Goal: Task Accomplishment & Management: Manage account settings

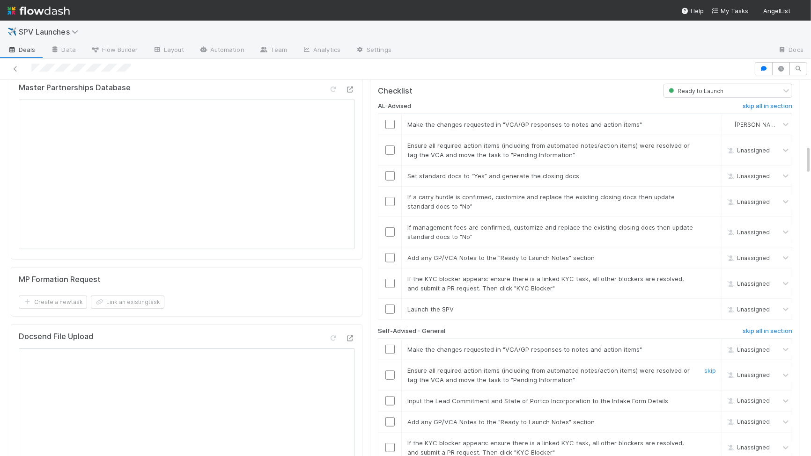
scroll to position [977, 0]
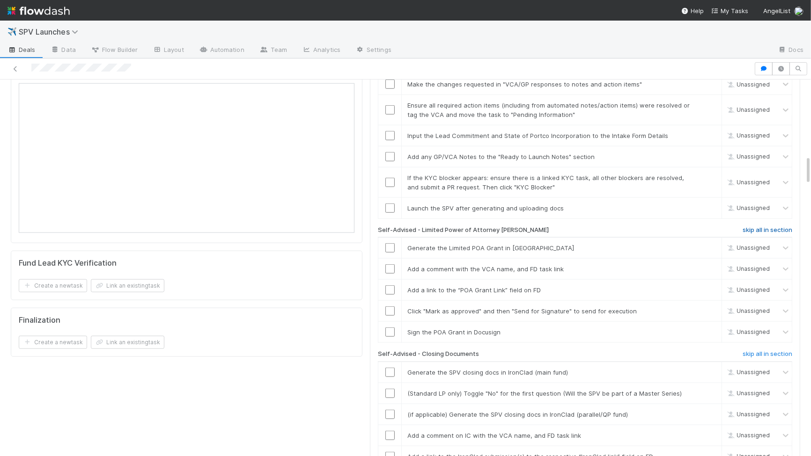
click at [770, 227] on h6 "skip all in section" at bounding box center [768, 230] width 50 height 7
click at [765, 351] on h6 "skip all in section" at bounding box center [768, 354] width 50 height 7
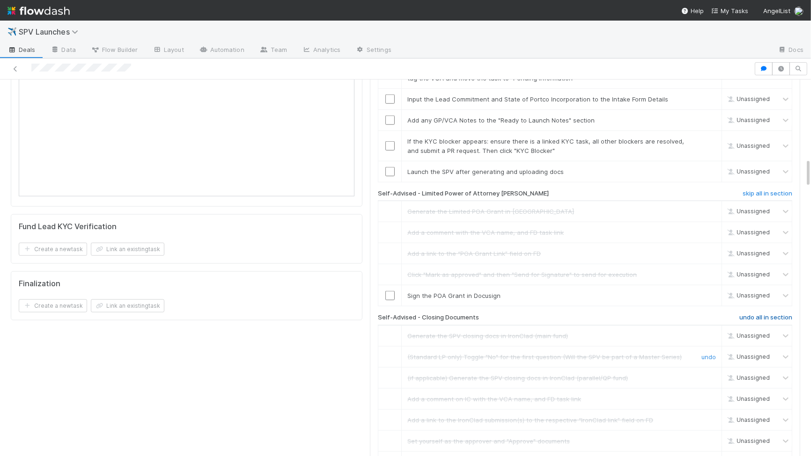
scroll to position [1004, 0]
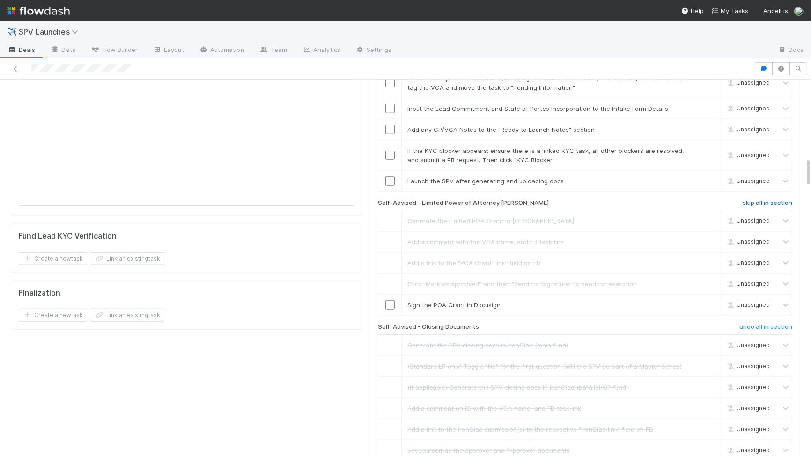
click at [753, 199] on h6 "skip all in section" at bounding box center [768, 202] width 50 height 7
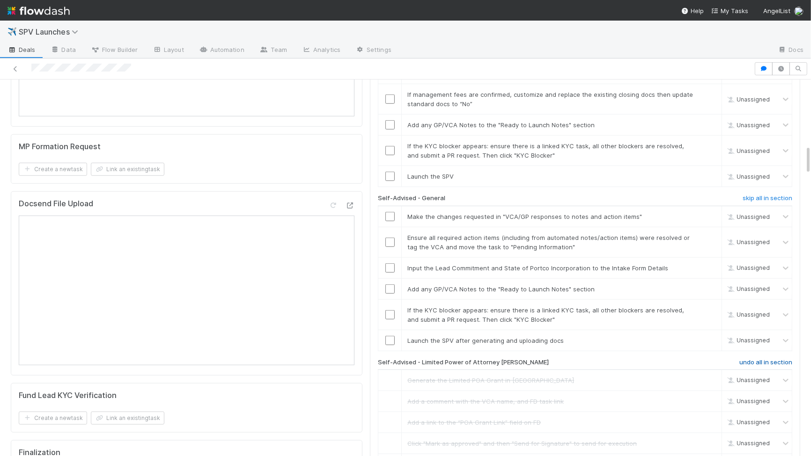
scroll to position [843, 0]
click at [762, 196] on h6 "skip all in section" at bounding box center [768, 199] width 50 height 7
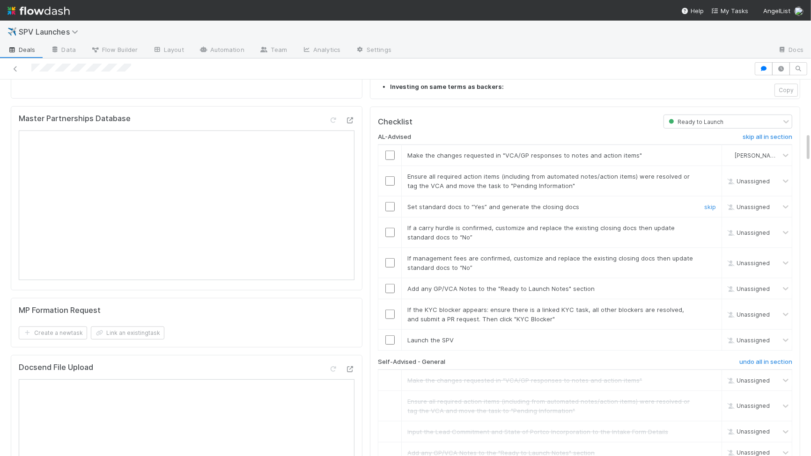
scroll to position [672, 0]
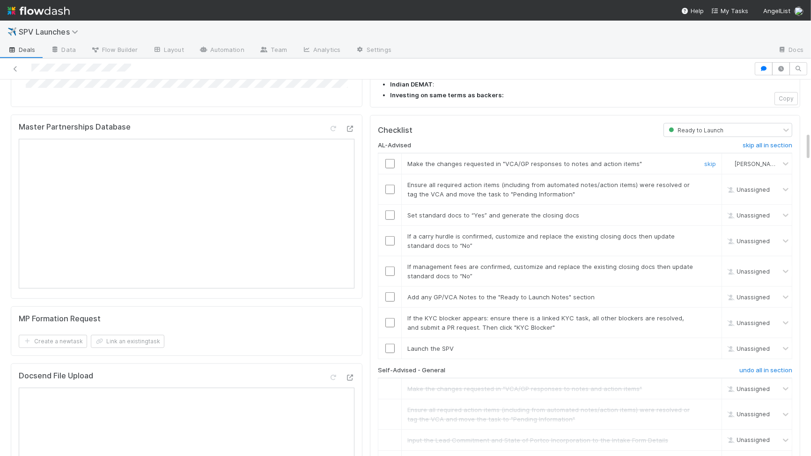
click at [388, 159] on input "checkbox" at bounding box center [389, 163] width 9 height 9
click at [390, 185] on input "checkbox" at bounding box center [389, 189] width 9 height 9
click at [390, 211] on input "checkbox" at bounding box center [389, 215] width 9 height 9
click at [390, 236] on input "checkbox" at bounding box center [389, 240] width 9 height 9
click at [392, 267] on input "checkbox" at bounding box center [389, 271] width 9 height 9
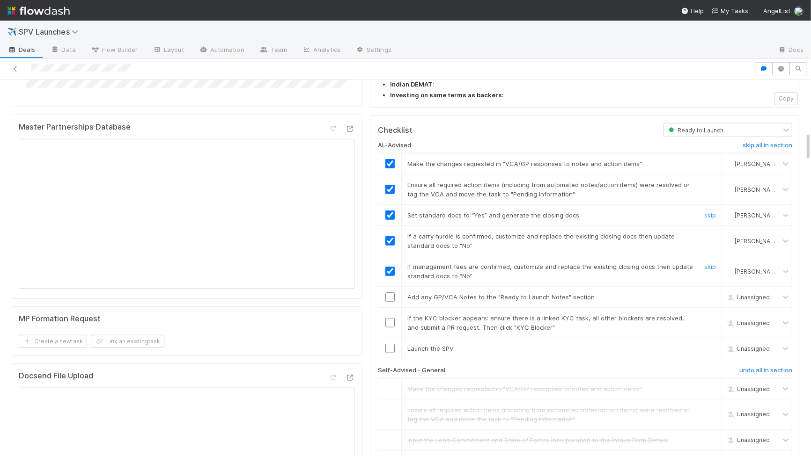
click at [393, 293] on input "checkbox" at bounding box center [389, 297] width 9 height 9
click at [393, 318] on input "checkbox" at bounding box center [389, 322] width 9 height 9
click at [389, 344] on input "checkbox" at bounding box center [389, 348] width 9 height 9
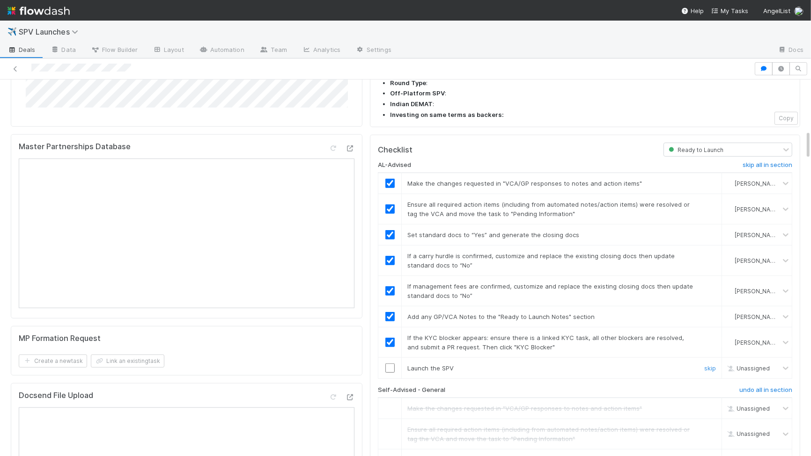
click at [385, 364] on input "checkbox" at bounding box center [389, 368] width 9 height 9
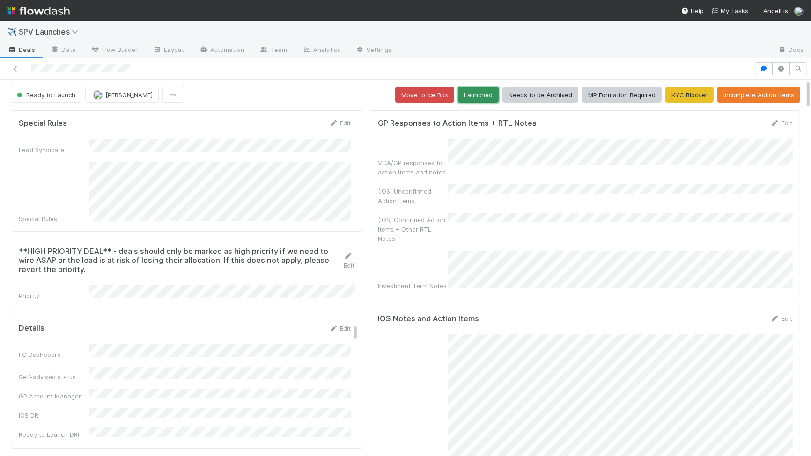
click at [485, 96] on button "Launched" at bounding box center [478, 95] width 41 height 16
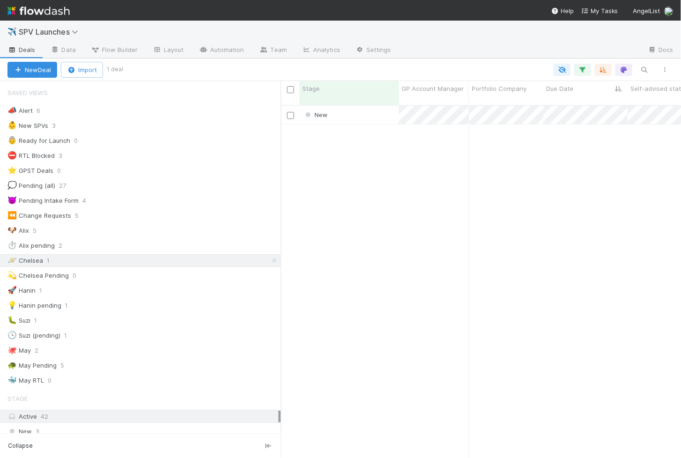
scroll to position [361, 400]
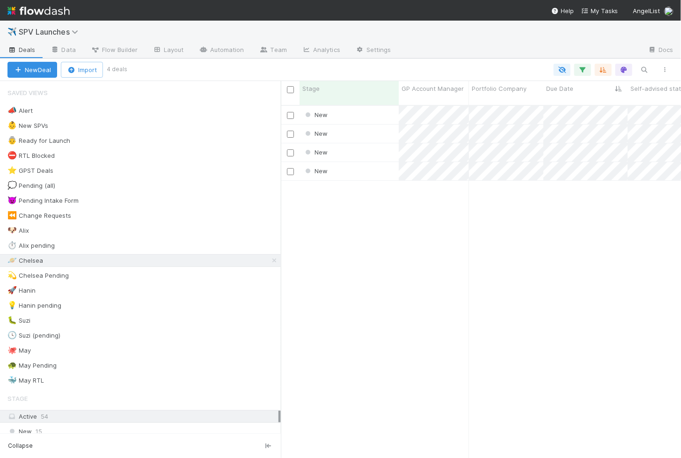
scroll to position [0, 0]
click at [362, 106] on div "New" at bounding box center [349, 115] width 99 height 18
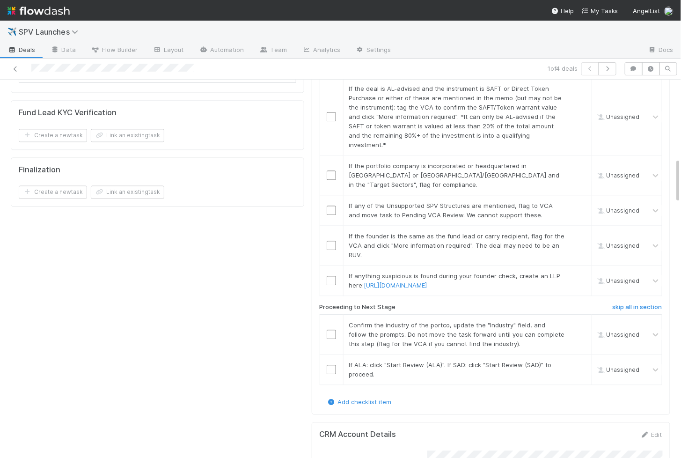
scroll to position [666, 0]
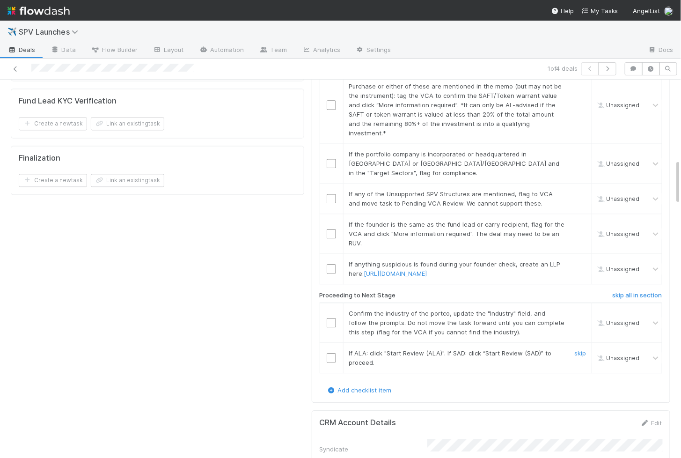
click at [332, 353] on input "checkbox" at bounding box center [331, 357] width 9 height 9
click at [334, 318] on input "checkbox" at bounding box center [331, 322] width 9 height 9
click at [331, 264] on input "checkbox" at bounding box center [331, 268] width 9 height 9
click at [331, 229] on input "checkbox" at bounding box center [331, 233] width 9 height 9
click at [332, 183] on td at bounding box center [331, 198] width 23 height 30
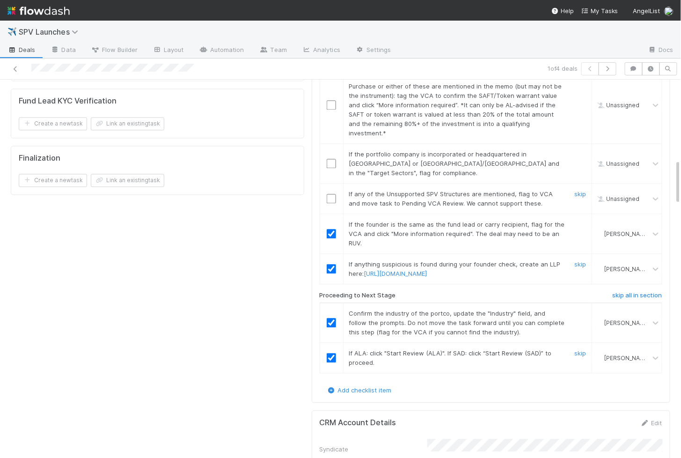
click at [331, 194] on input "checkbox" at bounding box center [331, 198] width 9 height 9
click at [331, 159] on input "checkbox" at bounding box center [331, 163] width 9 height 9
click at [335, 194] on input "checkbox" at bounding box center [331, 198] width 9 height 9
click at [331, 159] on input "checkbox" at bounding box center [331, 163] width 9 height 9
click at [333, 84] on td at bounding box center [331, 104] width 23 height 77
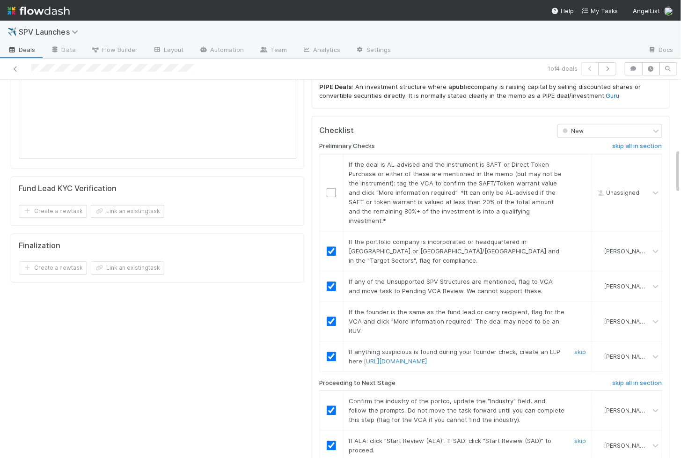
scroll to position [573, 0]
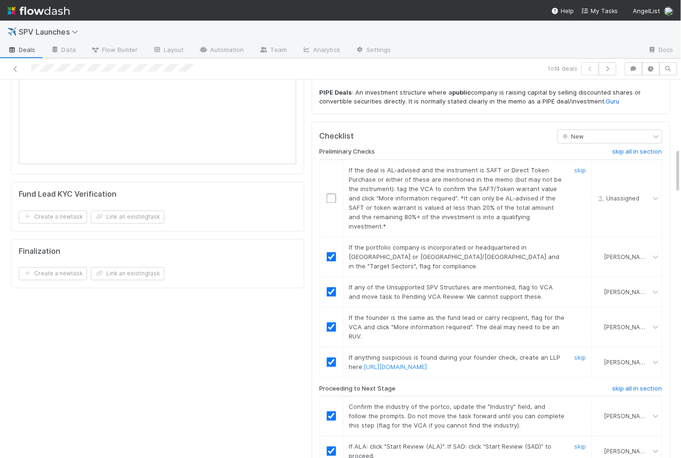
click at [329, 194] on input "checkbox" at bounding box center [331, 198] width 9 height 9
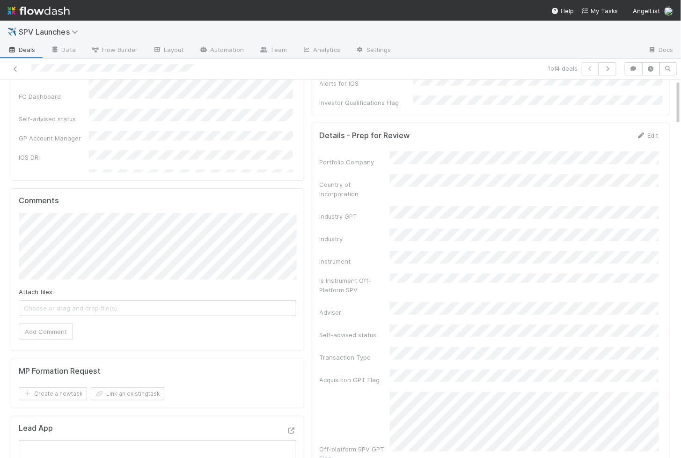
scroll to position [0, 0]
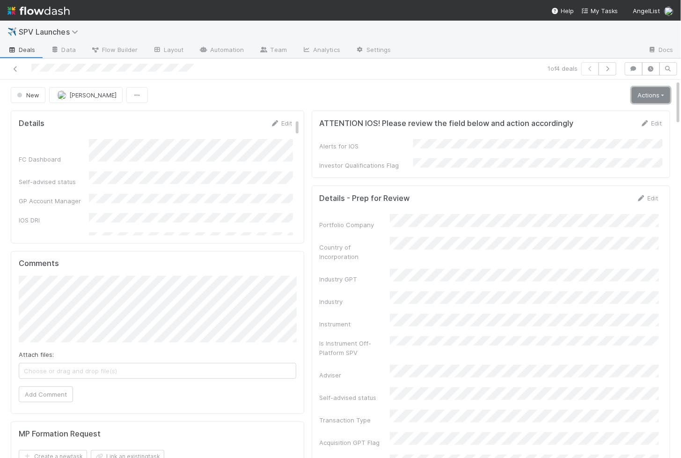
click at [648, 97] on link "Actions" at bounding box center [651, 95] width 38 height 16
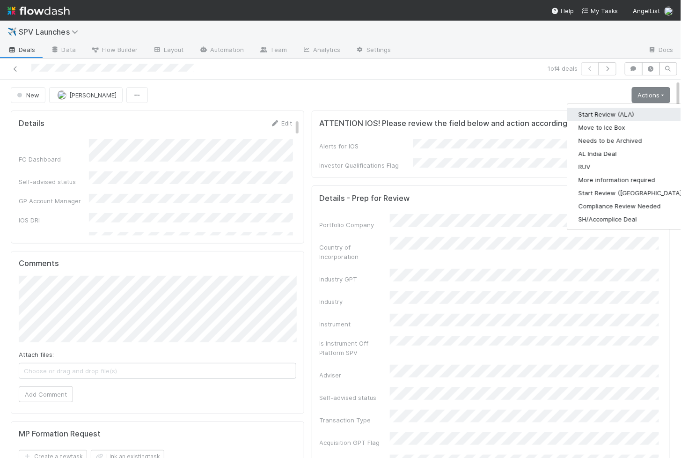
click at [609, 116] on button "Start Review (ALA)" at bounding box center [631, 114] width 128 height 13
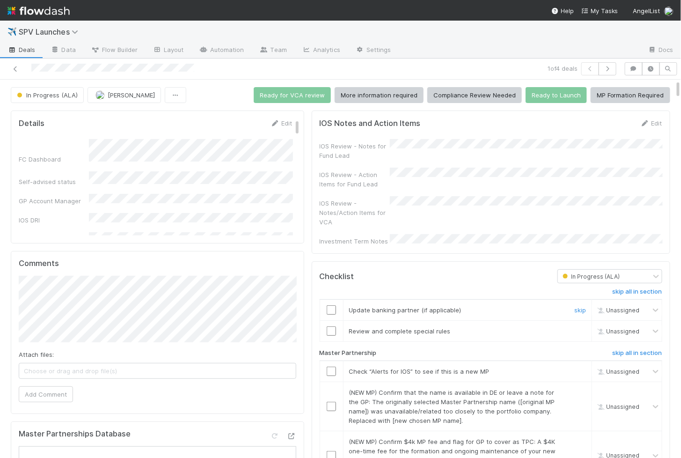
click at [333, 300] on td at bounding box center [331, 310] width 23 height 21
click at [333, 305] on input "checkbox" at bounding box center [331, 309] width 9 height 9
click at [333, 326] on input "checkbox" at bounding box center [331, 330] width 9 height 9
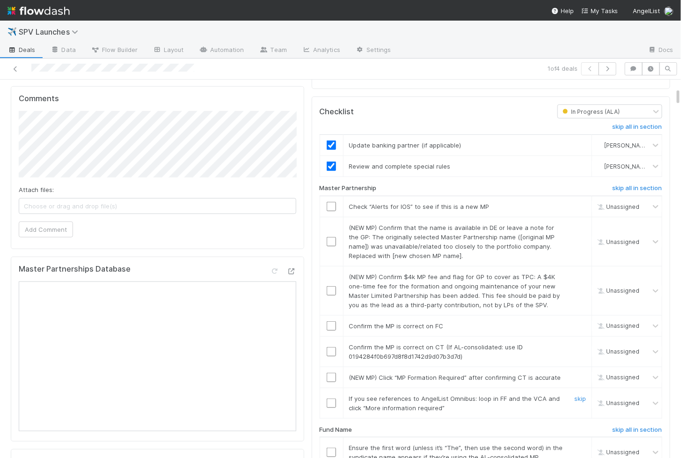
click at [331, 398] on input "checkbox" at bounding box center [331, 402] width 9 height 9
click at [331, 373] on input "checkbox" at bounding box center [331, 377] width 9 height 9
click at [332, 347] on input "checkbox" at bounding box center [331, 351] width 9 height 9
click at [331, 321] on input "checkbox" at bounding box center [331, 325] width 9 height 9
click at [329, 286] on input "checkbox" at bounding box center [331, 290] width 9 height 9
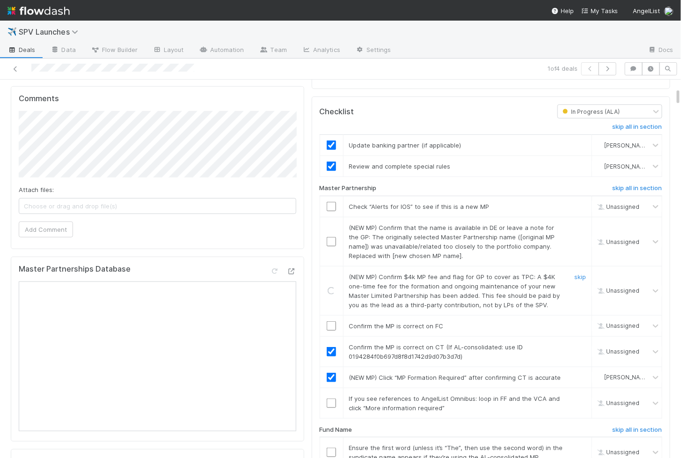
checkbox input "true"
click at [331, 237] on input "checkbox" at bounding box center [331, 241] width 9 height 9
click at [329, 202] on input "checkbox" at bounding box center [331, 206] width 9 height 9
click at [330, 321] on input "checkbox" at bounding box center [331, 325] width 9 height 9
click at [331, 398] on input "checkbox" at bounding box center [331, 402] width 9 height 9
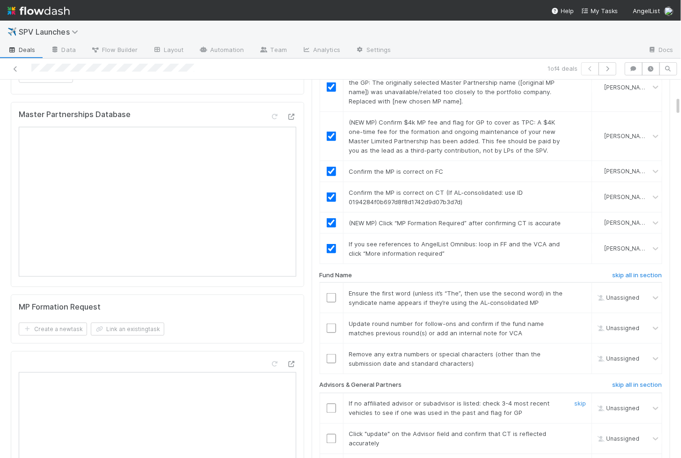
scroll to position [324, 0]
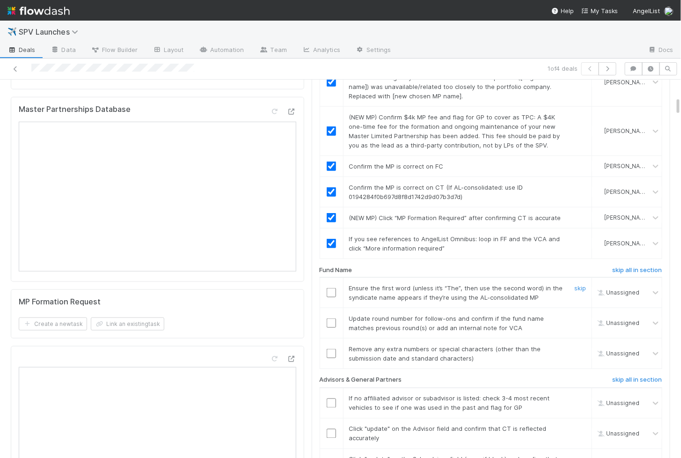
click at [331, 288] on input "checkbox" at bounding box center [331, 292] width 9 height 9
click at [330, 318] on input "checkbox" at bounding box center [331, 322] width 9 height 9
click at [333, 349] on input "checkbox" at bounding box center [331, 353] width 9 height 9
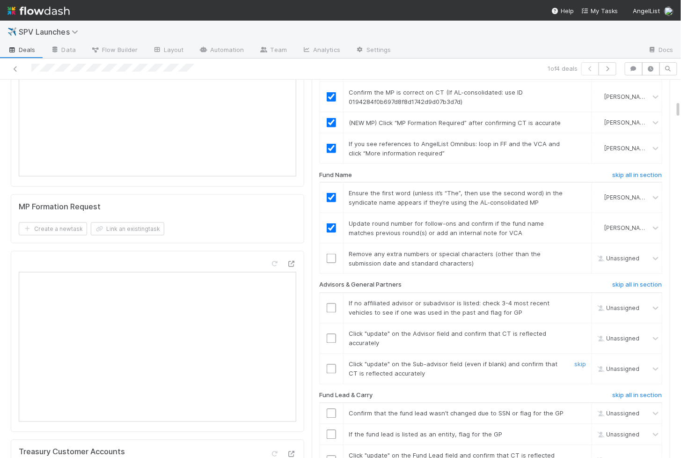
scroll to position [423, 0]
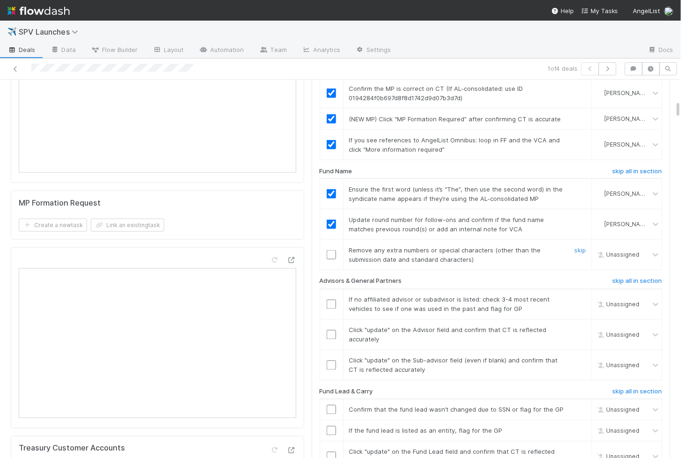
click at [330, 250] on input "checkbox" at bounding box center [331, 254] width 9 height 9
click at [329, 300] on input "checkbox" at bounding box center [331, 304] width 9 height 9
click at [331, 330] on input "checkbox" at bounding box center [331, 334] width 9 height 9
click at [335, 361] on input "checkbox" at bounding box center [331, 365] width 9 height 9
click at [330, 300] on input "checkbox" at bounding box center [331, 304] width 9 height 9
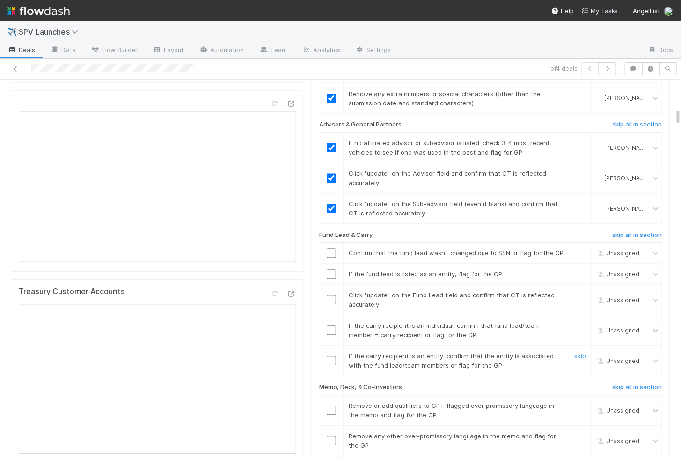
scroll to position [581, 0]
click at [331, 354] on input "checkbox" at bounding box center [331, 358] width 9 height 9
click at [331, 324] on input "checkbox" at bounding box center [331, 328] width 9 height 9
click at [331, 294] on input "checkbox" at bounding box center [331, 298] width 9 height 9
click at [331, 268] on input "checkbox" at bounding box center [331, 272] width 9 height 9
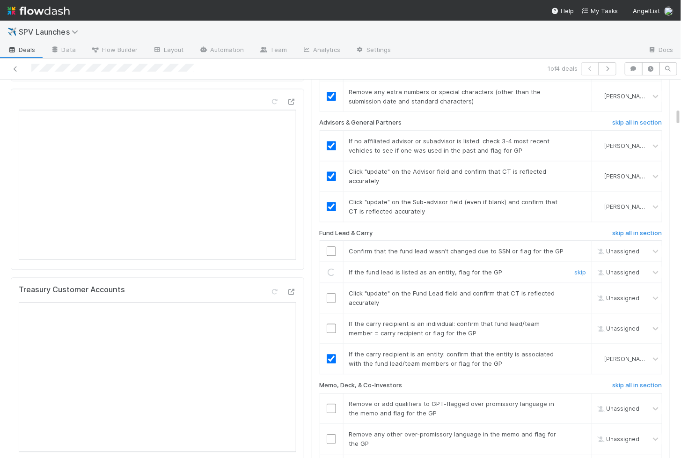
click at [331, 247] on input "checkbox" at bounding box center [331, 251] width 9 height 9
click at [332, 294] on input "checkbox" at bounding box center [331, 298] width 9 height 9
click at [332, 324] on input "checkbox" at bounding box center [331, 328] width 9 height 9
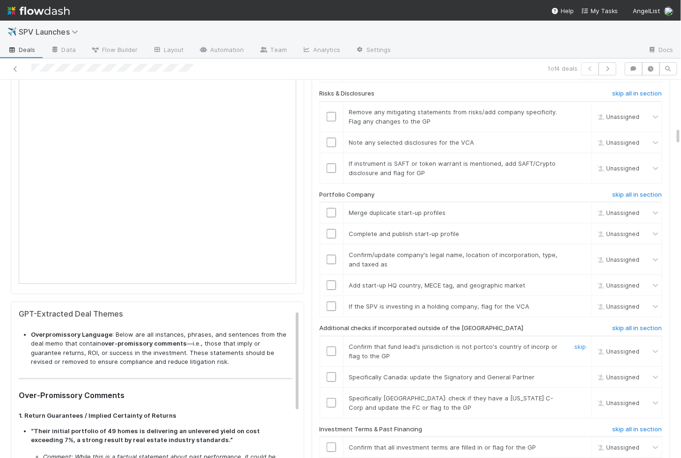
scroll to position [1031, 0]
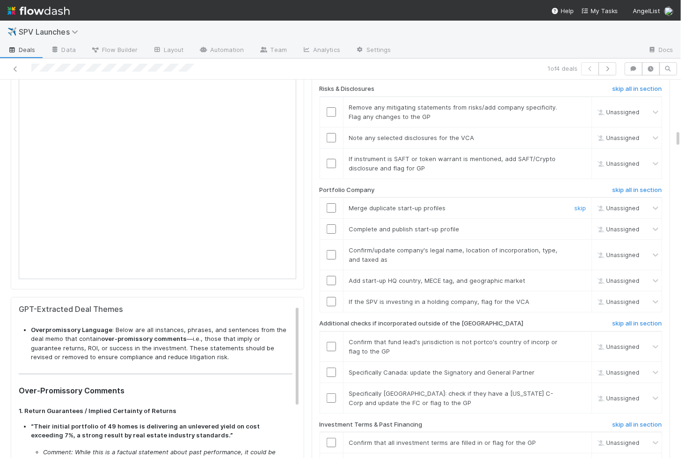
click at [334, 203] on input "checkbox" at bounding box center [331, 207] width 9 height 9
click at [334, 224] on input "checkbox" at bounding box center [331, 228] width 9 height 9
click at [332, 250] on input "checkbox" at bounding box center [331, 254] width 9 height 9
click at [331, 276] on input "checkbox" at bounding box center [331, 280] width 9 height 9
click at [332, 297] on input "checkbox" at bounding box center [331, 301] width 9 height 9
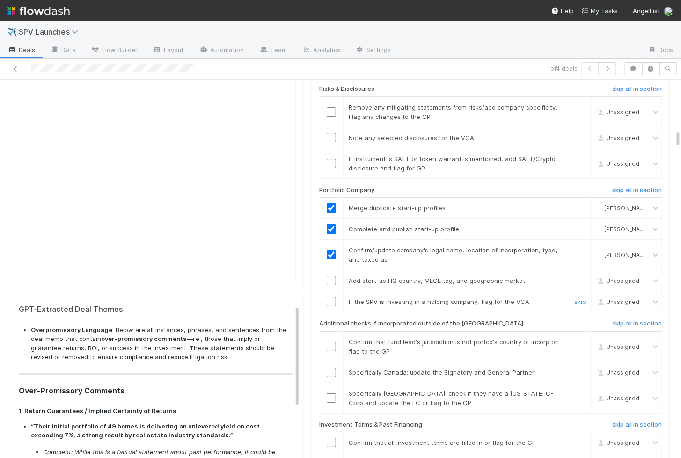
click at [333, 276] on input "checkbox" at bounding box center [331, 280] width 9 height 9
click at [333, 297] on input "checkbox" at bounding box center [331, 301] width 9 height 9
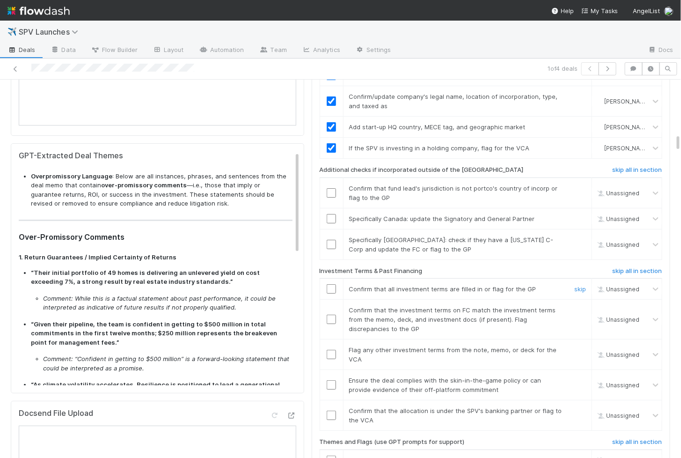
scroll to position [1198, 0]
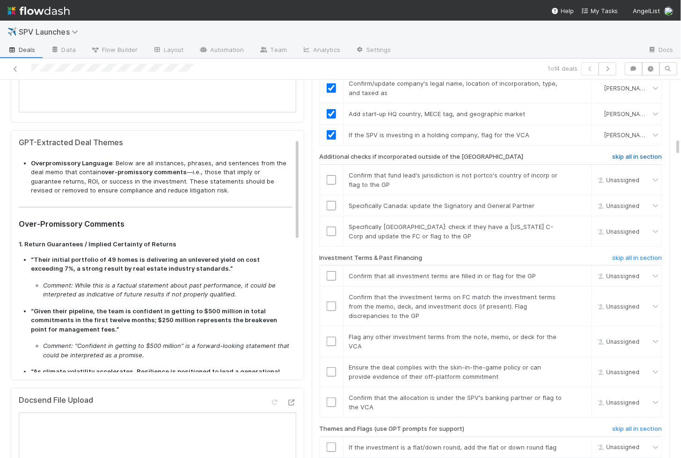
click at [623, 153] on h6 "skip all in section" at bounding box center [638, 156] width 50 height 7
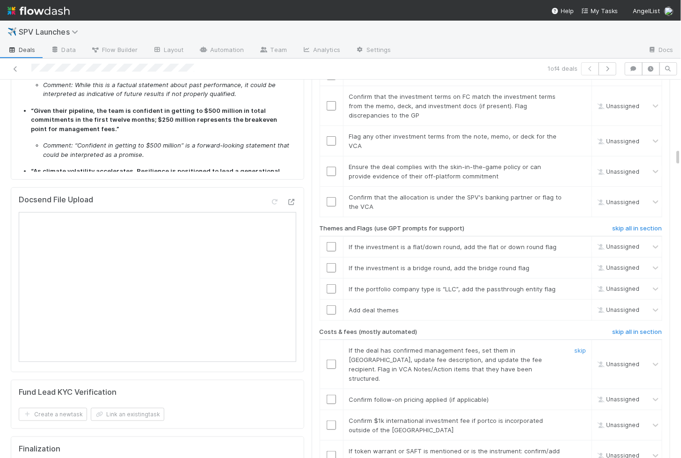
scroll to position [1424, 0]
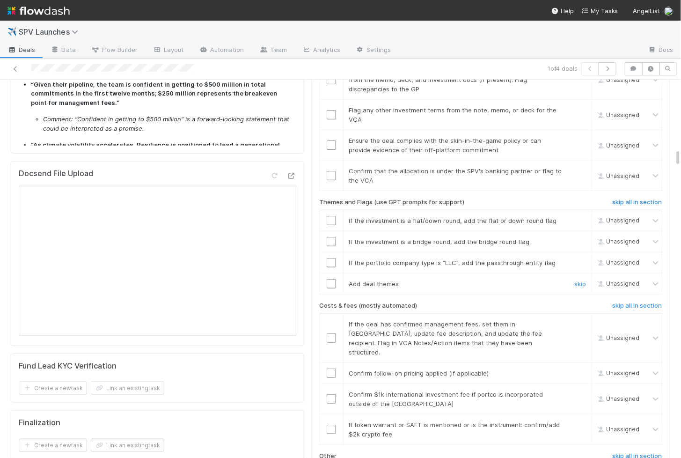
click at [338, 279] on div at bounding box center [331, 283] width 23 height 9
click at [332, 279] on input "checkbox" at bounding box center [331, 283] width 9 height 9
click at [331, 252] on td at bounding box center [331, 262] width 23 height 21
click at [331, 258] on input "checkbox" at bounding box center [331, 262] width 9 height 9
click at [330, 237] on input "checkbox" at bounding box center [331, 241] width 9 height 9
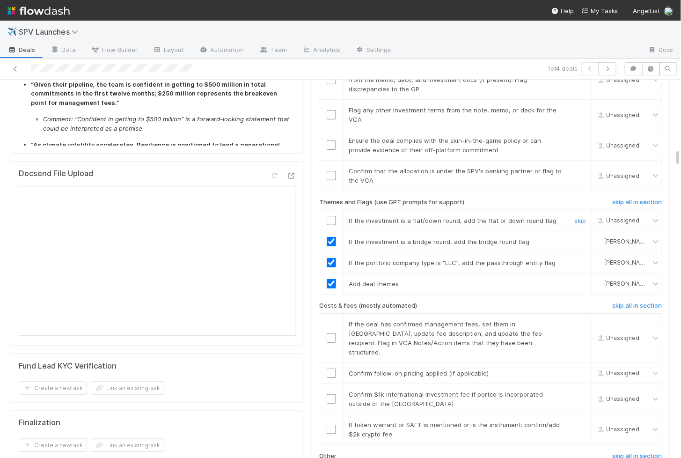
click at [330, 216] on input "checkbox" at bounding box center [331, 220] width 9 height 9
click at [331, 425] on input "checkbox" at bounding box center [331, 429] width 9 height 9
click at [332, 394] on input "checkbox" at bounding box center [331, 398] width 9 height 9
click at [331, 368] on input "checkbox" at bounding box center [331, 372] width 9 height 9
click at [332, 333] on input "checkbox" at bounding box center [331, 337] width 9 height 9
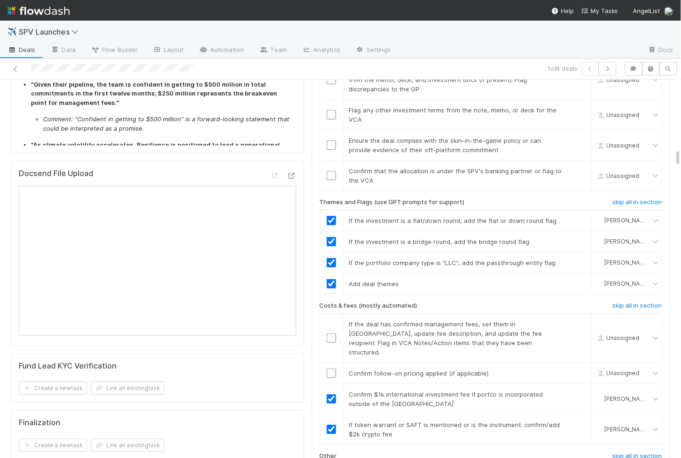
checkbox input "true"
click at [332, 333] on input "checkbox" at bounding box center [331, 337] width 9 height 9
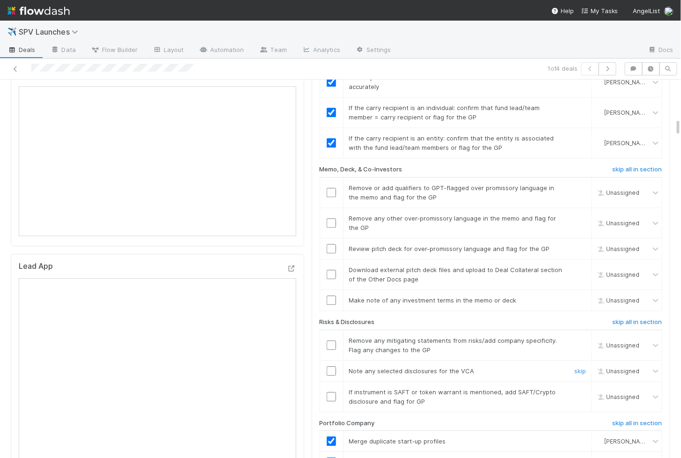
scroll to position [799, 0]
click at [329, 391] on input "checkbox" at bounding box center [331, 395] width 9 height 9
click at [329, 365] on input "checkbox" at bounding box center [331, 369] width 9 height 9
click at [329, 339] on input "checkbox" at bounding box center [331, 343] width 9 height 9
click at [329, 391] on input "checkbox" at bounding box center [331, 395] width 9 height 9
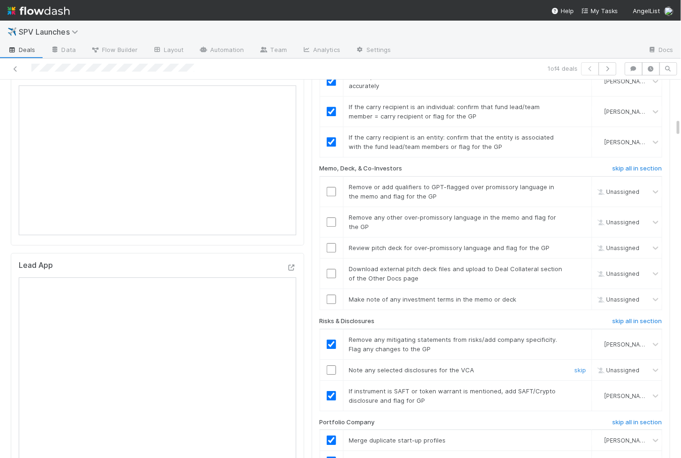
click at [330, 365] on input "checkbox" at bounding box center [331, 369] width 9 height 9
click at [330, 269] on input "checkbox" at bounding box center [331, 273] width 9 height 9
click at [331, 269] on input "checkbox" at bounding box center [331, 273] width 9 height 9
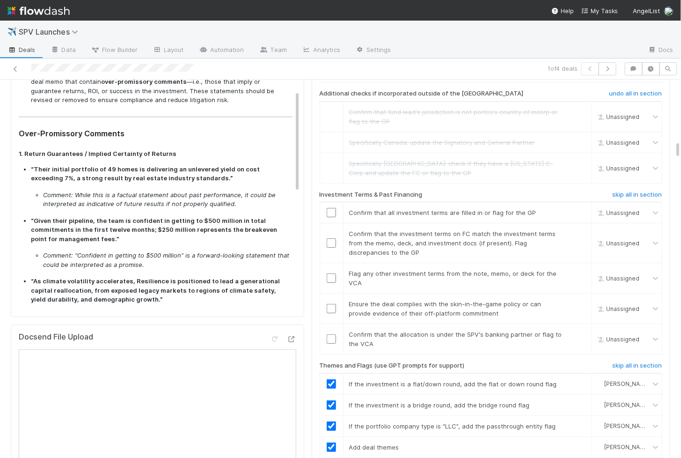
scroll to position [25, 0]
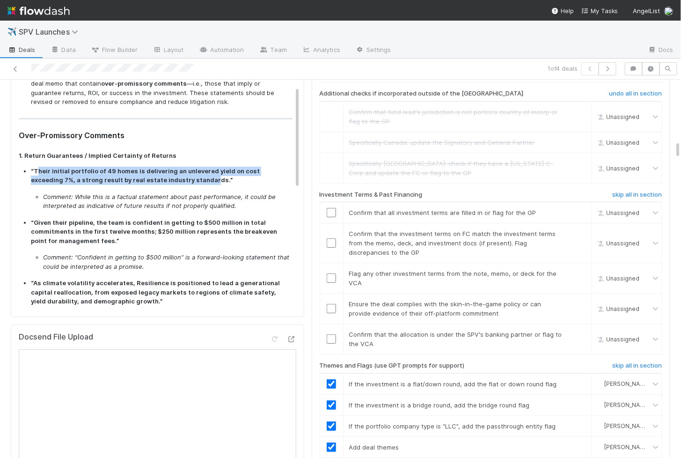
drag, startPoint x: 38, startPoint y: 166, endPoint x: 163, endPoint y: 174, distance: 125.7
click at [163, 174] on strong "“Their initial portfolio of 49 homes is delivering an unlevered yield on cost e…" at bounding box center [145, 175] width 229 height 17
copy strong "heir initial portfolio of 49 homes is delivering an unlevered yield on cost exc…"
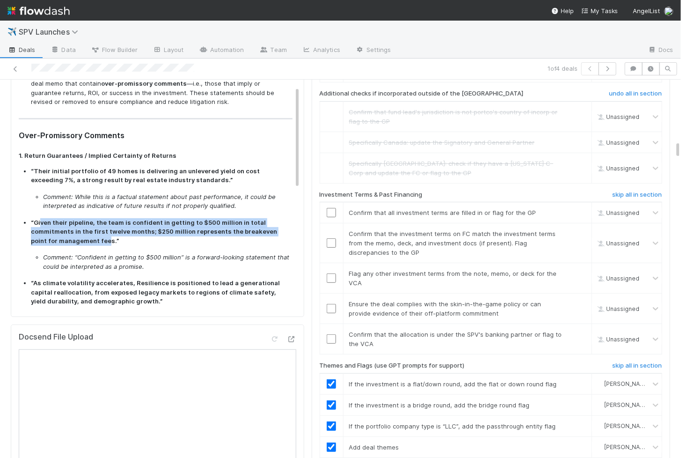
drag, startPoint x: 39, startPoint y: 218, endPoint x: 81, endPoint y: 236, distance: 44.9
click at [81, 236] on strong "“Given their pipeline, the team is confident in getting to $500 million in tota…" at bounding box center [154, 232] width 246 height 26
copy strong "ven their pipeline, the team is confident in getting to $500 million in total c…"
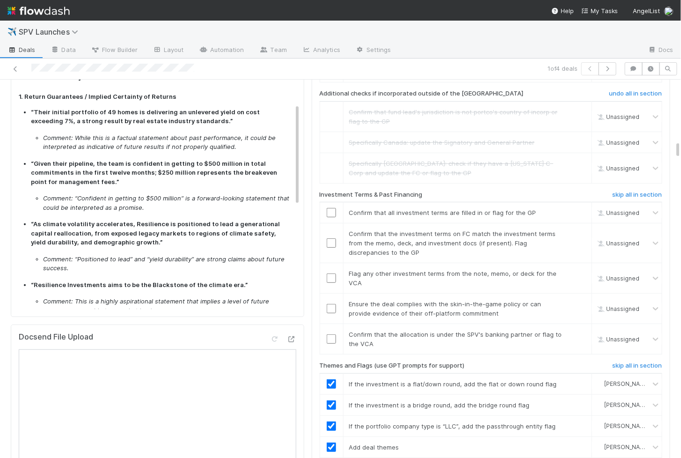
scroll to position [89, 0]
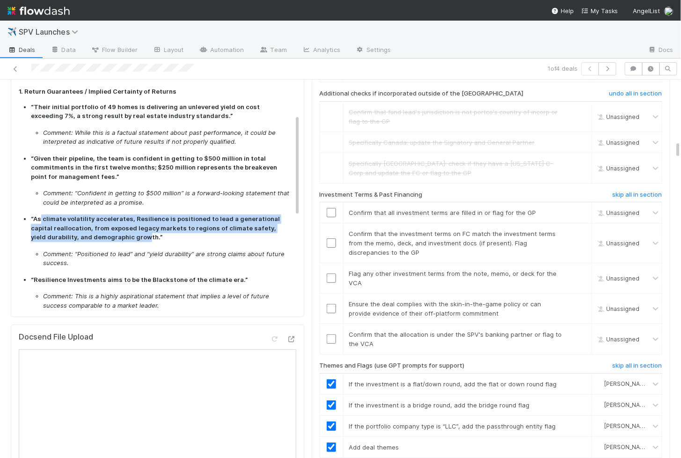
drag, startPoint x: 41, startPoint y: 215, endPoint x: 97, endPoint y: 233, distance: 59.5
click at [97, 233] on strong "“As climate volatility accelerates, Resilience is positioned to lead a generati…" at bounding box center [155, 228] width 249 height 26
copy strong "climate volatility accelerates, Resilience is positioned to lead a generational…"
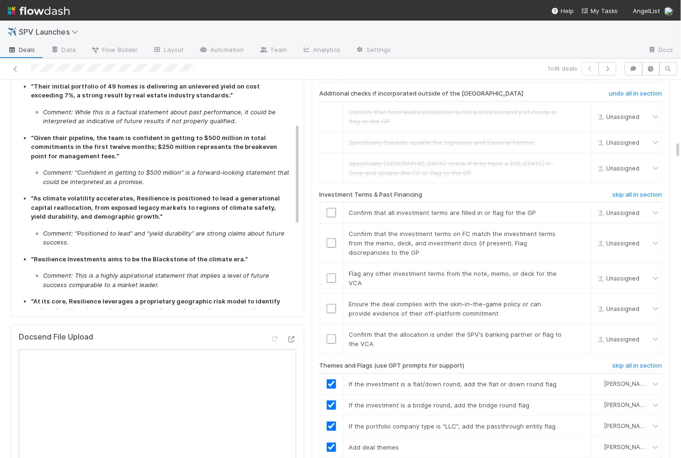
scroll to position [116, 0]
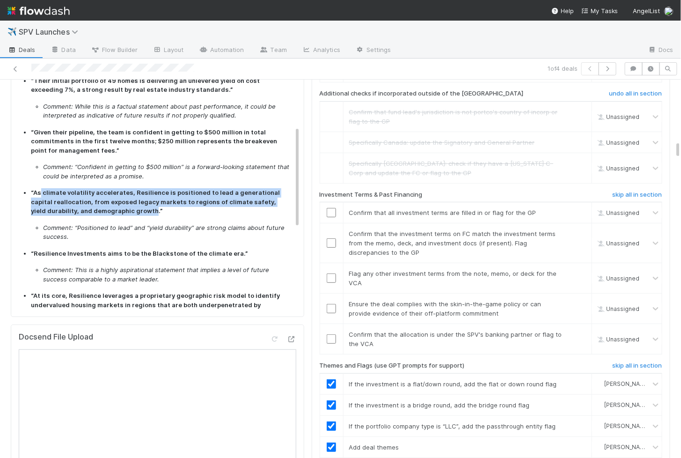
drag, startPoint x: 40, startPoint y: 184, endPoint x: 103, endPoint y: 204, distance: 65.9
click at [103, 204] on strong "“As climate volatility accelerates, Resilience is positioned to lead a generati…" at bounding box center [155, 202] width 249 height 26
copy strong "climate volatility accelerates, Resilience is positioned to lead a generational…"
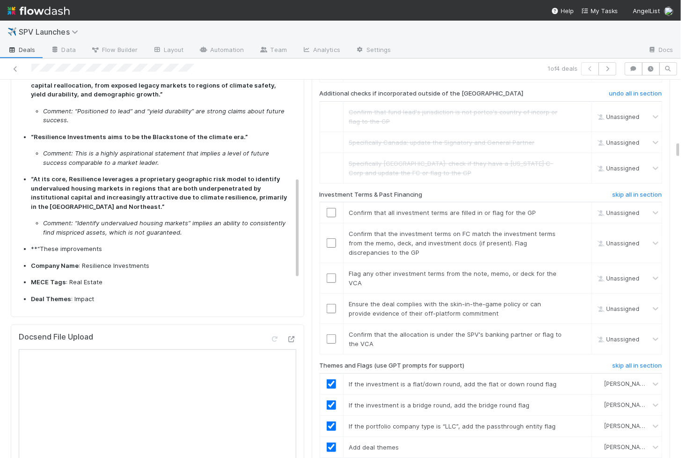
scroll to position [258, 0]
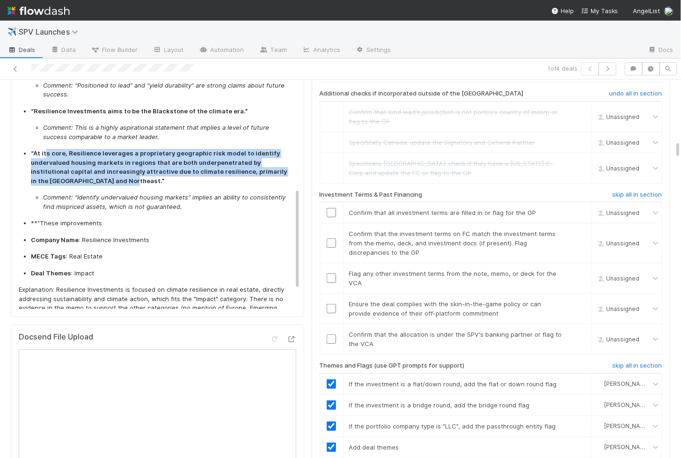
drag, startPoint x: 44, startPoint y: 146, endPoint x: 94, endPoint y: 174, distance: 57.0
click at [94, 174] on strong "“At its core, Resilience leverages a proprietary geographic risk model to ident…" at bounding box center [159, 166] width 256 height 35
copy strong "s core, Resilience leverages a proprietary geographic risk model to identify un…"
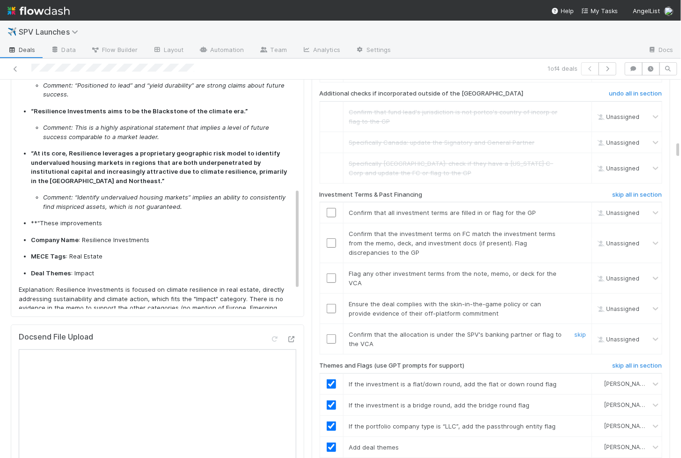
click at [328, 334] on input "checkbox" at bounding box center [331, 338] width 9 height 9
click at [330, 294] on td at bounding box center [331, 309] width 23 height 30
click at [330, 304] on input "checkbox" at bounding box center [331, 308] width 9 height 9
click at [331, 273] on input "checkbox" at bounding box center [331, 277] width 9 height 9
click at [332, 238] on input "checkbox" at bounding box center [331, 242] width 9 height 9
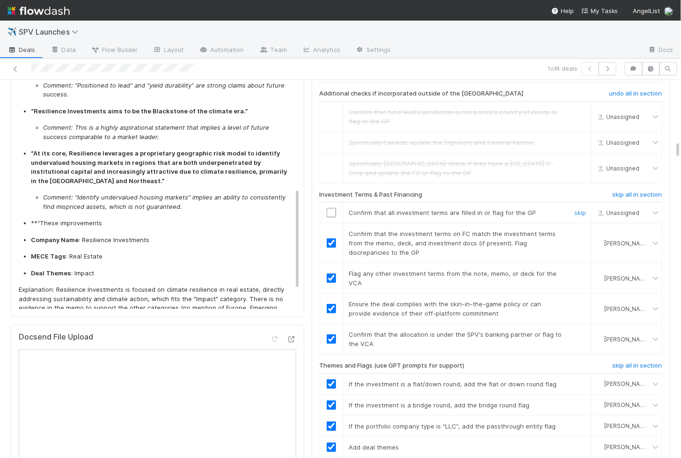
click at [332, 208] on input "checkbox" at bounding box center [331, 212] width 9 height 9
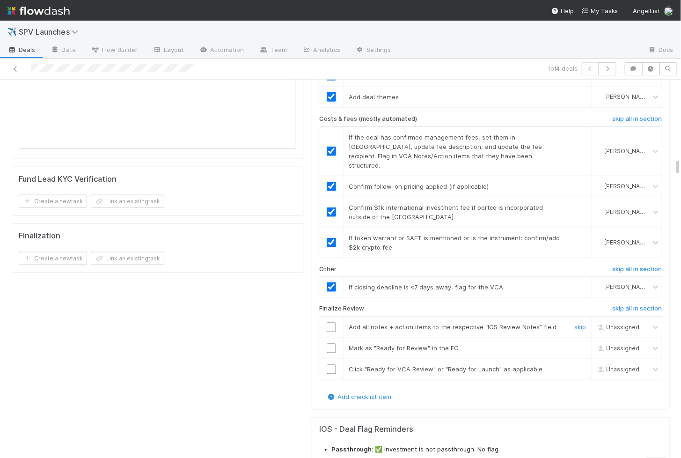
scroll to position [1630, 0]
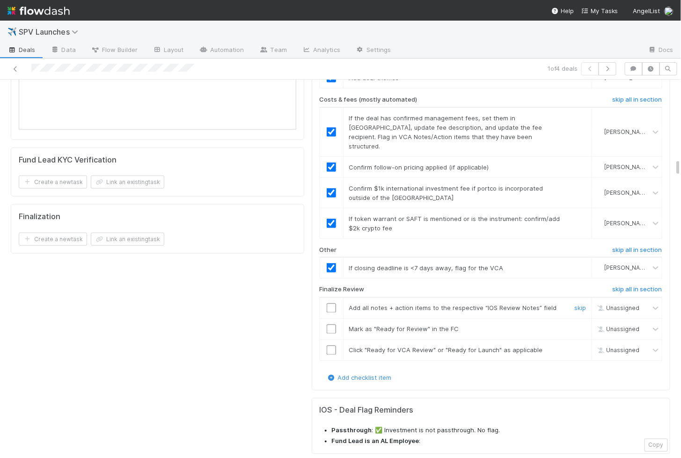
click at [333, 303] on input "checkbox" at bounding box center [331, 307] width 9 height 9
click at [333, 318] on td at bounding box center [331, 328] width 23 height 21
click at [333, 324] on input "checkbox" at bounding box center [331, 328] width 9 height 9
click at [333, 346] on input "checkbox" at bounding box center [331, 350] width 9 height 9
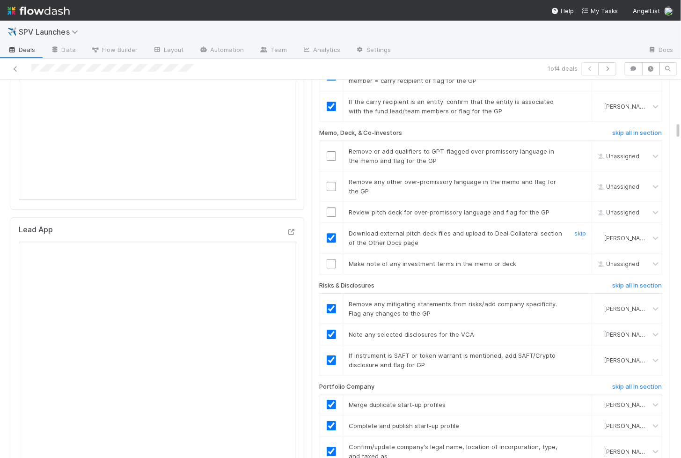
scroll to position [829, 0]
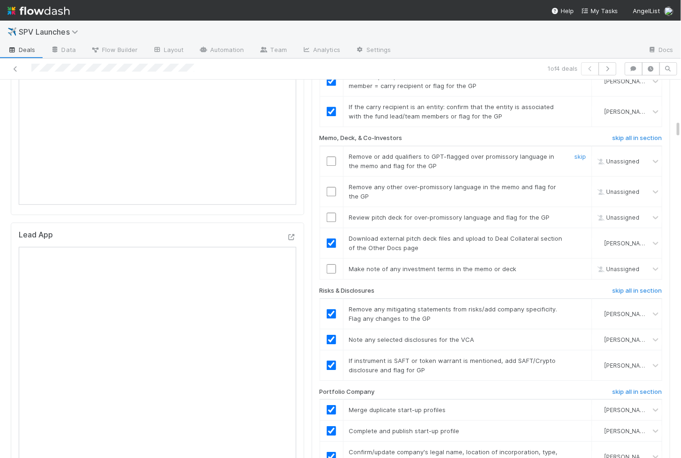
click at [331, 156] on input "checkbox" at bounding box center [331, 160] width 9 height 9
click at [331, 187] on input "checkbox" at bounding box center [331, 191] width 9 height 9
click at [331, 213] on input "checkbox" at bounding box center [331, 217] width 9 height 9
checkbox input "true"
click at [332, 264] on input "checkbox" at bounding box center [331, 268] width 9 height 9
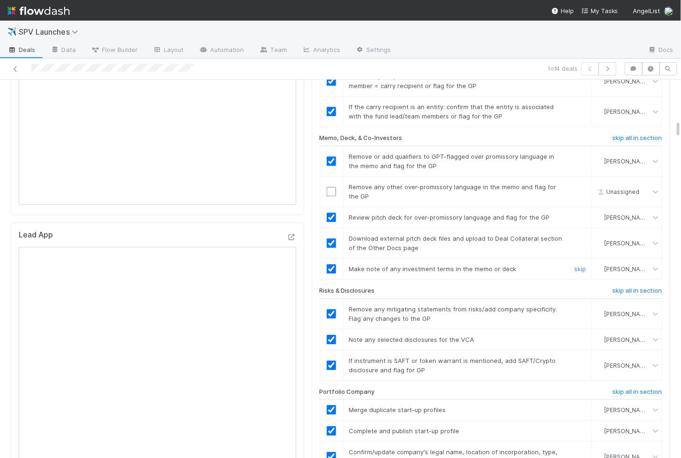
click at [334, 187] on input "checkbox" at bounding box center [331, 191] width 9 height 9
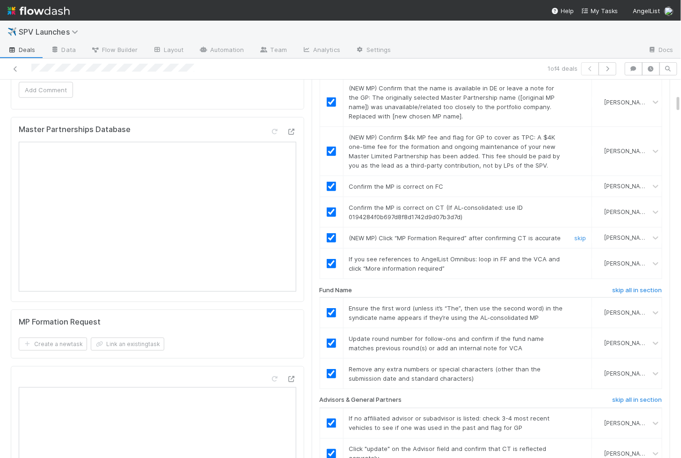
scroll to position [0, 0]
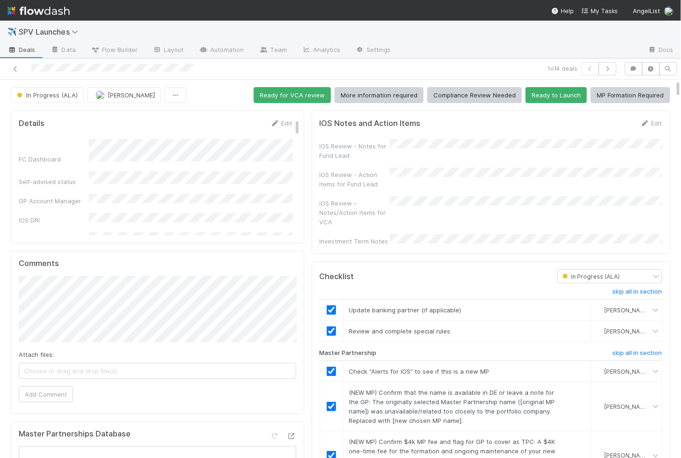
click at [659, 127] on form "IOS Notes and Action Items Edit IOS Review - Notes for Fund Lead IOS Review - A…" at bounding box center [491, 181] width 343 height 127
click at [659, 121] on link "Edit" at bounding box center [651, 122] width 22 height 7
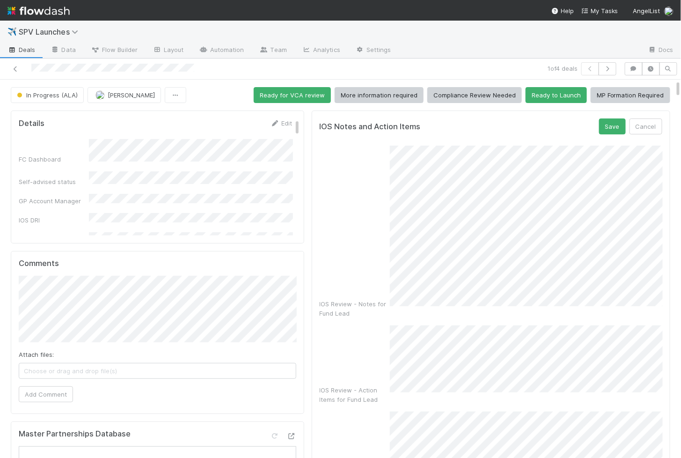
click at [373, 278] on div "IOS Review - Notes for Fund Lead IOS Review - Action Items for Fund Lead IOS Re…" at bounding box center [491, 361] width 343 height 430
click at [610, 132] on form "IOS Notes and Action Items Save Cancel IOS Review - Notes for Fund Lead IOS Rev…" at bounding box center [491, 346] width 343 height 457
click at [614, 123] on button "Save" at bounding box center [612, 126] width 27 height 16
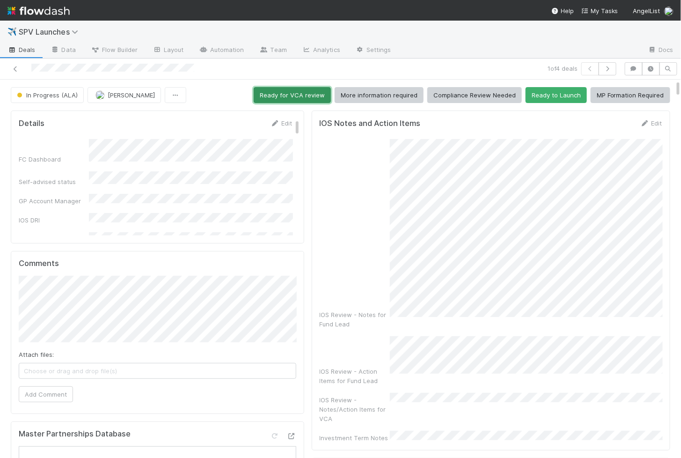
click at [308, 91] on button "Ready for VCA review" at bounding box center [292, 95] width 77 height 16
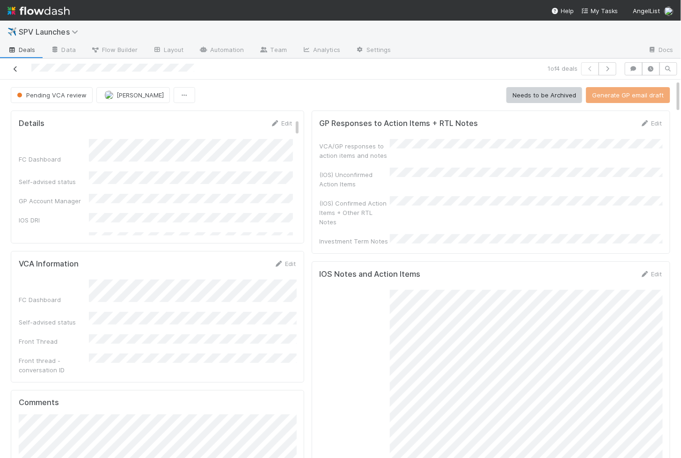
click at [12, 68] on icon at bounding box center [15, 69] width 9 height 6
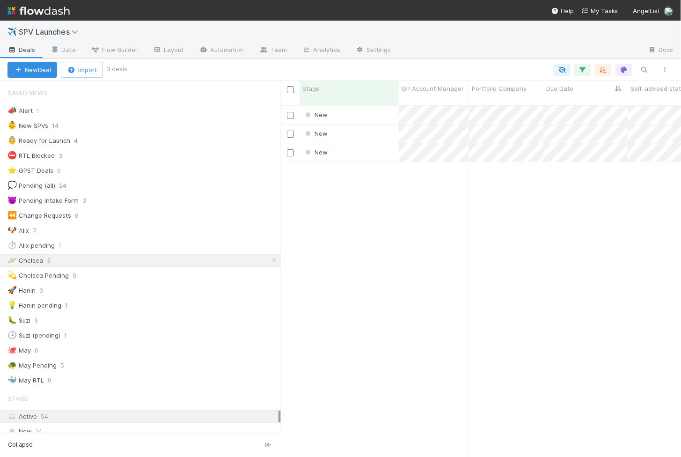
scroll to position [360, 400]
click at [379, 106] on div "New" at bounding box center [349, 115] width 99 height 18
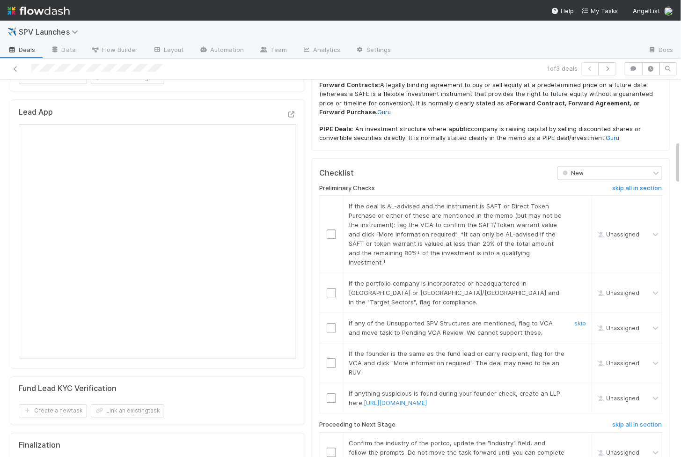
scroll to position [527, 0]
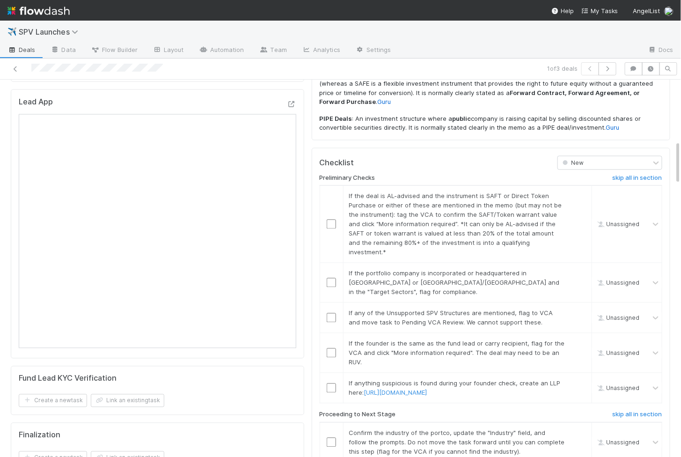
click at [331, 438] on input "checkbox" at bounding box center [331, 442] width 9 height 9
click at [329, 373] on td at bounding box center [331, 388] width 23 height 30
click at [331, 383] on input "checkbox" at bounding box center [331, 387] width 9 height 9
click at [329, 348] on input "checkbox" at bounding box center [331, 352] width 9 height 9
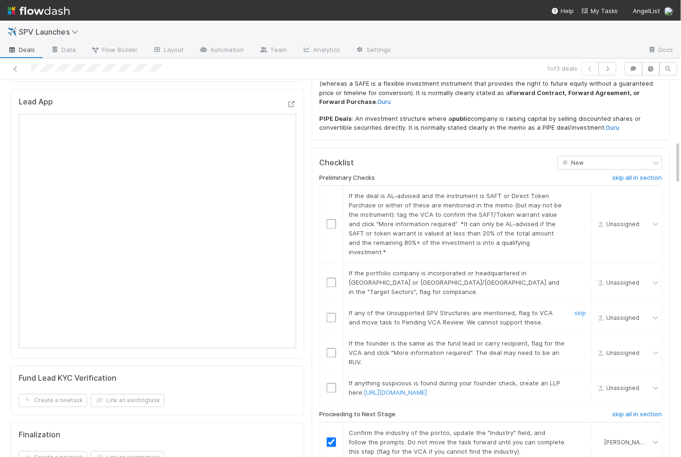
click at [332, 303] on td at bounding box center [331, 318] width 23 height 30
click at [332, 313] on input "checkbox" at bounding box center [331, 317] width 9 height 9
click at [332, 278] on input "checkbox" at bounding box center [331, 282] width 9 height 9
click at [331, 220] on input "checkbox" at bounding box center [331, 224] width 9 height 9
click at [330, 348] on input "checkbox" at bounding box center [331, 352] width 9 height 9
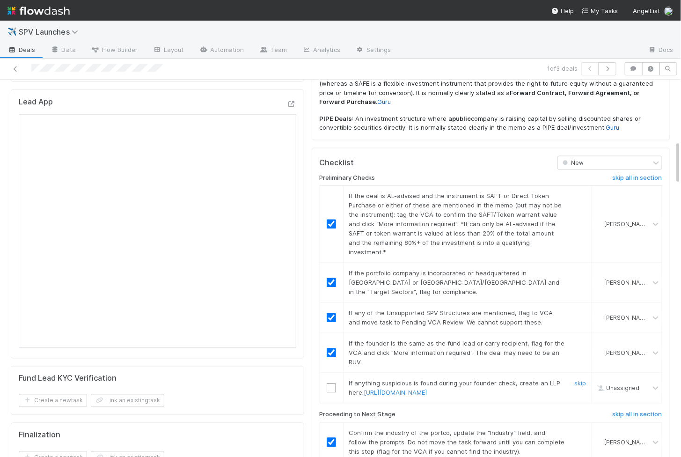
click at [331, 383] on input "checkbox" at bounding box center [331, 387] width 9 height 9
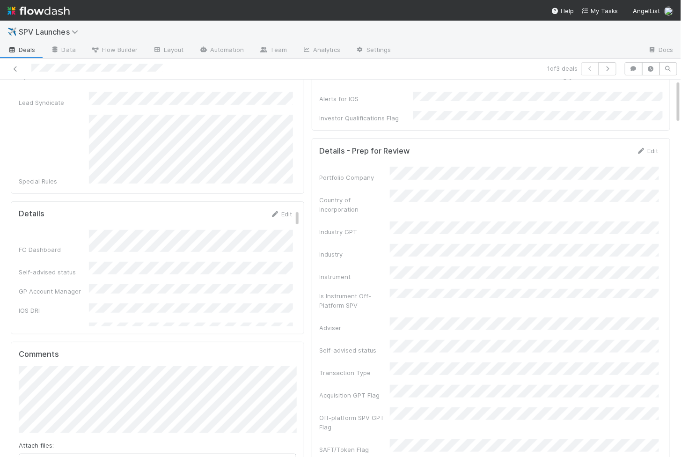
scroll to position [0, 0]
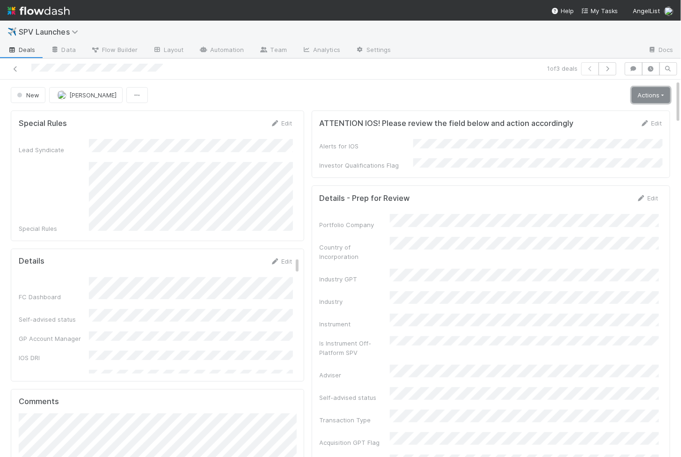
click at [642, 98] on link "Actions" at bounding box center [651, 95] width 38 height 16
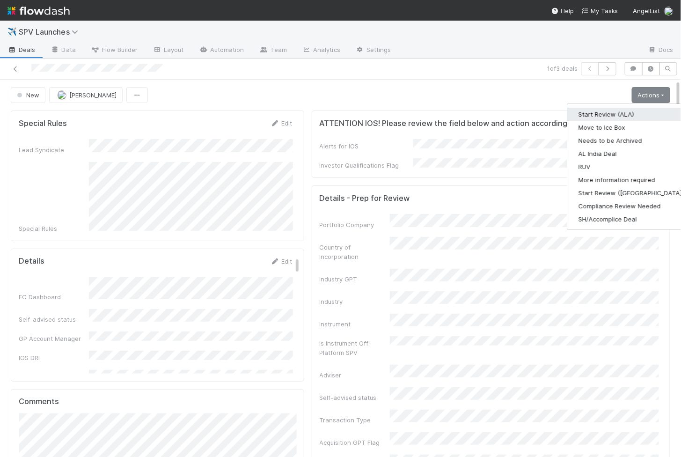
click at [615, 111] on button "Start Review (ALA)" at bounding box center [631, 114] width 128 height 13
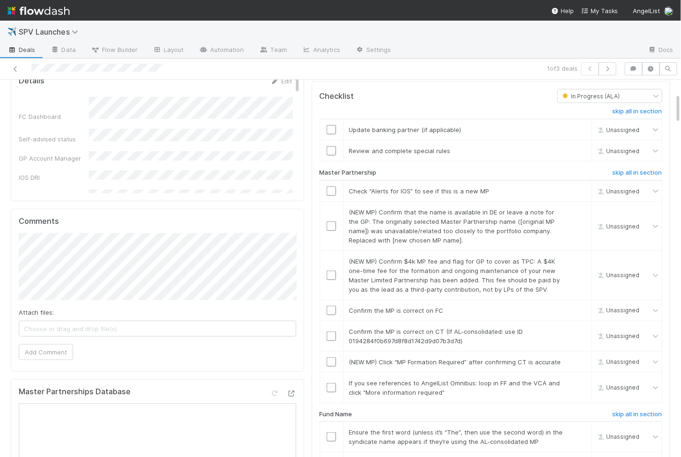
scroll to position [167, 0]
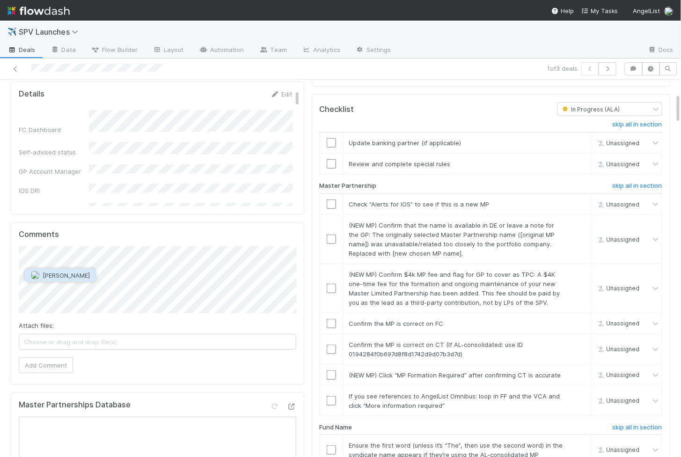
click at [55, 277] on span "Colton Smith" at bounding box center [66, 275] width 47 height 7
click at [49, 321] on label "Attach files:" at bounding box center [36, 325] width 35 height 9
click at [52, 337] on span "Choose or drag and drop file(s)" at bounding box center [157, 341] width 277 height 15
click at [43, 366] on div "Comments Attach files: Choose or drag and drop file(s) Add Comment" at bounding box center [158, 303] width 294 height 163
click at [48, 357] on button "Add Comment" at bounding box center [46, 365] width 54 height 16
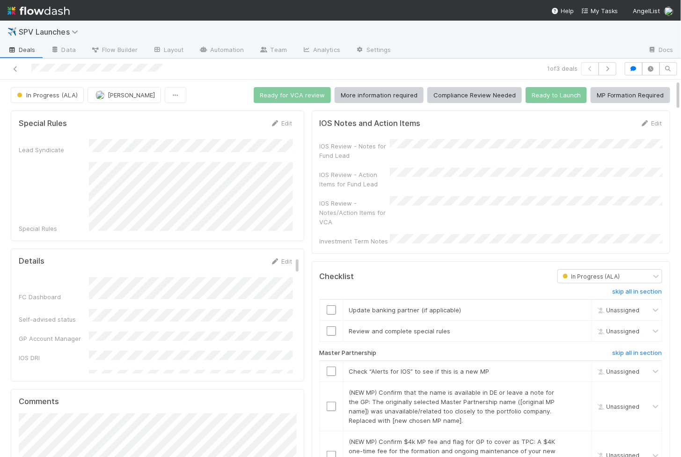
scroll to position [3, 0]
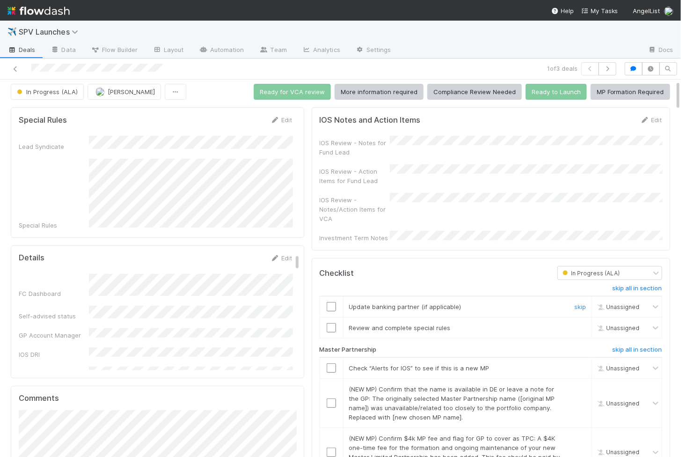
click at [333, 302] on input "checkbox" at bounding box center [331, 306] width 9 height 9
click at [331, 323] on input "checkbox" at bounding box center [331, 327] width 9 height 9
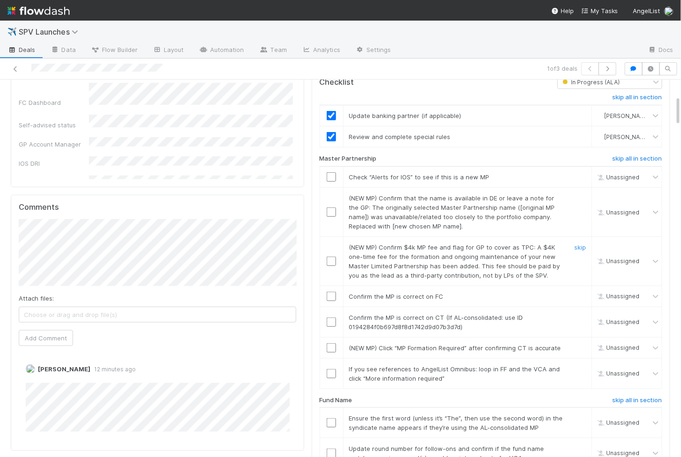
scroll to position [195, 0]
click at [329, 171] on input "checkbox" at bounding box center [331, 175] width 9 height 9
click at [331, 368] on input "checkbox" at bounding box center [331, 372] width 9 height 9
click at [333, 336] on td at bounding box center [331, 346] width 23 height 21
click at [330, 342] on input "checkbox" at bounding box center [331, 346] width 9 height 9
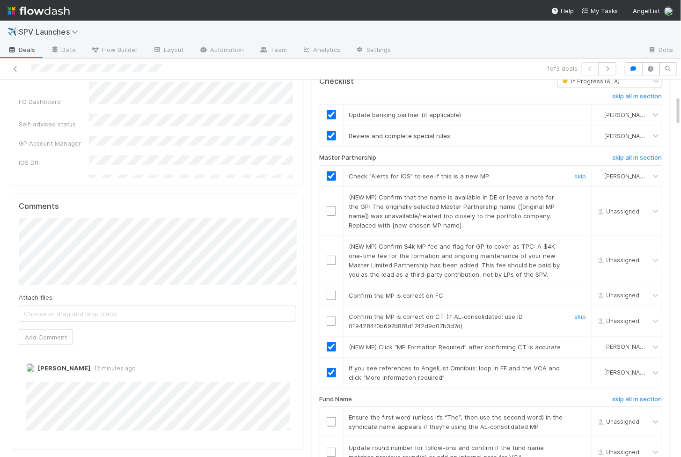
click at [330, 316] on input "checkbox" at bounding box center [331, 320] width 9 height 9
click at [330, 285] on td at bounding box center [331, 295] width 23 height 21
click at [331, 291] on input "checkbox" at bounding box center [331, 295] width 9 height 9
click at [331, 254] on td at bounding box center [331, 260] width 23 height 49
click at [331, 256] on input "checkbox" at bounding box center [331, 260] width 9 height 9
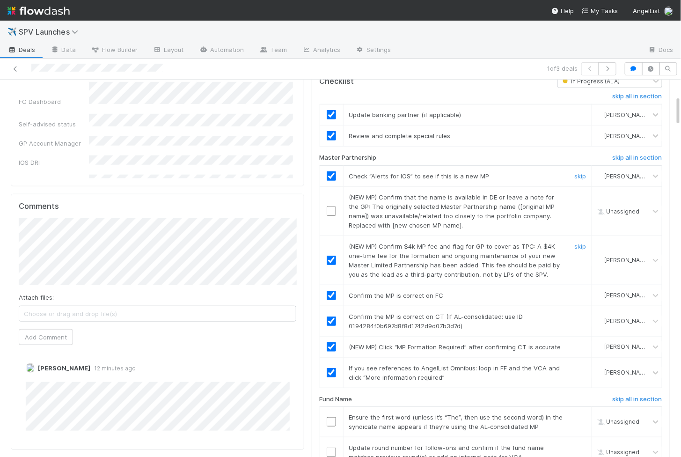
click at [331, 192] on td at bounding box center [331, 210] width 23 height 49
click at [331, 206] on input "checkbox" at bounding box center [331, 210] width 9 height 9
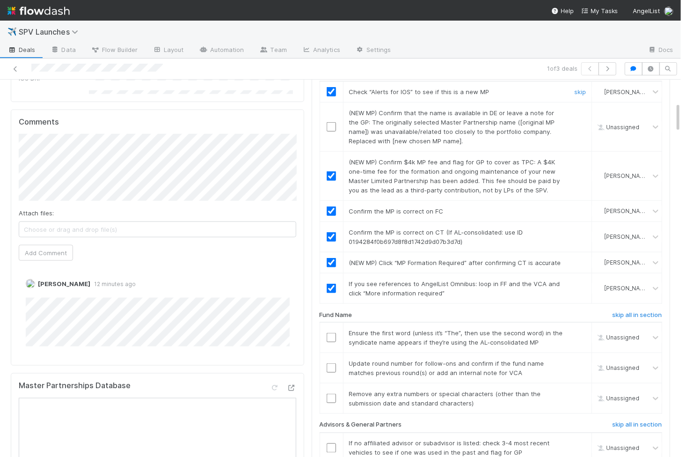
scroll to position [261, 0]
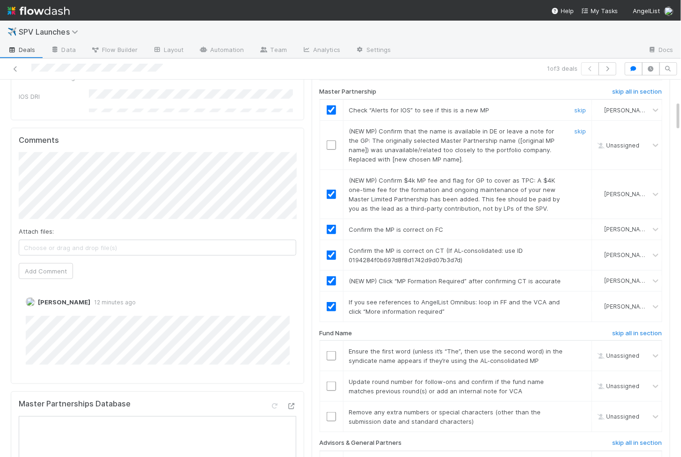
click at [331, 140] on input "checkbox" at bounding box center [331, 144] width 9 height 9
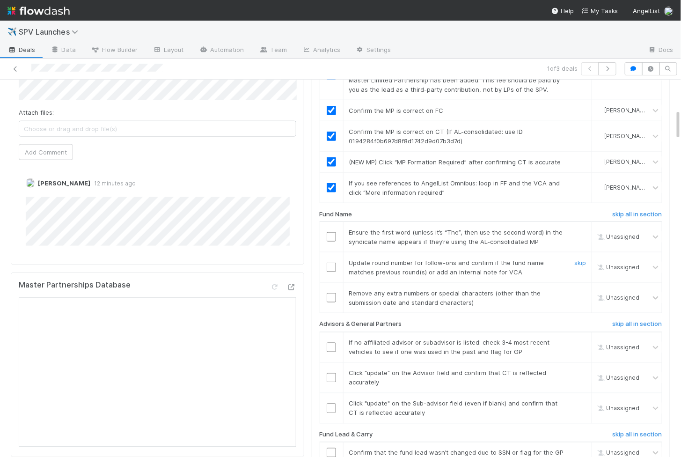
scroll to position [381, 0]
click at [331, 292] on input "checkbox" at bounding box center [331, 296] width 9 height 9
click at [331, 262] on input "checkbox" at bounding box center [331, 266] width 9 height 9
click at [330, 231] on input "checkbox" at bounding box center [331, 235] width 9 height 9
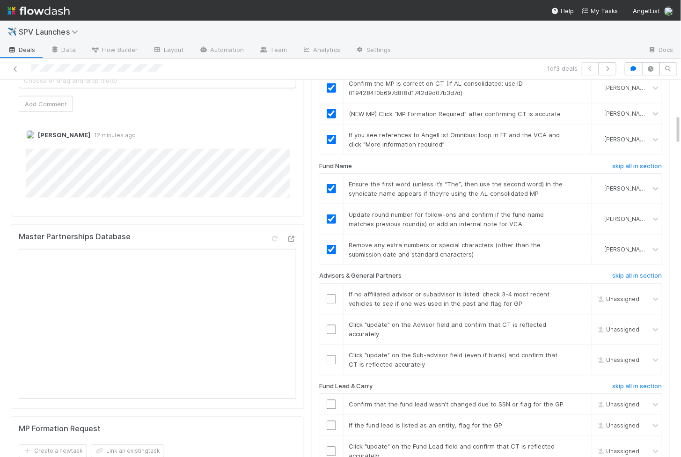
scroll to position [438, 0]
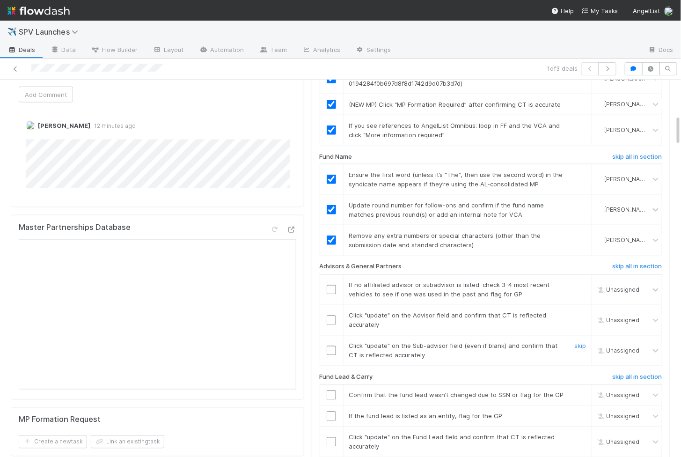
click at [333, 346] on input "checkbox" at bounding box center [331, 350] width 9 height 9
click at [332, 316] on input "checkbox" at bounding box center [331, 320] width 9 height 9
click at [332, 274] on td at bounding box center [331, 289] width 23 height 30
click at [332, 285] on input "checkbox" at bounding box center [331, 289] width 9 height 9
checkbox input "true"
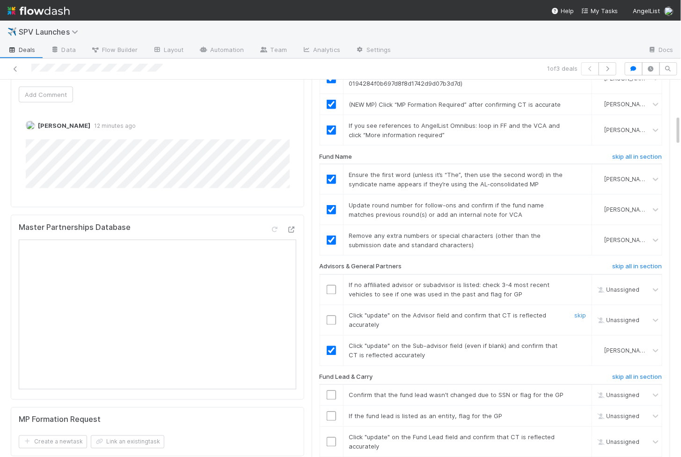
click at [332, 316] on input "checkbox" at bounding box center [331, 320] width 9 height 9
click at [332, 280] on td at bounding box center [331, 289] width 23 height 30
click at [332, 285] on input "checkbox" at bounding box center [331, 289] width 9 height 9
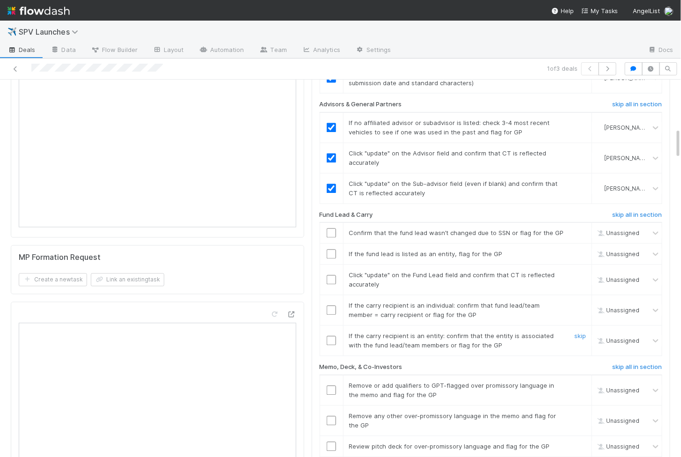
click at [331, 336] on input "checkbox" at bounding box center [331, 340] width 9 height 9
click at [332, 306] on input "checkbox" at bounding box center [331, 310] width 9 height 9
click at [332, 275] on input "checkbox" at bounding box center [331, 279] width 9 height 9
click at [332, 246] on td at bounding box center [331, 254] width 23 height 21
click at [332, 244] on td at bounding box center [331, 254] width 23 height 21
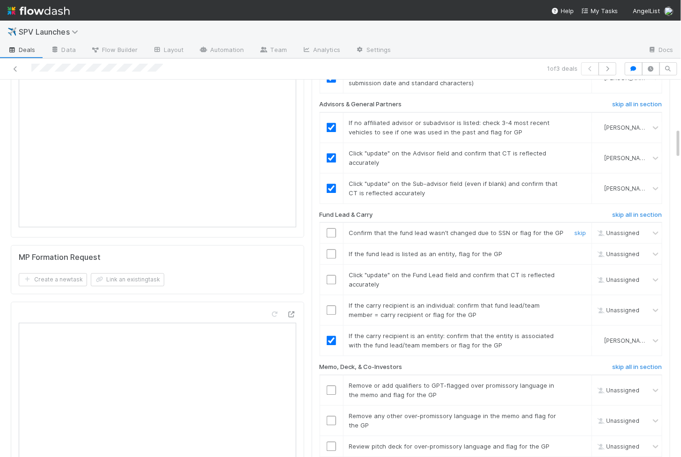
click at [331, 228] on input "checkbox" at bounding box center [331, 232] width 9 height 9
click at [331, 250] on input "checkbox" at bounding box center [331, 254] width 9 height 9
click at [333, 271] on td at bounding box center [331, 280] width 23 height 30
click at [333, 275] on input "checkbox" at bounding box center [331, 279] width 9 height 9
click at [333, 306] on input "checkbox" at bounding box center [331, 310] width 9 height 9
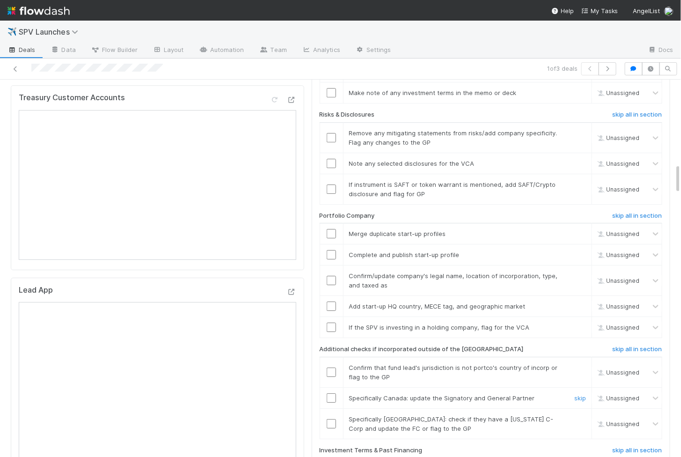
scroll to position [1064, 0]
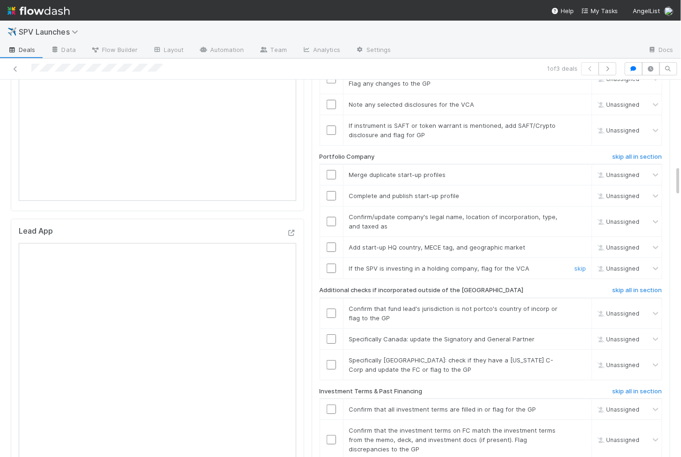
click at [332, 264] on input "checkbox" at bounding box center [331, 268] width 9 height 9
click at [329, 237] on td at bounding box center [331, 247] width 23 height 21
click at [331, 243] on input "checkbox" at bounding box center [331, 247] width 9 height 9
click at [331, 217] on input "checkbox" at bounding box center [331, 221] width 9 height 9
click at [331, 185] on td at bounding box center [331, 195] width 23 height 21
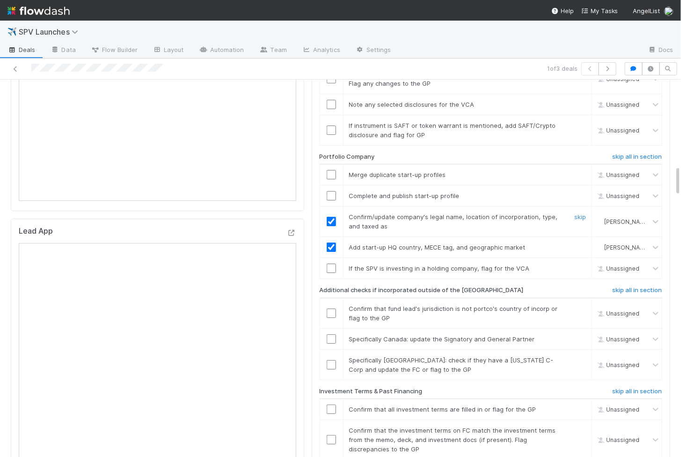
click at [331, 191] on input "checkbox" at bounding box center [331, 195] width 9 height 9
click at [330, 170] on input "checkbox" at bounding box center [331, 174] width 9 height 9
click at [332, 264] on input "checkbox" at bounding box center [331, 268] width 9 height 9
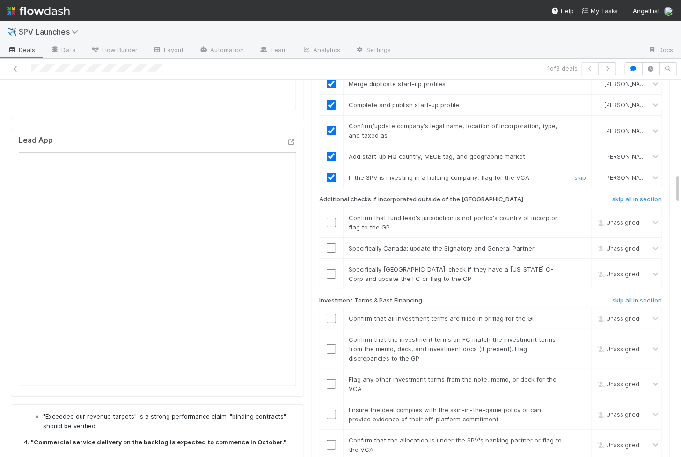
scroll to position [1160, 0]
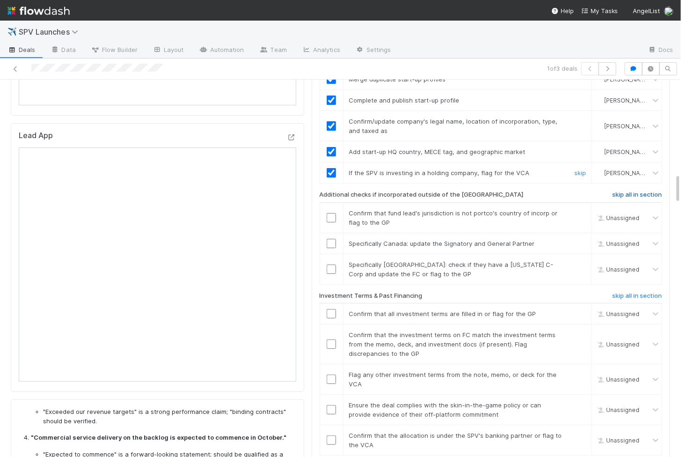
click at [614, 191] on h6 "skip all in section" at bounding box center [638, 194] width 50 height 7
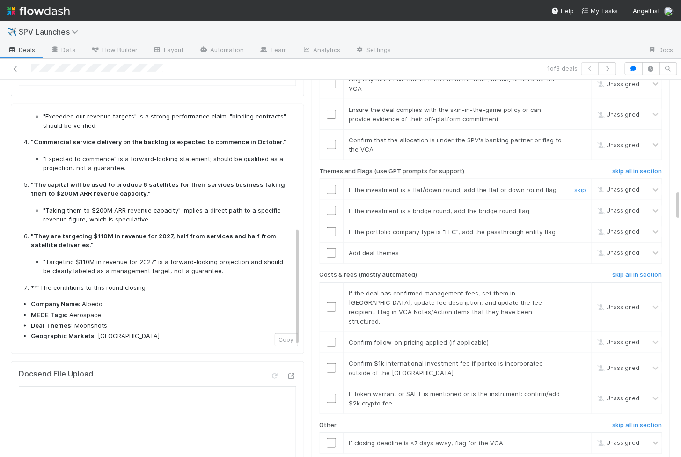
scroll to position [1457, 0]
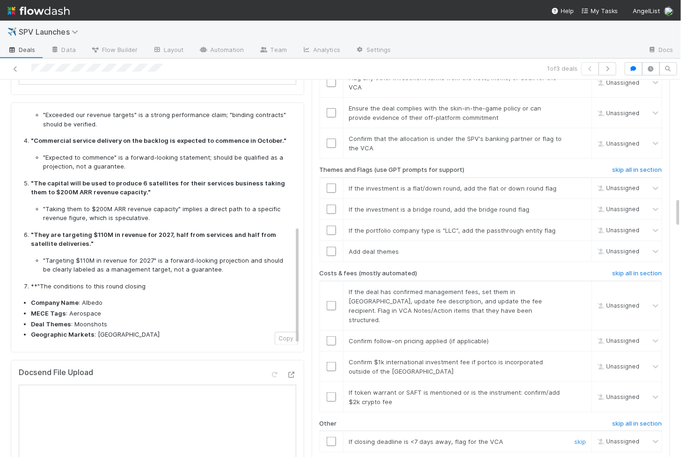
click at [331, 437] on input "checkbox" at bounding box center [331, 441] width 9 height 9
click at [329, 392] on input "checkbox" at bounding box center [331, 396] width 9 height 9
click at [330, 362] on input "checkbox" at bounding box center [331, 366] width 9 height 9
click at [330, 336] on input "checkbox" at bounding box center [331, 340] width 9 height 9
click at [330, 281] on td at bounding box center [331, 305] width 23 height 49
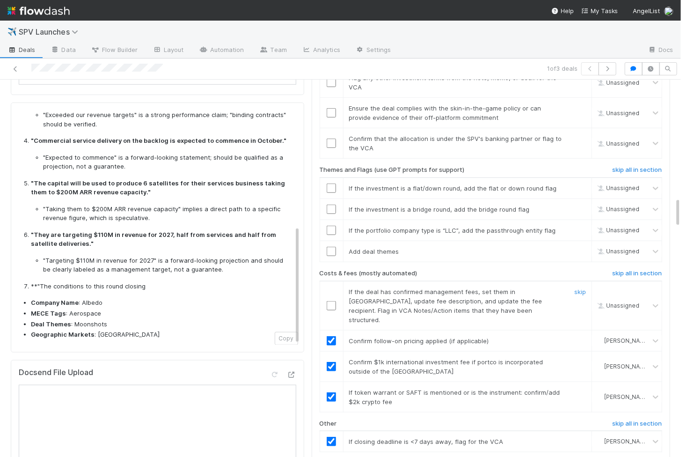
click at [330, 281] on td at bounding box center [331, 305] width 23 height 49
click at [331, 301] on input "checkbox" at bounding box center [331, 305] width 9 height 9
click at [331, 241] on td at bounding box center [331, 251] width 23 height 21
click at [331, 247] on input "checkbox" at bounding box center [331, 251] width 9 height 9
click at [331, 226] on input "checkbox" at bounding box center [331, 230] width 9 height 9
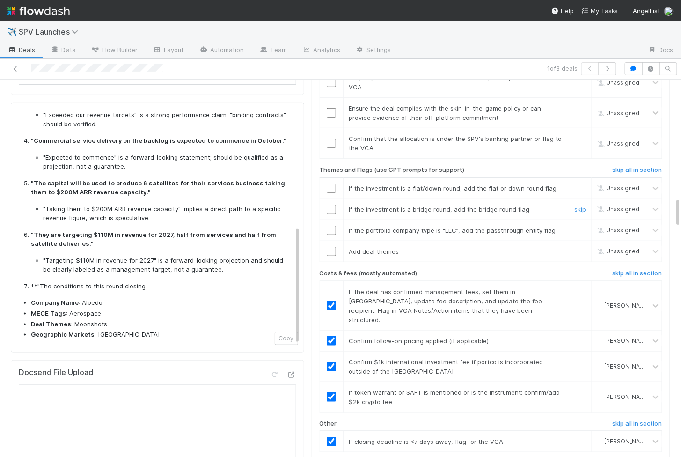
click at [331, 205] on input "checkbox" at bounding box center [331, 209] width 9 height 9
click at [331, 184] on input "checkbox" at bounding box center [331, 188] width 9 height 9
click at [332, 205] on input "checkbox" at bounding box center [331, 209] width 9 height 9
click at [332, 226] on input "checkbox" at bounding box center [331, 230] width 9 height 9
click at [332, 247] on input "checkbox" at bounding box center [331, 251] width 9 height 9
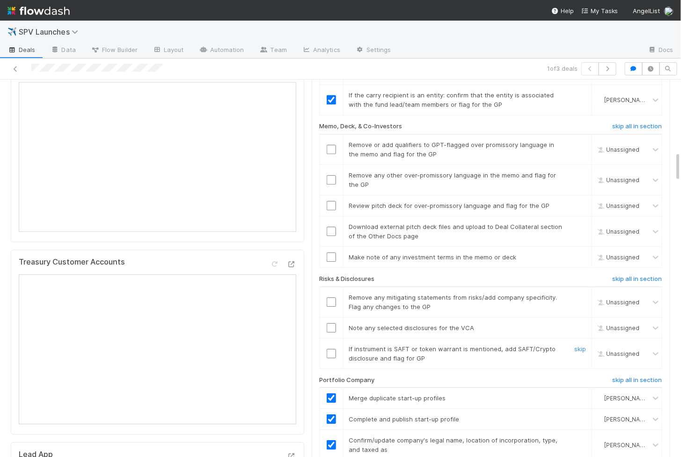
scroll to position [839, 0]
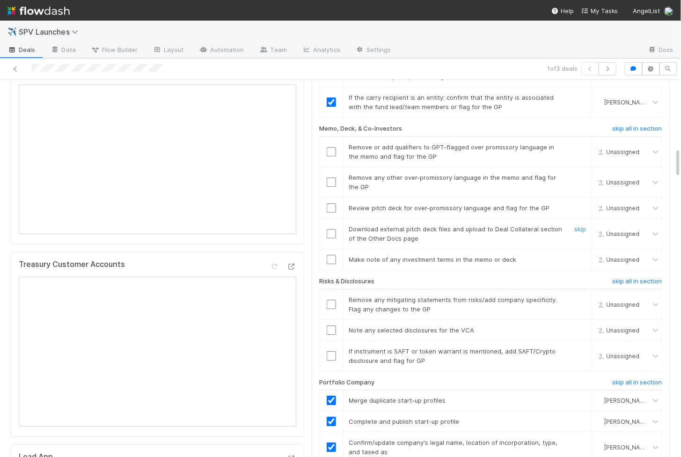
click at [330, 229] on input "checkbox" at bounding box center [331, 233] width 9 height 9
click at [327, 351] on input "checkbox" at bounding box center [331, 355] width 9 height 9
click at [331, 325] on input "checkbox" at bounding box center [331, 329] width 9 height 9
click at [331, 292] on td at bounding box center [331, 304] width 23 height 30
checkbox input "true"
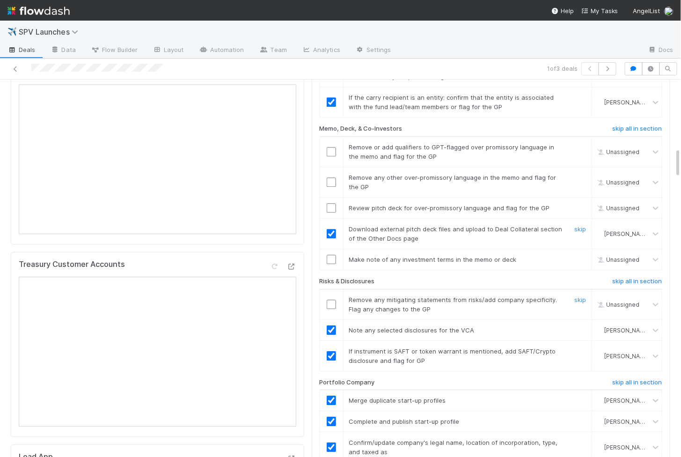
click at [333, 291] on td at bounding box center [331, 304] width 23 height 30
click at [333, 300] on input "checkbox" at bounding box center [331, 304] width 9 height 9
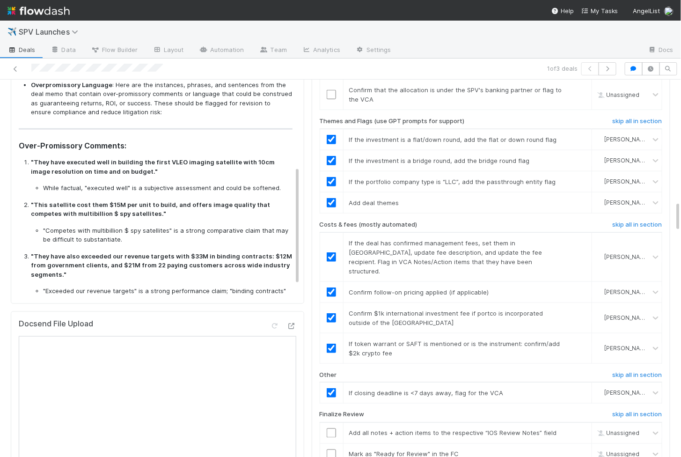
scroll to position [0, 0]
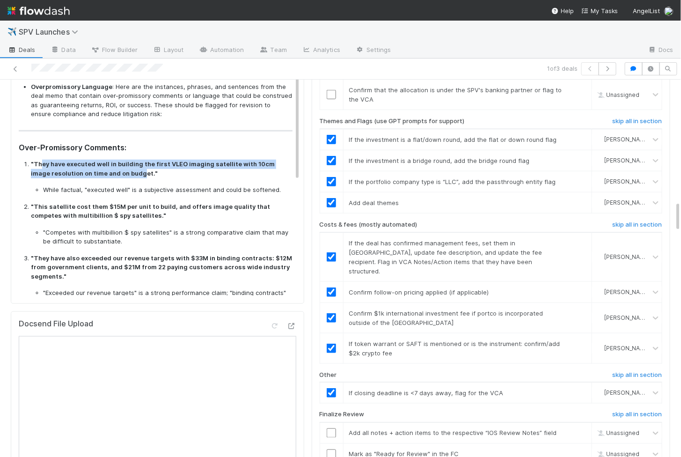
drag, startPoint x: 40, startPoint y: 155, endPoint x: 120, endPoint y: 162, distance: 80.8
click at [120, 162] on strong ""They have executed well in building the first VLEO imaging satellite with 10cm…" at bounding box center [153, 168] width 244 height 17
copy strong "ey have executed well in building the first VLEO imaging satellite with 10cm im…"
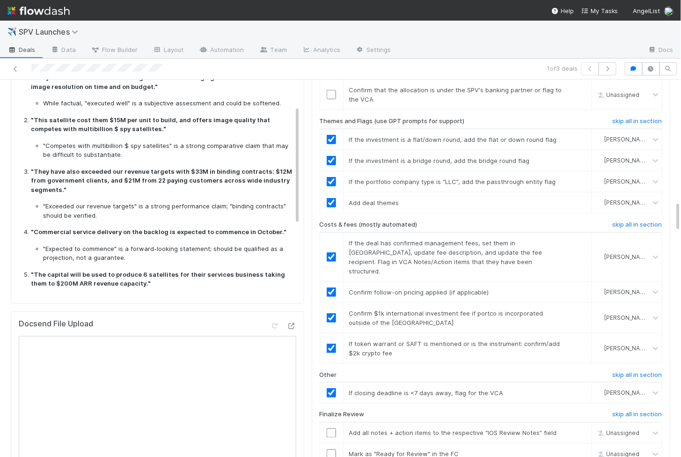
scroll to position [93, 0]
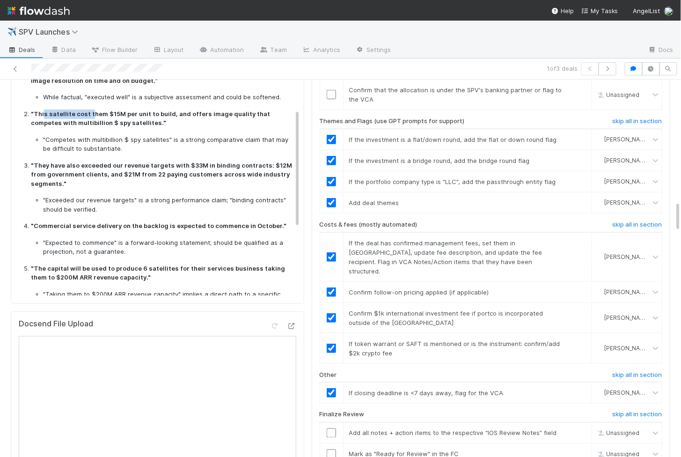
drag, startPoint x: 43, startPoint y: 101, endPoint x: 88, endPoint y: 106, distance: 45.7
click at [88, 110] on strong ""This satellite cost them $15M per unit to build, and offers image quality that…" at bounding box center [150, 118] width 239 height 17
click at [88, 138] on li ""Competes with multibillion $ spy satellites" is a strong comparative claim tha…" at bounding box center [168, 144] width 250 height 18
drag, startPoint x: 36, startPoint y: 102, endPoint x: 122, endPoint y: 113, distance: 86.4
click at [122, 113] on strong ""This satellite cost them $15M per unit to build, and offers image quality that…" at bounding box center [150, 118] width 239 height 17
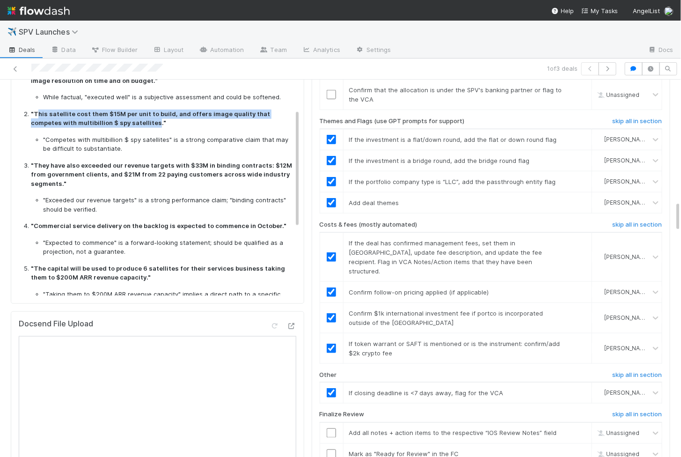
copy strong "his satellite cost them $15M per unit to build, and offers image quality that c…"
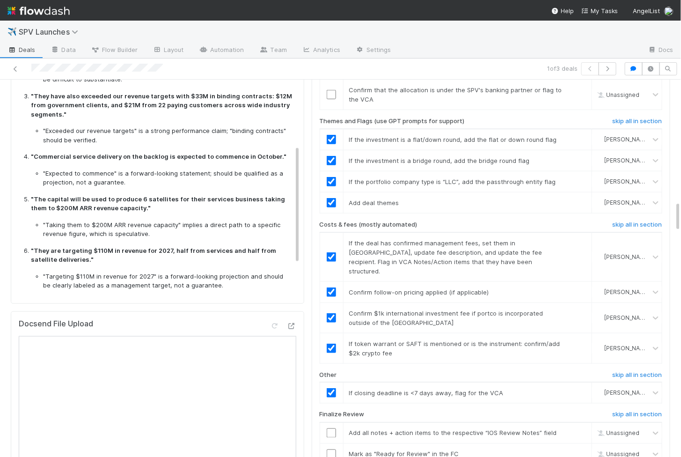
scroll to position [186, 0]
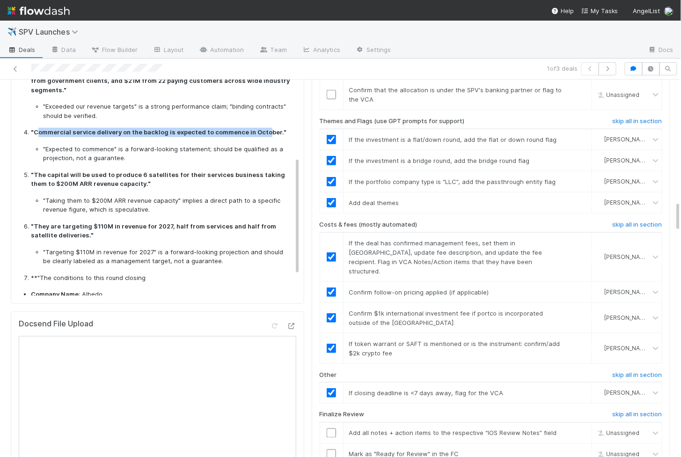
drag, startPoint x: 37, startPoint y: 122, endPoint x: 260, endPoint y: 120, distance: 222.9
click at [260, 128] on strong ""Commercial service delivery on the backlog is expected to commence in October."" at bounding box center [159, 131] width 256 height 7
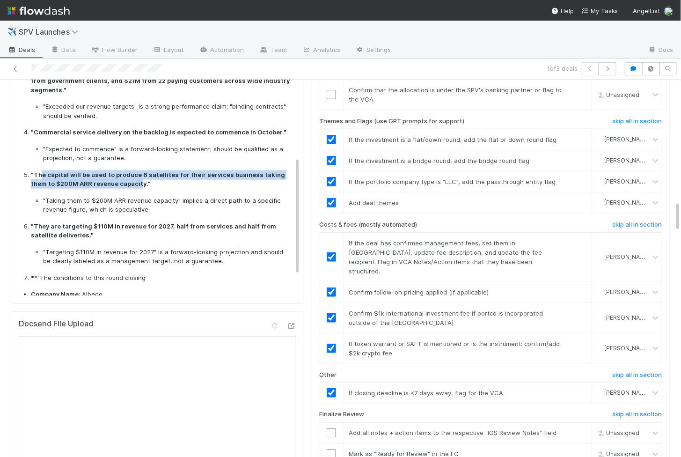
drag, startPoint x: 39, startPoint y: 164, endPoint x: 124, endPoint y: 172, distance: 85.1
click at [124, 172] on strong ""The capital will be used to produce 6 satellites for their services business t…" at bounding box center [158, 179] width 254 height 17
copy strong "e capital will be used to produce 6 satellites for their services business taki…"
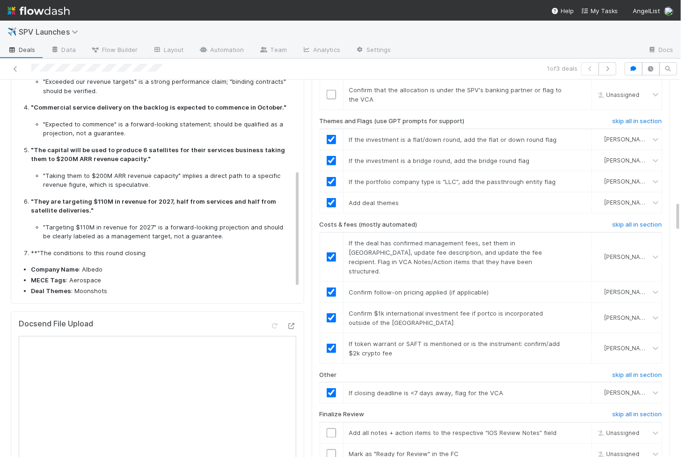
scroll to position [227, 0]
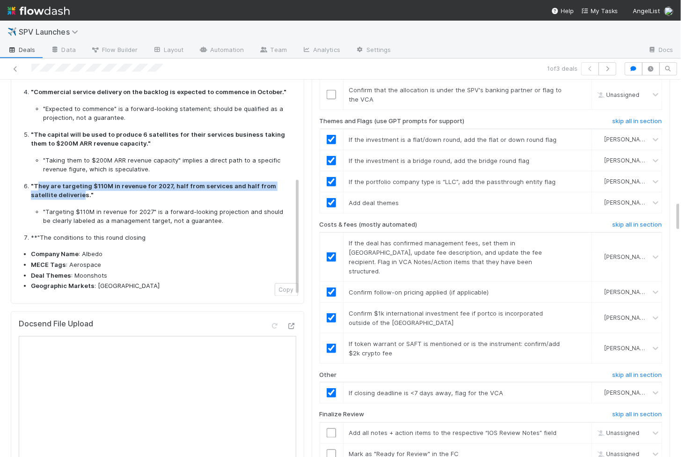
drag, startPoint x: 37, startPoint y: 173, endPoint x: 55, endPoint y: 183, distance: 19.9
click at [55, 183] on strong ""They are targeting $110M in revenue for 2027, half from services and half from…" at bounding box center [153, 190] width 245 height 17
copy strong "hey are targeting $110M in revenue for 2027, half from services and half from s…"
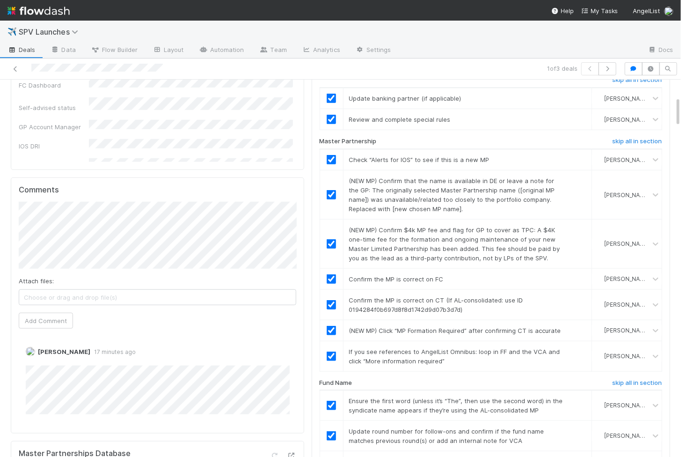
scroll to position [208, 0]
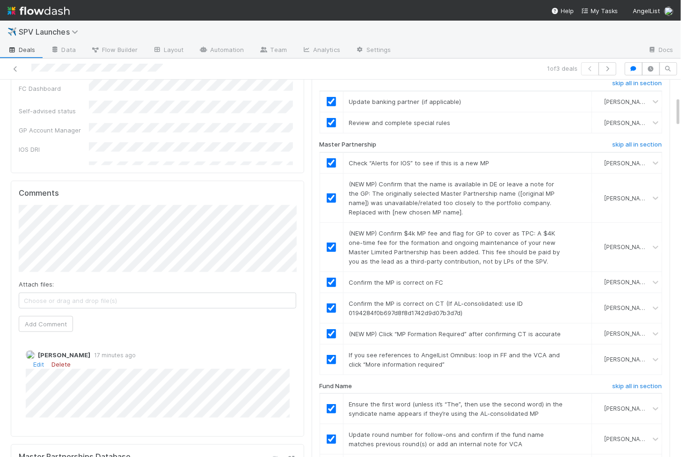
click at [64, 361] on link "Delete" at bounding box center [61, 364] width 19 height 7
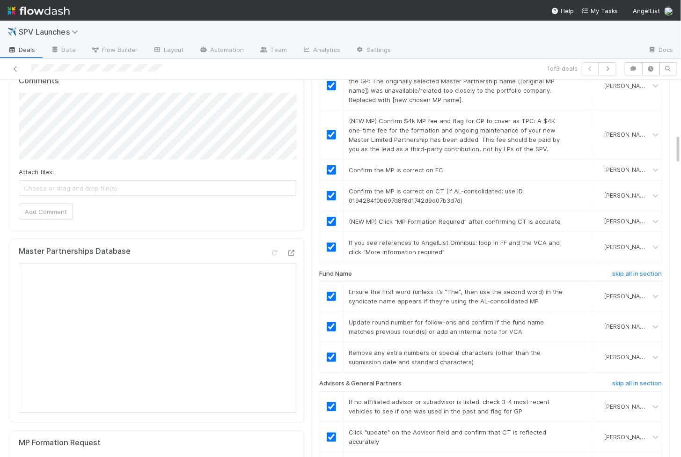
scroll to position [724, 0]
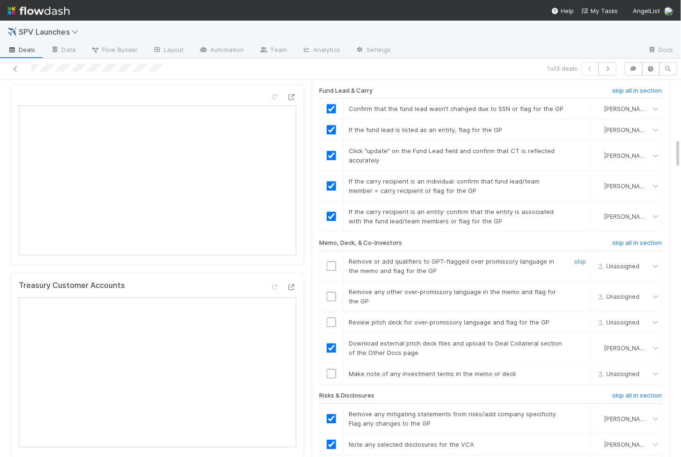
click at [333, 261] on input "checkbox" at bounding box center [331, 265] width 9 height 9
click at [333, 292] on input "checkbox" at bounding box center [331, 296] width 9 height 9
click at [330, 317] on input "checkbox" at bounding box center [331, 321] width 9 height 9
click at [330, 369] on input "checkbox" at bounding box center [331, 373] width 9 height 9
checkbox input "true"
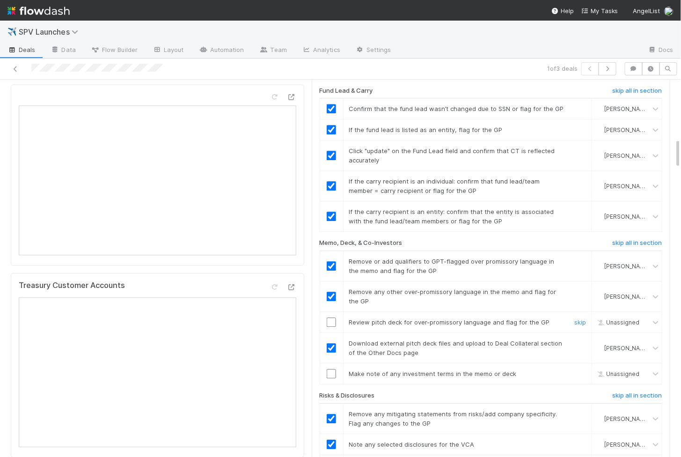
click at [330, 317] on input "checkbox" at bounding box center [331, 321] width 9 height 9
click at [329, 369] on input "checkbox" at bounding box center [331, 373] width 9 height 9
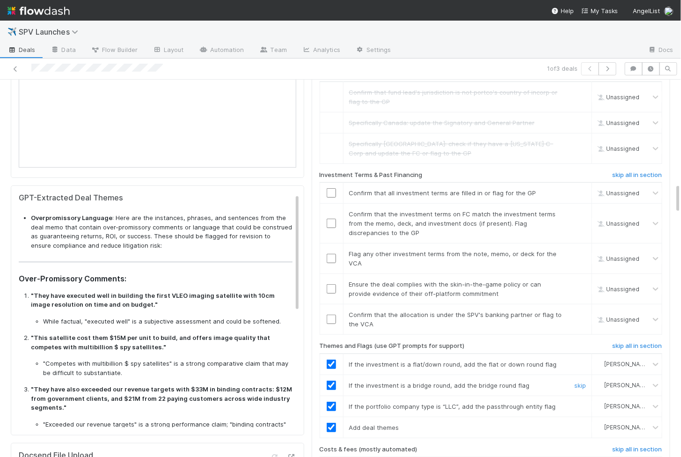
scroll to position [1281, 0]
click at [329, 314] on input "checkbox" at bounding box center [331, 318] width 9 height 9
click at [332, 283] on input "checkbox" at bounding box center [331, 287] width 9 height 9
click at [332, 253] on input "checkbox" at bounding box center [331, 257] width 9 height 9
click at [330, 203] on td at bounding box center [331, 223] width 23 height 40
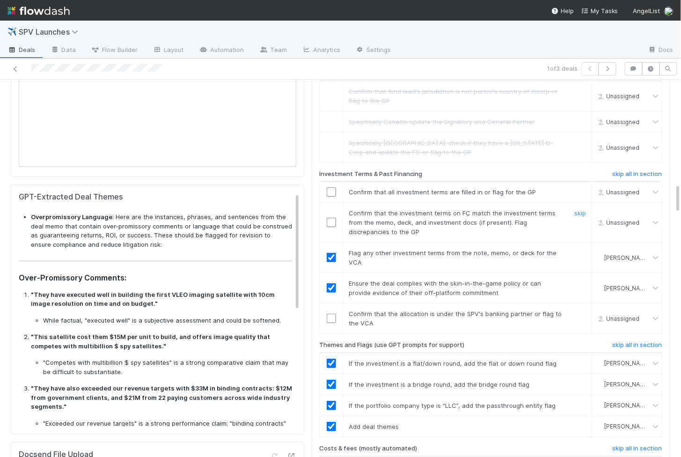
click at [330, 218] on input "checkbox" at bounding box center [331, 222] width 9 height 9
click at [330, 187] on input "checkbox" at bounding box center [331, 191] width 9 height 9
click at [331, 303] on td at bounding box center [331, 318] width 23 height 30
click at [331, 314] on input "checkbox" at bounding box center [331, 318] width 9 height 9
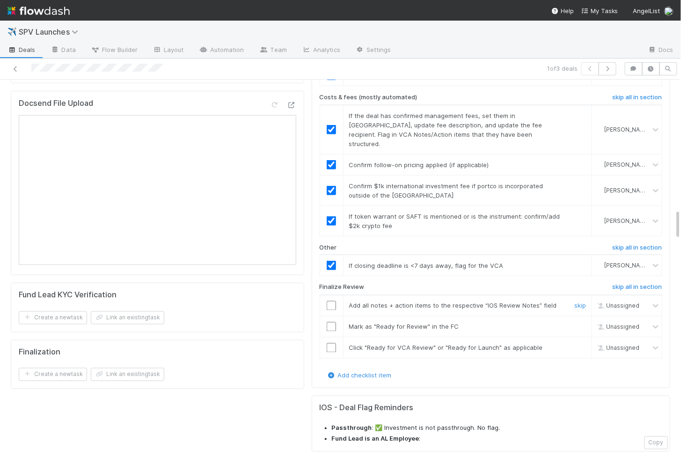
scroll to position [1644, 0]
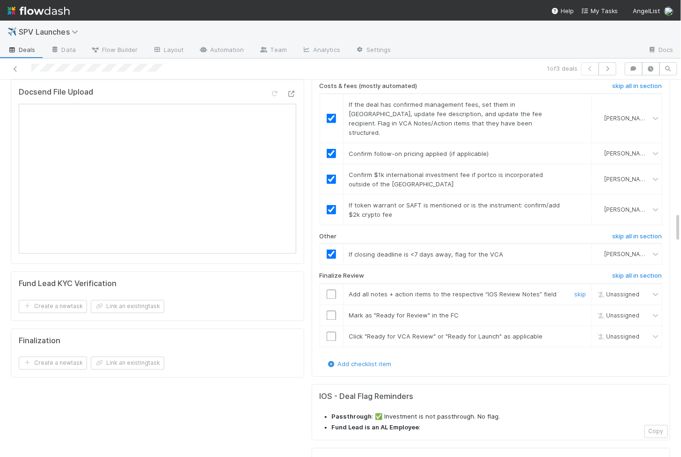
click at [330, 290] on input "checkbox" at bounding box center [331, 294] width 9 height 9
click at [330, 311] on input "checkbox" at bounding box center [331, 315] width 9 height 9
click at [330, 332] on input "checkbox" at bounding box center [331, 336] width 9 height 9
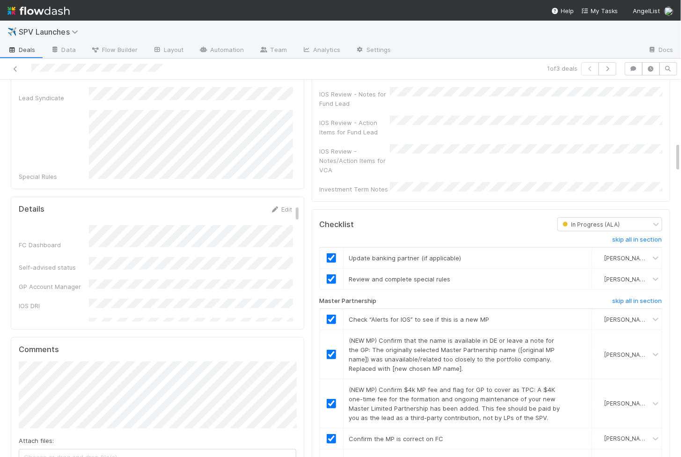
scroll to position [0, 0]
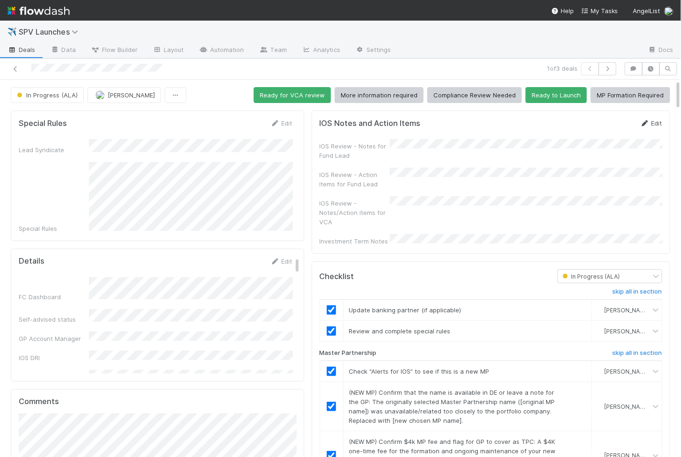
click at [652, 122] on link "Edit" at bounding box center [651, 122] width 22 height 7
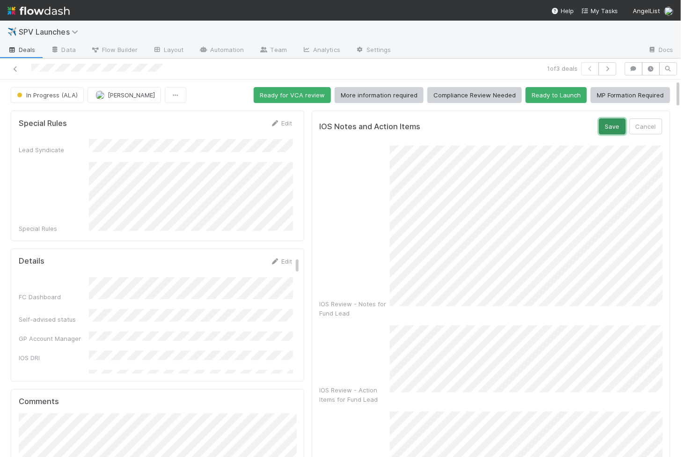
click at [607, 119] on button "Save" at bounding box center [612, 126] width 27 height 16
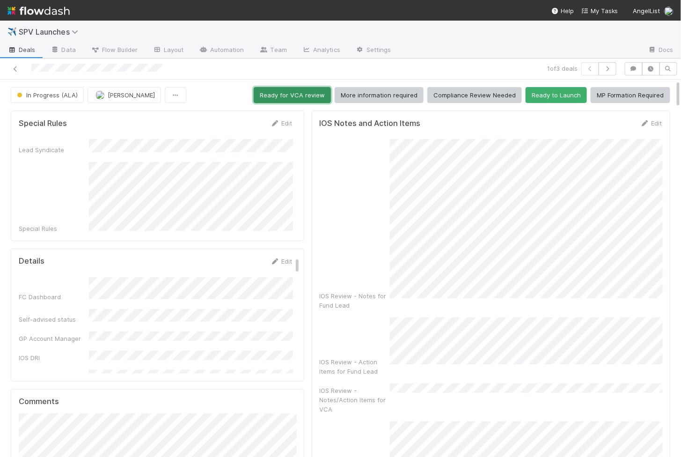
click at [302, 96] on button "Ready for VCA review" at bounding box center [292, 95] width 77 height 16
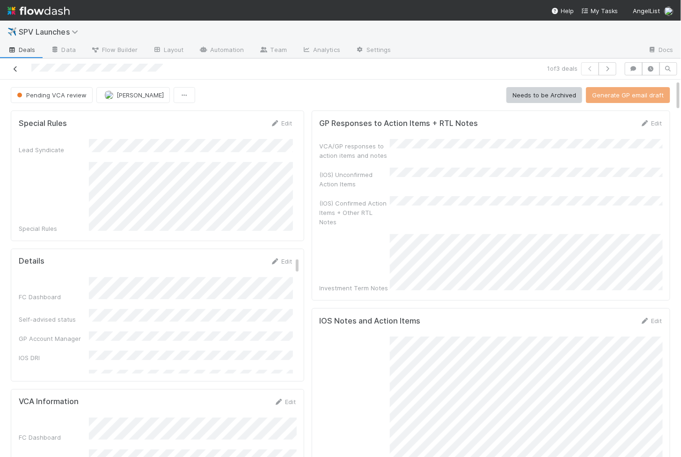
click at [16, 66] on icon at bounding box center [15, 69] width 9 height 6
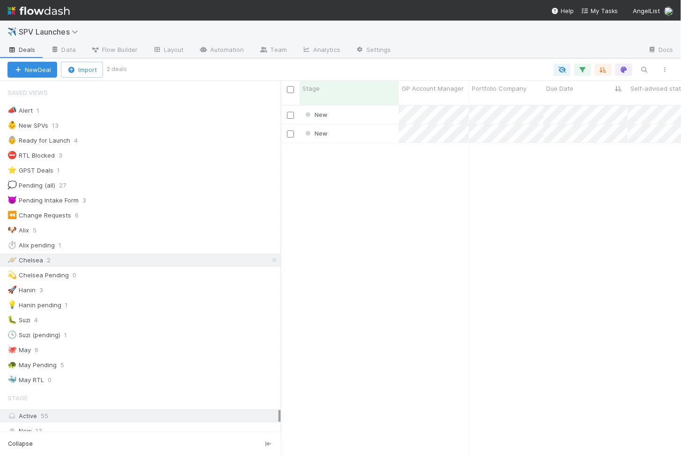
scroll to position [359, 400]
click at [384, 109] on div "New" at bounding box center [349, 115] width 99 height 18
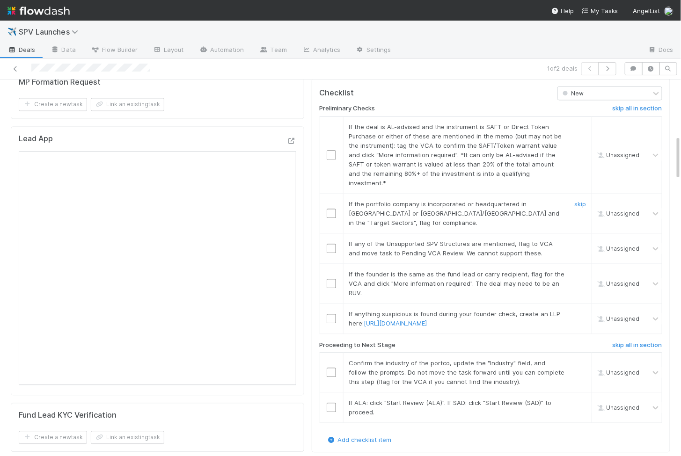
scroll to position [621, 0]
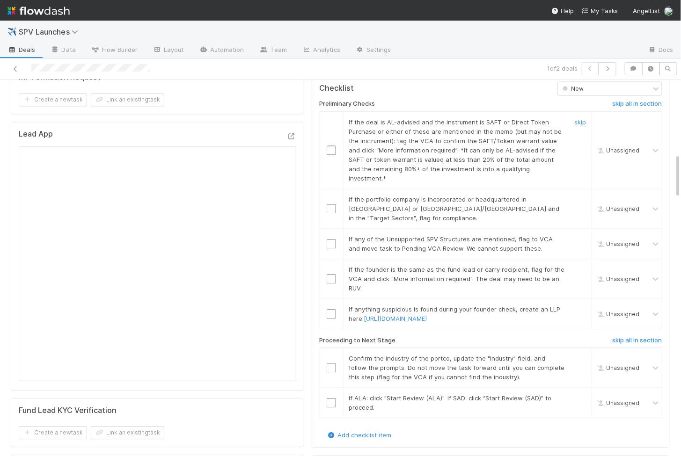
click at [325, 146] on div at bounding box center [331, 150] width 23 height 9
click at [332, 146] on input "checkbox" at bounding box center [331, 150] width 9 height 9
click at [332, 204] on input "checkbox" at bounding box center [331, 208] width 9 height 9
click at [331, 239] on input "checkbox" at bounding box center [331, 243] width 9 height 9
click at [331, 274] on input "checkbox" at bounding box center [331, 278] width 9 height 9
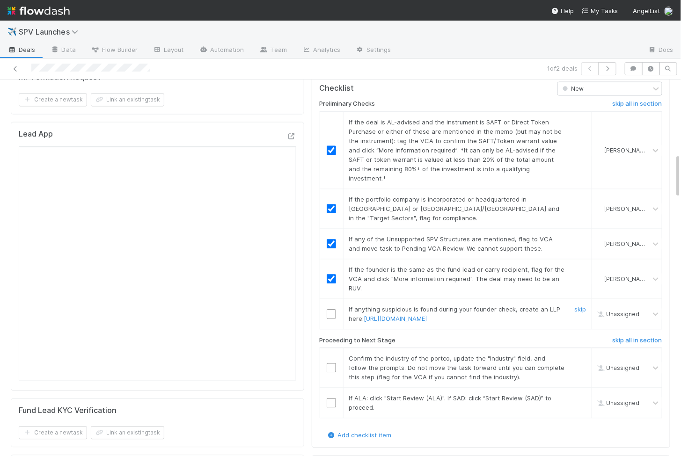
click at [332, 309] on input "checkbox" at bounding box center [331, 313] width 9 height 9
click at [332, 363] on input "checkbox" at bounding box center [331, 367] width 9 height 9
click at [332, 398] on input "checkbox" at bounding box center [331, 402] width 9 height 9
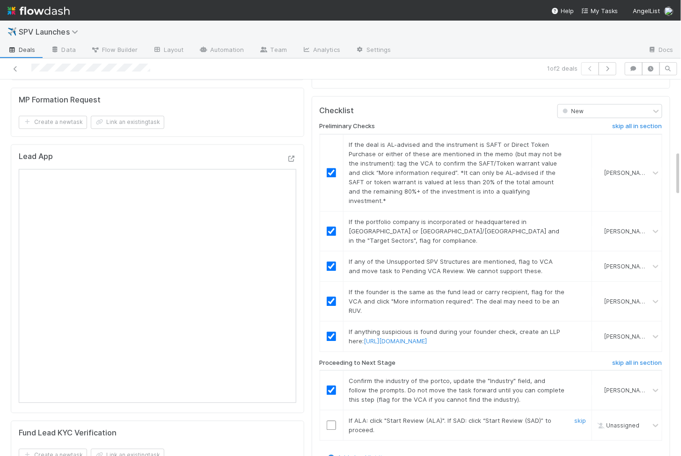
click at [333, 421] on input "checkbox" at bounding box center [331, 425] width 9 height 9
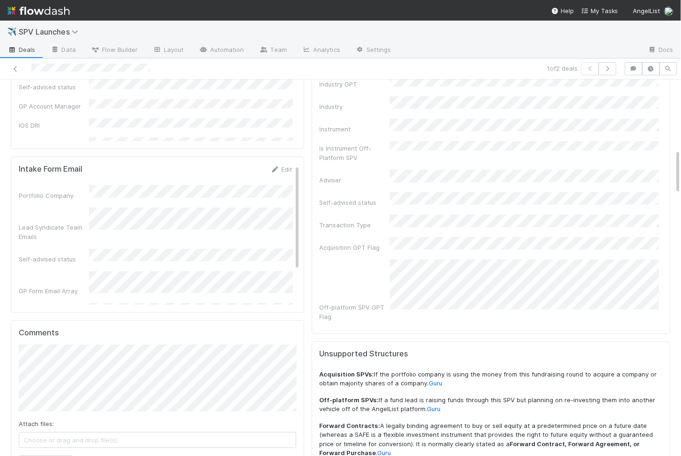
scroll to position [0, 0]
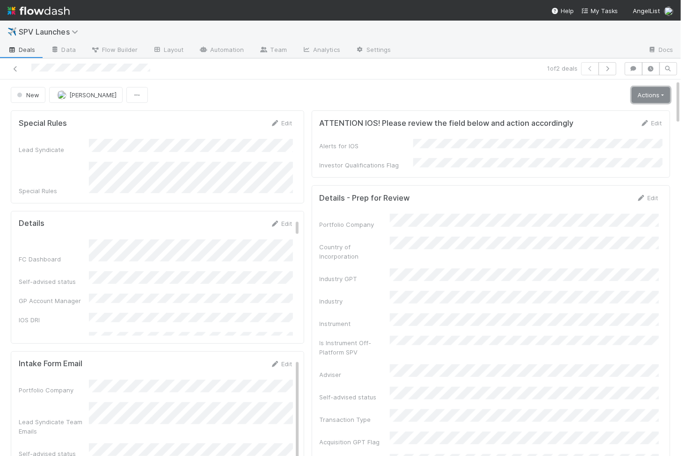
click at [648, 90] on link "Actions" at bounding box center [651, 95] width 38 height 16
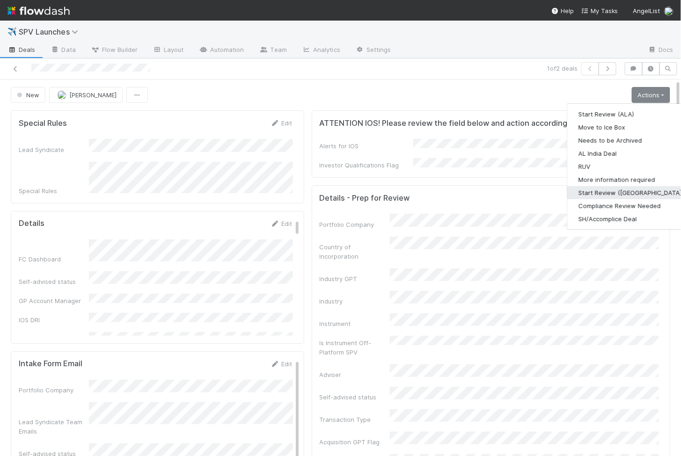
click at [596, 191] on button "Start Review (SAD)" at bounding box center [631, 192] width 128 height 13
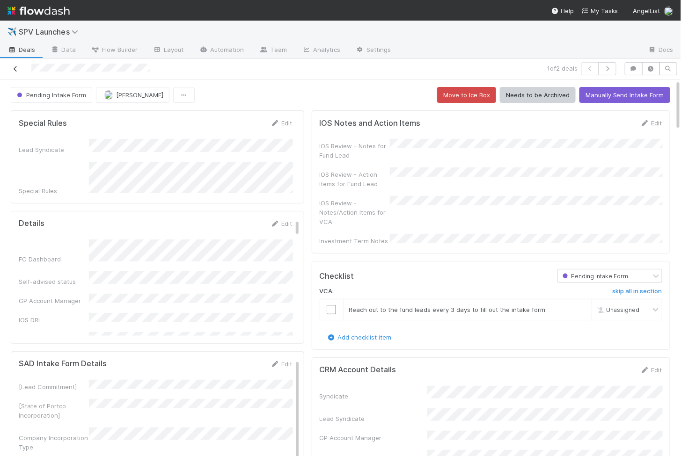
click at [17, 68] on icon at bounding box center [15, 69] width 9 height 6
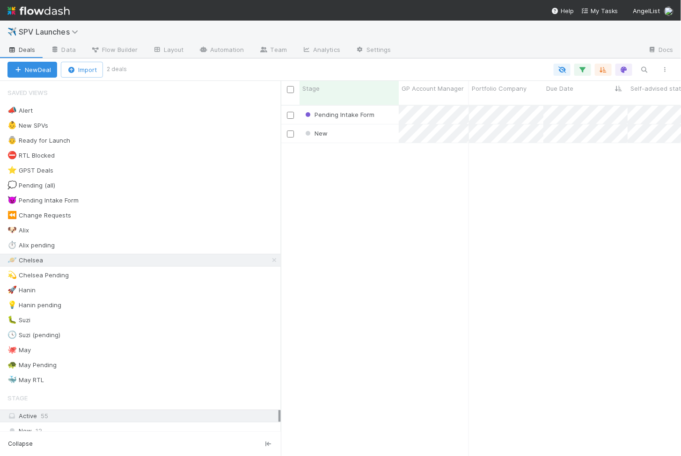
scroll to position [359, 400]
click at [381, 128] on div "New" at bounding box center [349, 134] width 99 height 18
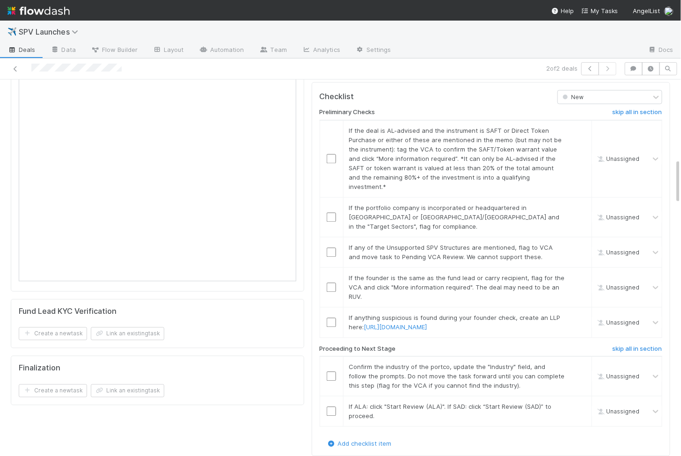
scroll to position [611, 0]
click at [331, 156] on input "checkbox" at bounding box center [331, 160] width 9 height 9
click at [333, 214] on input "checkbox" at bounding box center [331, 218] width 9 height 9
click at [331, 250] on input "checkbox" at bounding box center [331, 254] width 9 height 9
click at [330, 285] on input "checkbox" at bounding box center [331, 289] width 9 height 9
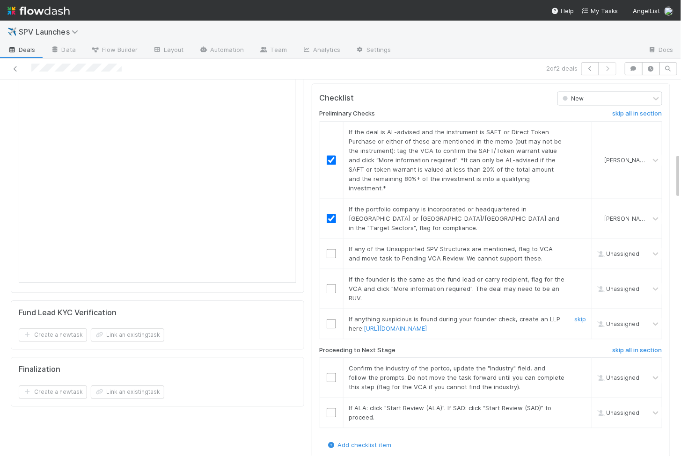
click at [330, 320] on input "checkbox" at bounding box center [331, 324] width 9 height 9
click at [331, 269] on td at bounding box center [331, 289] width 23 height 40
click at [331, 285] on input "checkbox" at bounding box center [331, 289] width 9 height 9
click at [328, 250] on input "checkbox" at bounding box center [331, 254] width 9 height 9
click at [327, 409] on input "checkbox" at bounding box center [331, 413] width 9 height 9
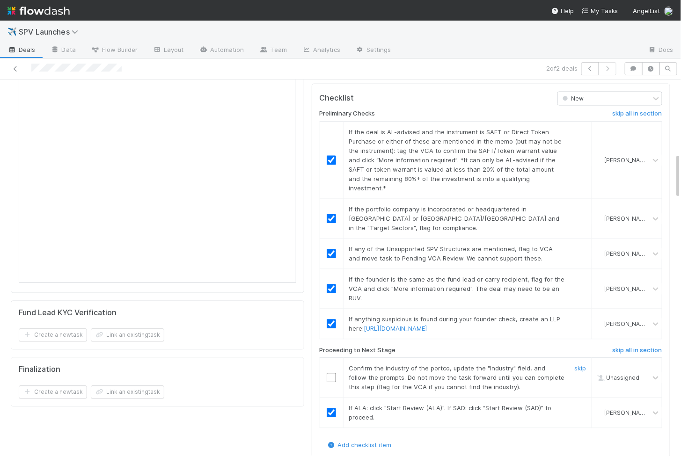
click at [329, 374] on input "checkbox" at bounding box center [331, 378] width 9 height 9
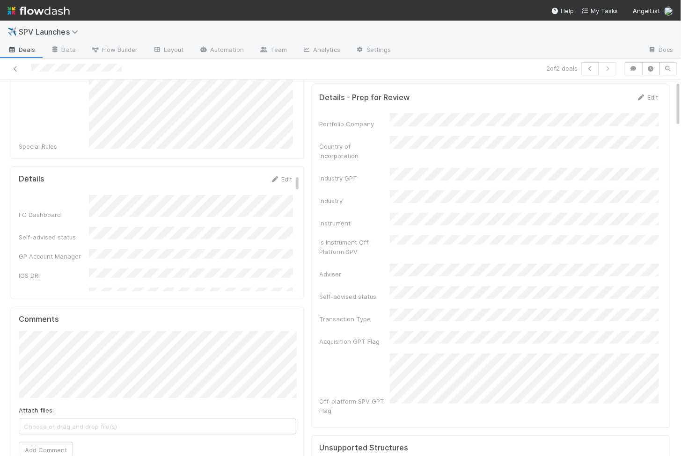
scroll to position [0, 0]
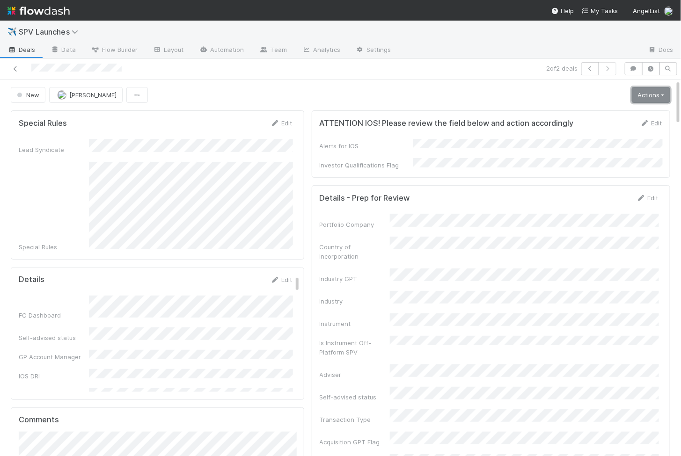
click at [664, 95] on link "Actions" at bounding box center [651, 95] width 38 height 16
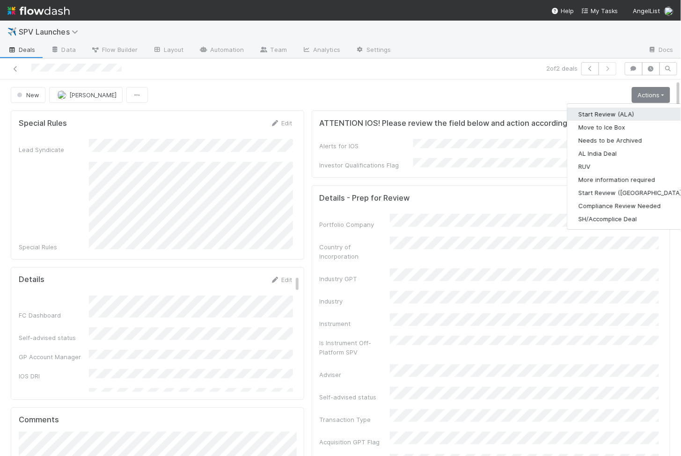
click at [589, 115] on button "Start Review (ALA)" at bounding box center [631, 114] width 128 height 13
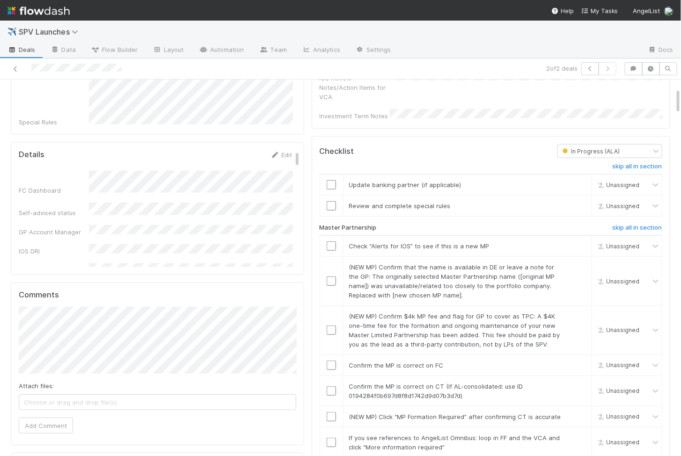
scroll to position [136, 0]
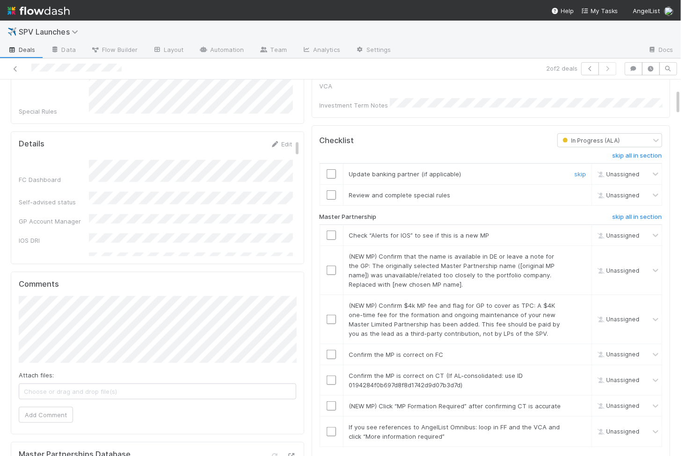
click at [331, 169] on input "checkbox" at bounding box center [331, 173] width 9 height 9
click at [331, 191] on input "checkbox" at bounding box center [331, 195] width 9 height 9
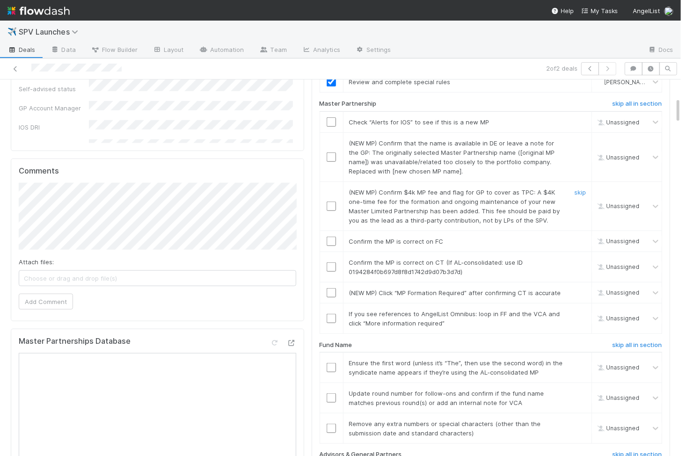
scroll to position [256, 0]
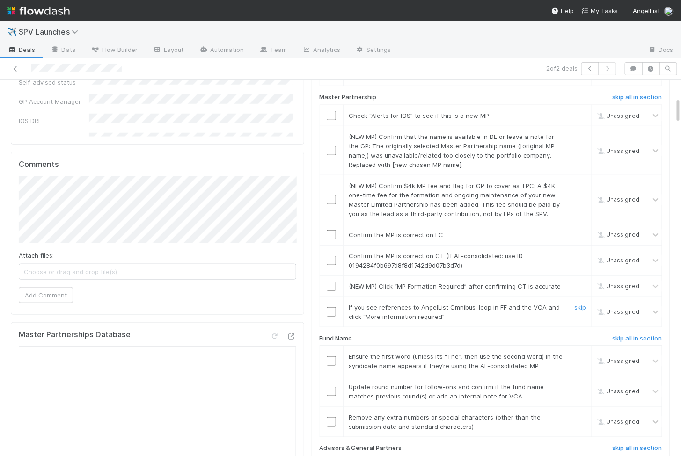
click at [332, 308] on input "checkbox" at bounding box center [331, 312] width 9 height 9
click at [332, 282] on input "checkbox" at bounding box center [331, 286] width 9 height 9
click at [332, 256] on input "checkbox" at bounding box center [331, 260] width 9 height 9
click at [332, 230] on input "checkbox" at bounding box center [331, 234] width 9 height 9
click at [331, 194] on td at bounding box center [331, 199] width 23 height 49
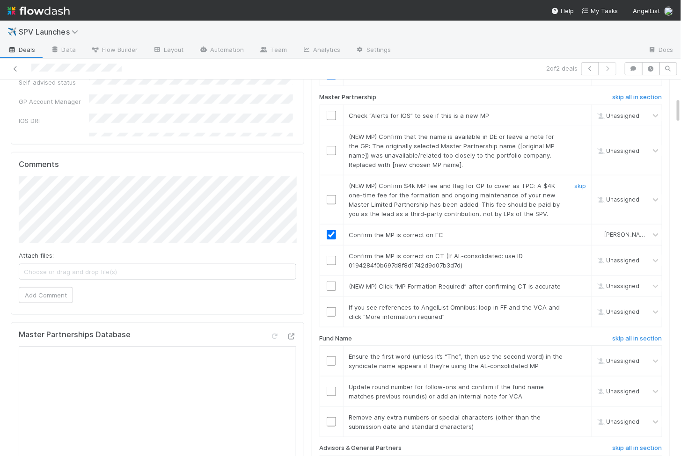
click at [331, 195] on input "checkbox" at bounding box center [331, 199] width 9 height 9
click at [332, 146] on input "checkbox" at bounding box center [331, 150] width 9 height 9
click at [332, 111] on input "checkbox" at bounding box center [331, 115] width 9 height 9
click at [331, 308] on input "checkbox" at bounding box center [331, 312] width 9 height 9
click at [332, 282] on input "checkbox" at bounding box center [331, 286] width 9 height 9
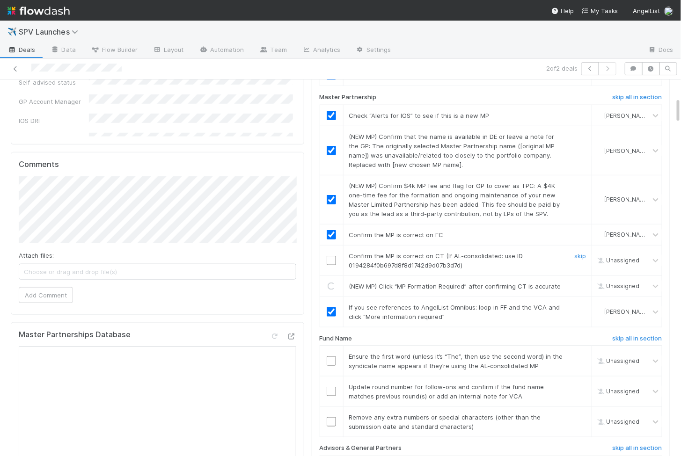
click at [332, 252] on td at bounding box center [331, 260] width 23 height 30
click at [332, 256] on input "checkbox" at bounding box center [331, 260] width 9 height 9
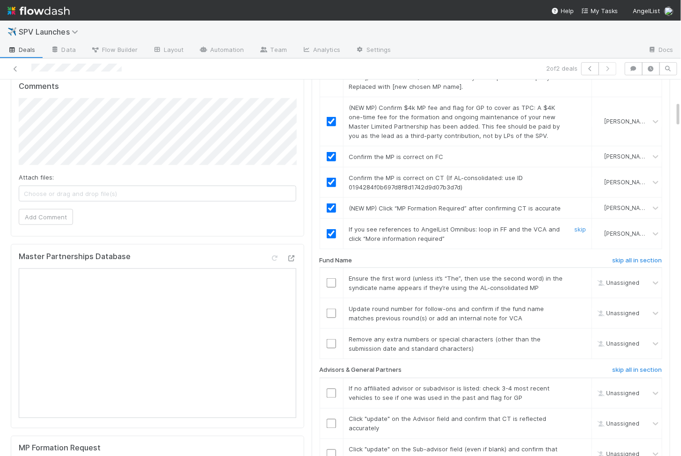
scroll to position [340, 0]
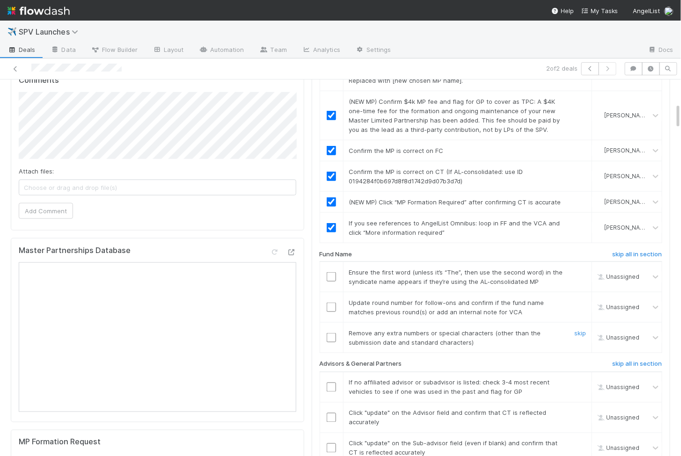
click at [330, 333] on input "checkbox" at bounding box center [331, 337] width 9 height 9
click at [331, 303] on input "checkbox" at bounding box center [331, 307] width 9 height 9
click at [331, 272] on input "checkbox" at bounding box center [331, 276] width 9 height 9
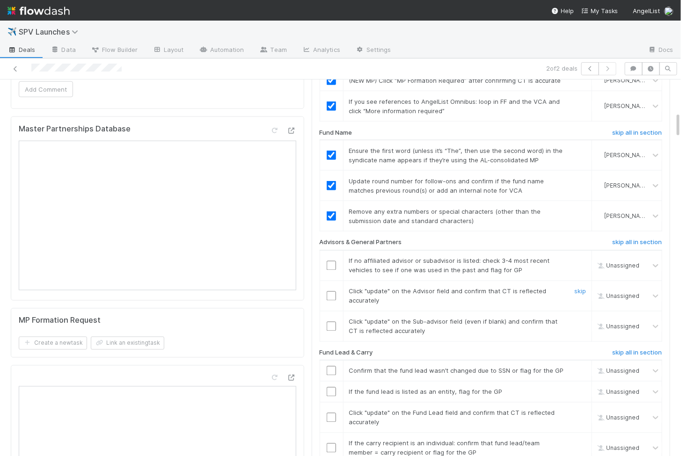
scroll to position [464, 0]
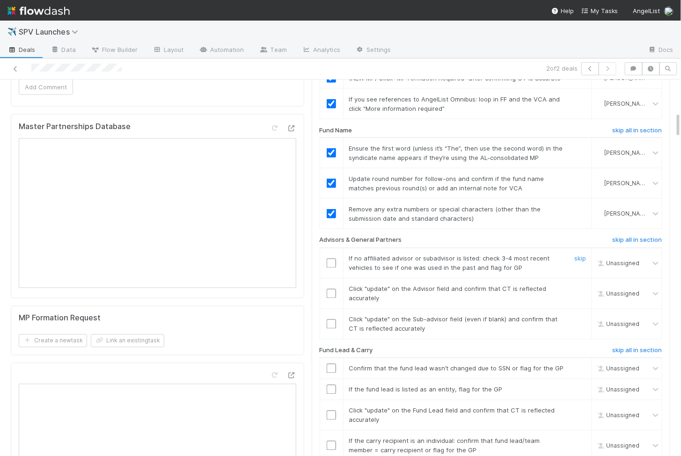
click at [331, 259] on input "checkbox" at bounding box center [331, 263] width 9 height 9
click at [331, 289] on input "checkbox" at bounding box center [331, 293] width 9 height 9
click at [331, 309] on td at bounding box center [331, 324] width 23 height 30
click at [331, 320] on input "checkbox" at bounding box center [331, 324] width 9 height 9
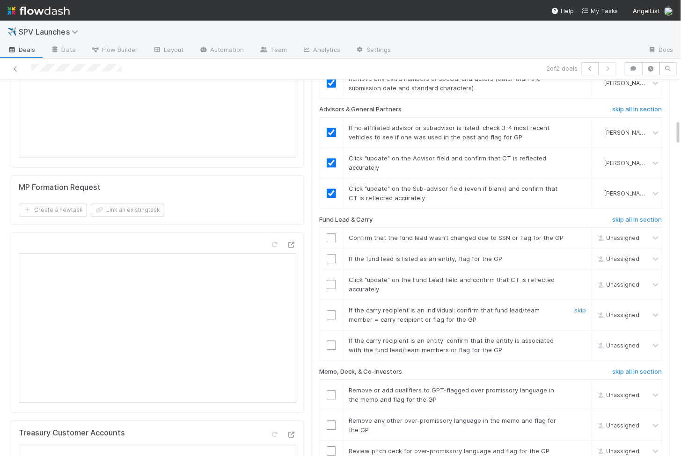
scroll to position [597, 0]
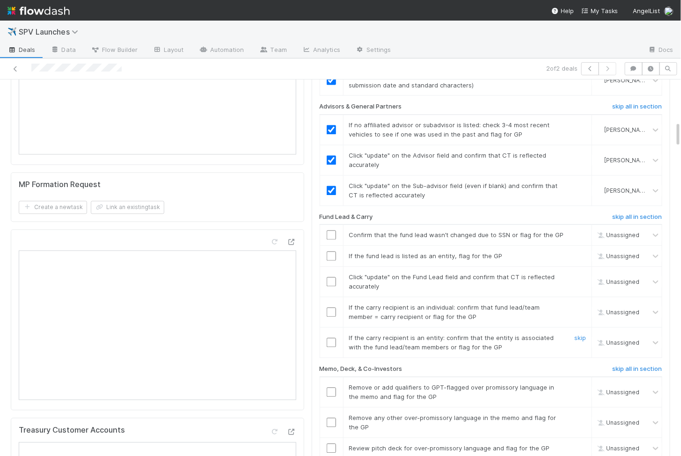
click at [334, 339] on input "checkbox" at bounding box center [331, 343] width 9 height 9
click at [330, 308] on input "checkbox" at bounding box center [331, 312] width 9 height 9
click at [331, 278] on input "checkbox" at bounding box center [331, 282] width 9 height 9
click at [331, 252] on input "checkbox" at bounding box center [331, 256] width 9 height 9
click at [331, 231] on input "checkbox" at bounding box center [331, 235] width 9 height 9
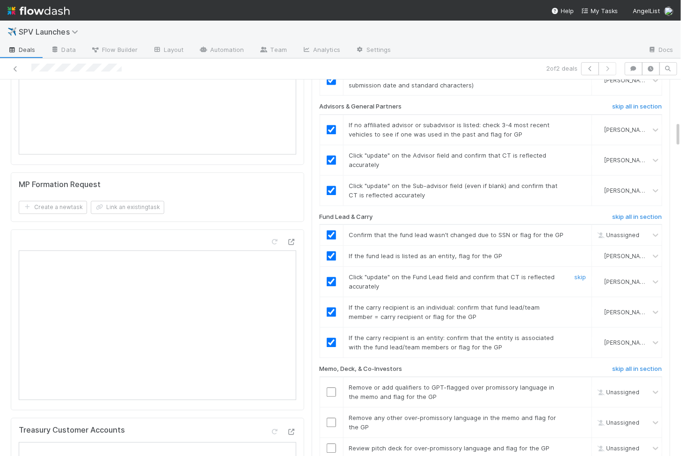
checkbox input "true"
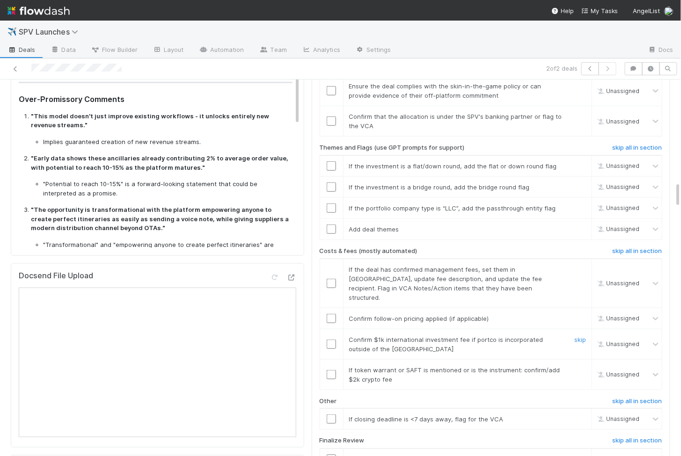
scroll to position [1488, 0]
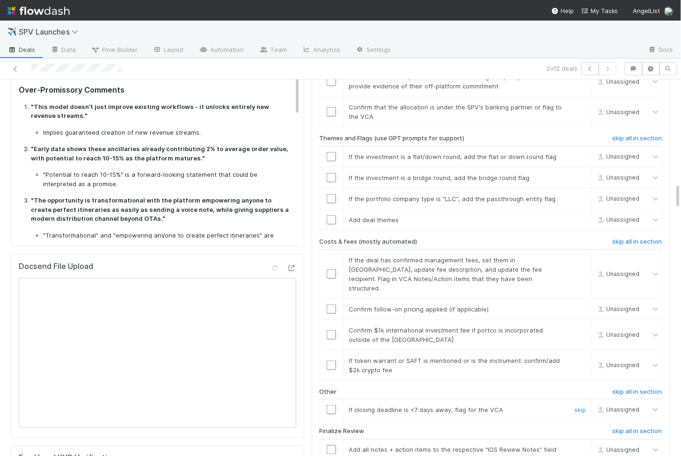
click at [332, 405] on input "checkbox" at bounding box center [331, 409] width 9 height 9
click at [330, 361] on input "checkbox" at bounding box center [331, 365] width 9 height 9
click at [331, 331] on input "checkbox" at bounding box center [331, 335] width 9 height 9
click at [331, 305] on input "checkbox" at bounding box center [331, 309] width 9 height 9
click at [330, 270] on input "checkbox" at bounding box center [331, 274] width 9 height 9
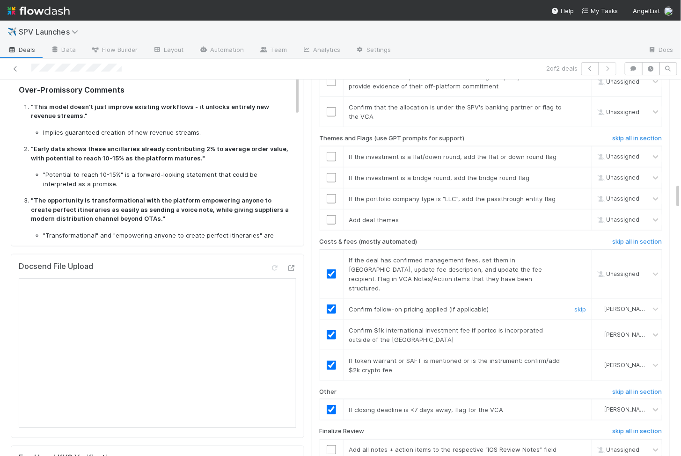
checkbox input "true"
click at [330, 215] on input "checkbox" at bounding box center [331, 219] width 9 height 9
click at [331, 194] on input "checkbox" at bounding box center [331, 198] width 9 height 9
click at [331, 167] on td at bounding box center [331, 177] width 23 height 21
click at [331, 173] on input "checkbox" at bounding box center [331, 177] width 9 height 9
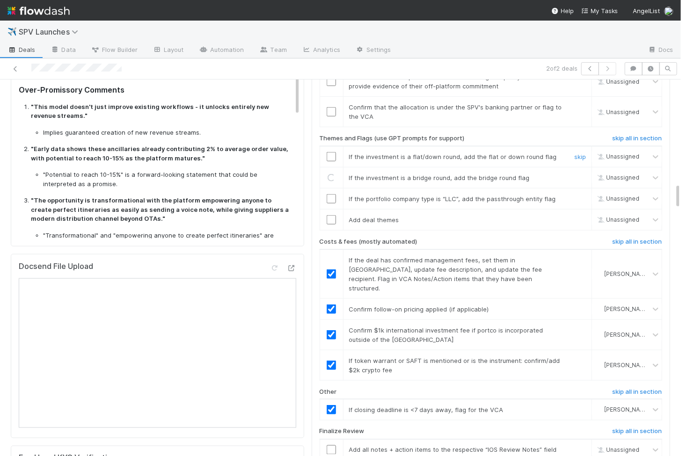
click at [331, 152] on input "checkbox" at bounding box center [331, 156] width 9 height 9
click at [332, 194] on input "checkbox" at bounding box center [331, 198] width 9 height 9
click at [332, 215] on input "checkbox" at bounding box center [331, 219] width 9 height 9
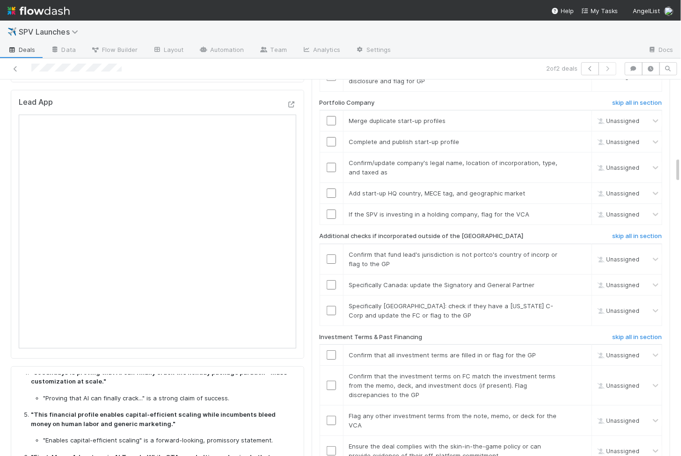
scroll to position [1109, 0]
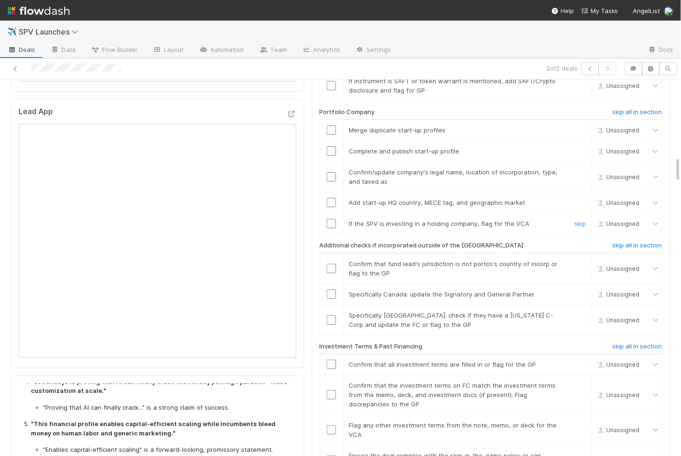
click at [332, 219] on input "checkbox" at bounding box center [331, 223] width 9 height 9
click at [331, 198] on input "checkbox" at bounding box center [331, 202] width 9 height 9
click at [330, 172] on input "checkbox" at bounding box center [331, 176] width 9 height 9
click at [331, 141] on td at bounding box center [331, 151] width 23 height 21
checkbox input "true"
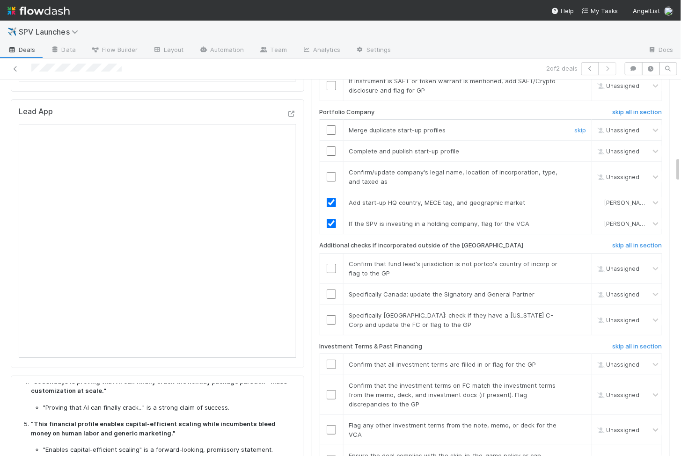
click at [333, 125] on input "checkbox" at bounding box center [331, 129] width 9 height 9
click at [333, 147] on input "checkbox" at bounding box center [331, 151] width 9 height 9
click at [333, 172] on input "checkbox" at bounding box center [331, 176] width 9 height 9
click at [584, 291] on link "skip" at bounding box center [580, 294] width 12 height 7
click at [581, 312] on link "skip" at bounding box center [580, 315] width 12 height 7
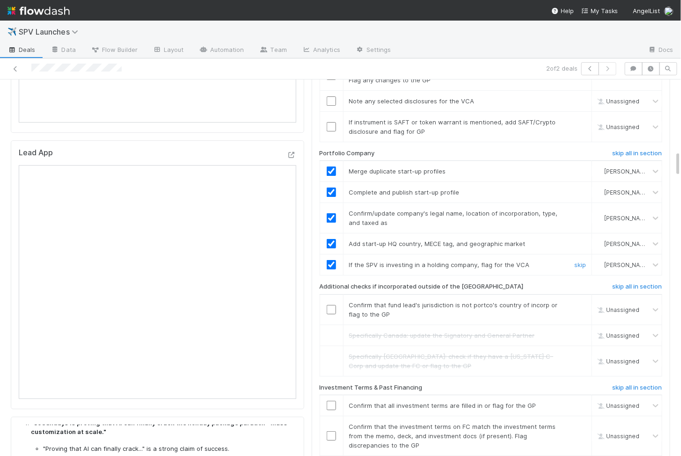
scroll to position [1076, 0]
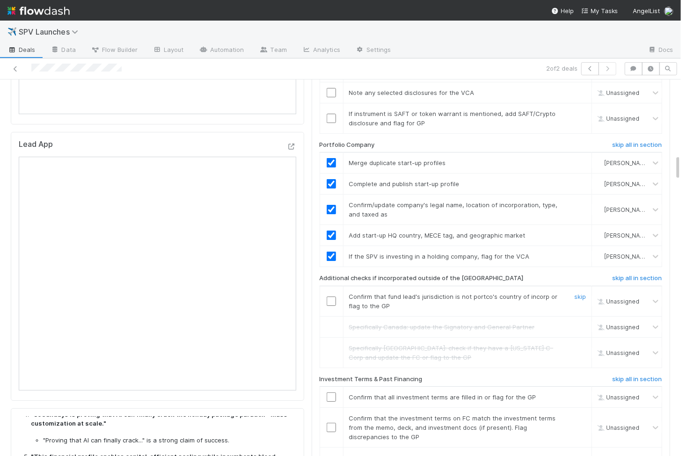
click at [332, 297] on input "checkbox" at bounding box center [331, 301] width 9 height 9
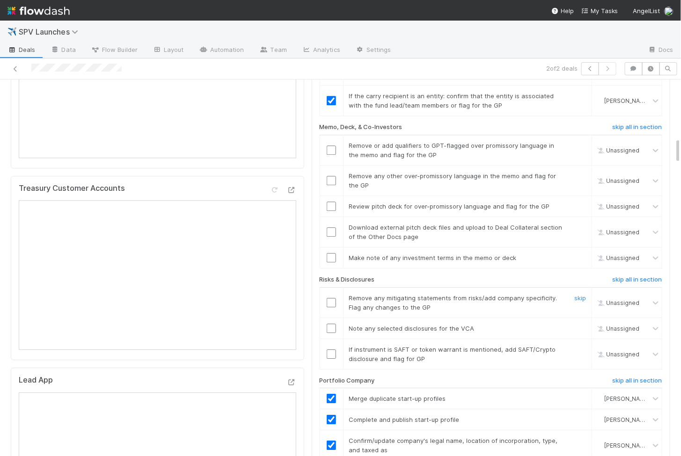
scroll to position [839, 0]
click at [331, 351] on input "checkbox" at bounding box center [331, 355] width 9 height 9
click at [331, 319] on td at bounding box center [331, 329] width 23 height 21
click at [331, 325] on input "checkbox" at bounding box center [331, 329] width 9 height 9
click at [330, 299] on input "checkbox" at bounding box center [331, 303] width 9 height 9
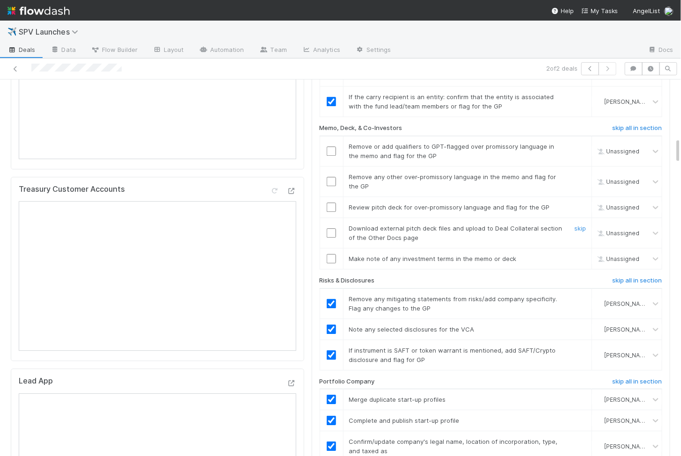
click at [331, 228] on input "checkbox" at bounding box center [331, 232] width 9 height 9
click at [330, 254] on input "checkbox" at bounding box center [331, 258] width 9 height 9
click at [332, 203] on input "checkbox" at bounding box center [331, 207] width 9 height 9
click at [326, 203] on div at bounding box center [331, 207] width 23 height 9
click at [333, 203] on input "checkbox" at bounding box center [331, 207] width 9 height 9
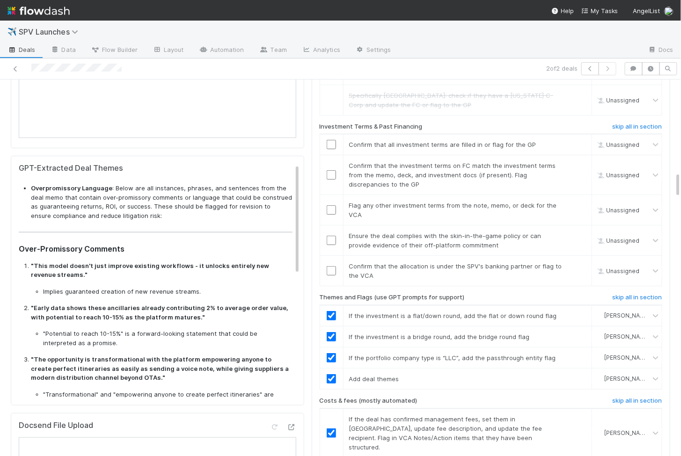
scroll to position [1337, 0]
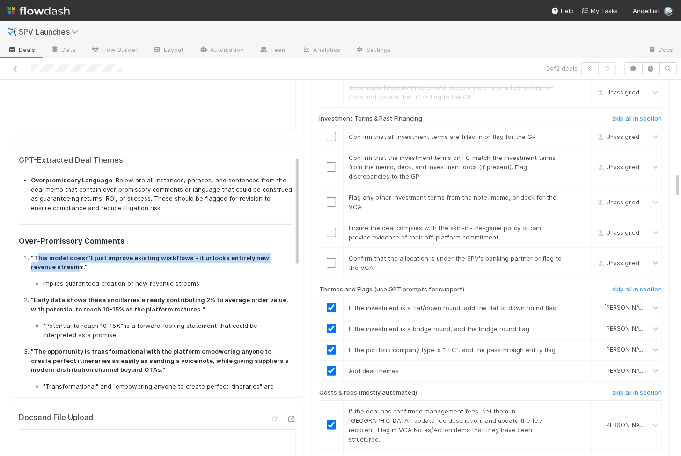
drag, startPoint x: 36, startPoint y: 248, endPoint x: 52, endPoint y: 258, distance: 18.8
click at [52, 258] on strong ""This model doesn't just improve existing workflows - it unlocks entirely new r…" at bounding box center [150, 262] width 238 height 17
copy strong "his model doesn't just improve existing workflows - it unlocks entirely new rev…"
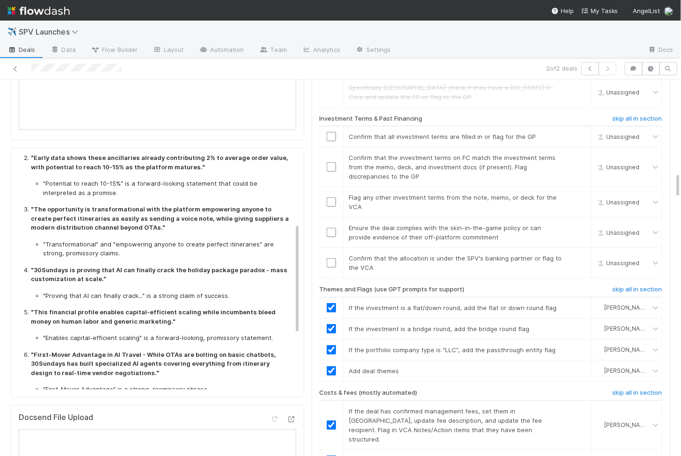
scroll to position [134, 0]
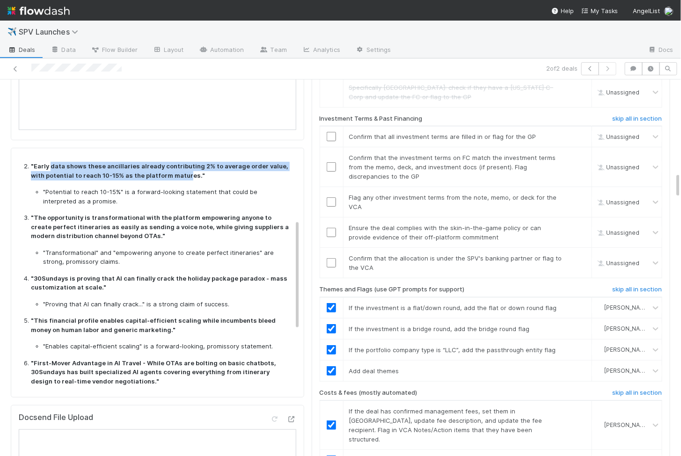
drag, startPoint x: 50, startPoint y: 156, endPoint x: 172, endPoint y: 166, distance: 122.6
click at [172, 166] on strong ""Early data shows these ancillaries already contributing 2% to average order va…" at bounding box center [160, 170] width 258 height 17
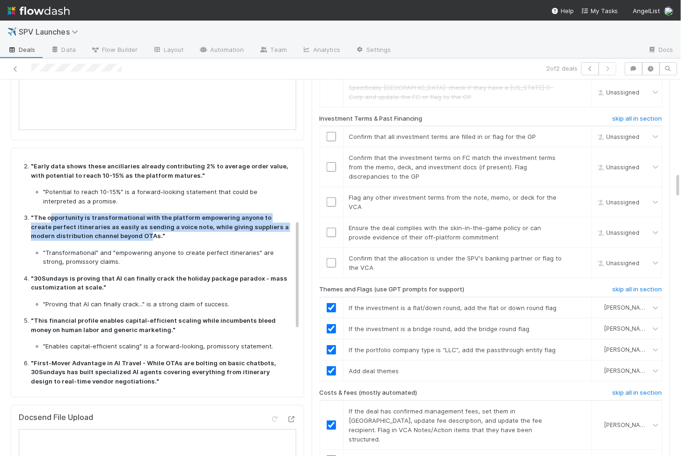
drag, startPoint x: 49, startPoint y: 207, endPoint x: 122, endPoint y: 225, distance: 75.1
click at [122, 225] on strong ""The opportunity is transformational with the platform empowering anyone to cre…" at bounding box center [160, 227] width 258 height 26
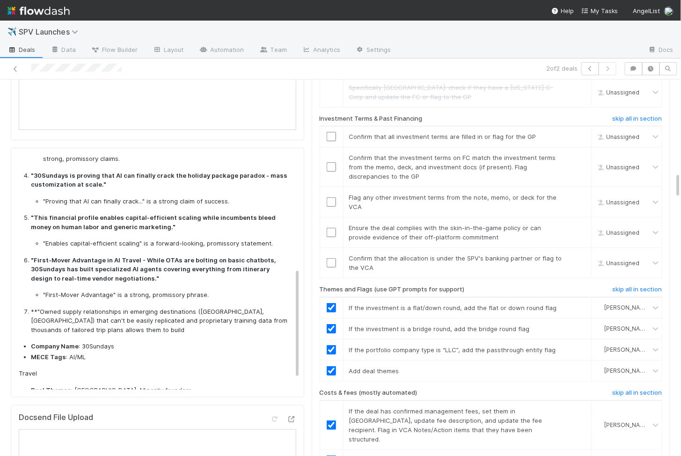
scroll to position [239, 0]
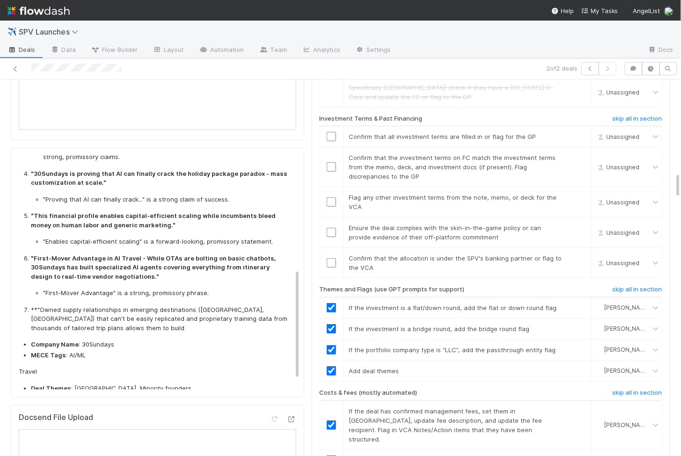
drag, startPoint x: 35, startPoint y: 162, endPoint x: 89, endPoint y: 173, distance: 55.7
click at [89, 173] on strong ""30Sundays is proving that AI can finally crack the holiday package paradox - m…" at bounding box center [159, 178] width 257 height 17
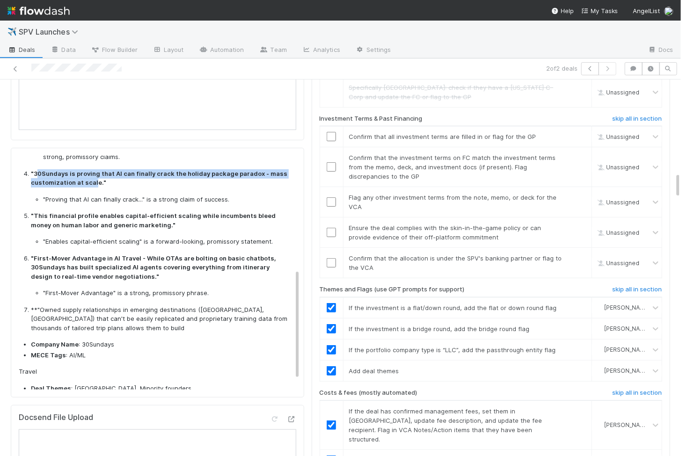
drag, startPoint x: 93, startPoint y: 173, endPoint x: 38, endPoint y: 162, distance: 55.3
click at [38, 170] on strong ""30Sundays is proving that AI can finally crack the holiday package paradox - m…" at bounding box center [159, 178] width 257 height 17
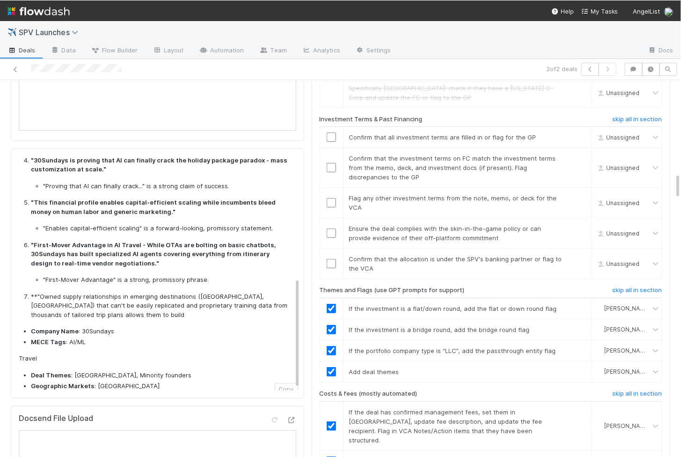
scroll to position [258, 0]
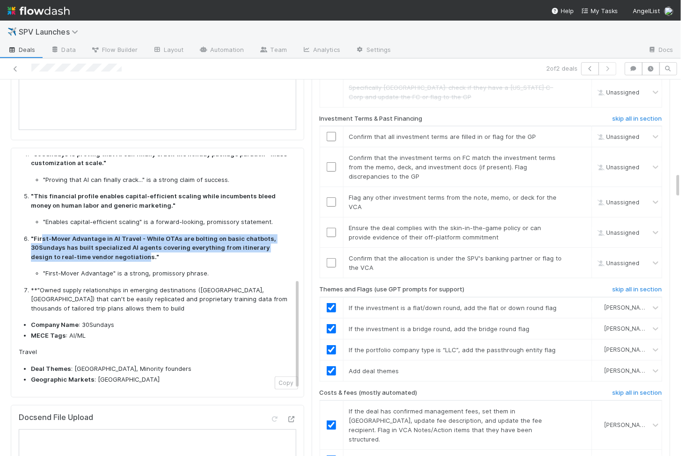
drag, startPoint x: 41, startPoint y: 228, endPoint x: 116, endPoint y: 243, distance: 77.0
click at [116, 243] on strong ""First-Mover Advantage in AI Travel - While OTAs are bolting on basic chatbots,…" at bounding box center [153, 248] width 245 height 26
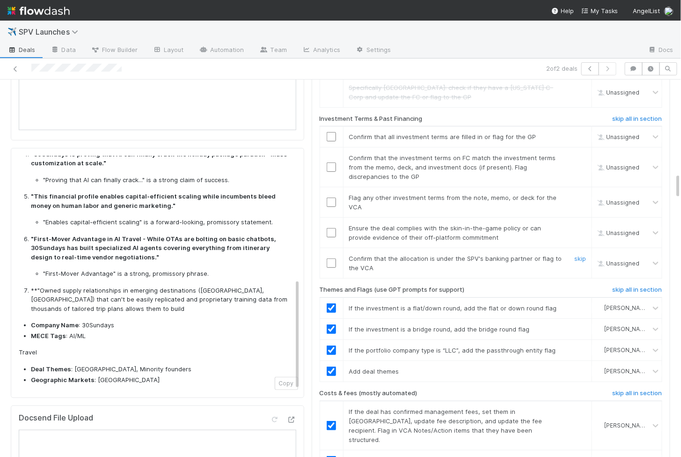
click at [332, 258] on input "checkbox" at bounding box center [331, 262] width 9 height 9
click at [327, 228] on input "checkbox" at bounding box center [331, 232] width 9 height 9
click at [329, 198] on input "checkbox" at bounding box center [331, 202] width 9 height 9
click at [331, 162] on input "checkbox" at bounding box center [331, 166] width 9 height 9
click at [331, 132] on input "checkbox" at bounding box center [331, 136] width 9 height 9
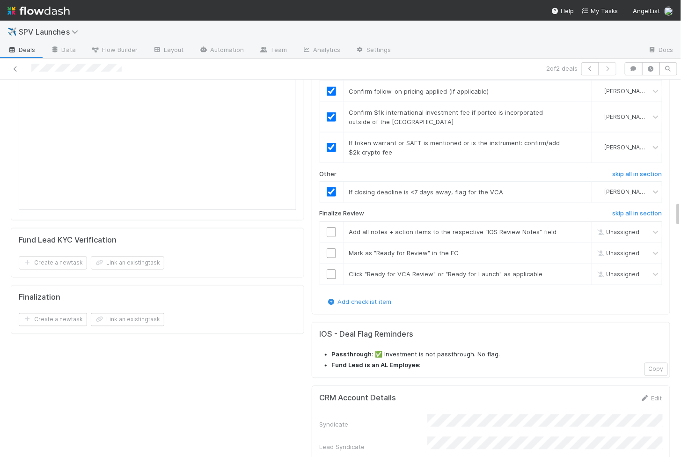
scroll to position [1667, 0]
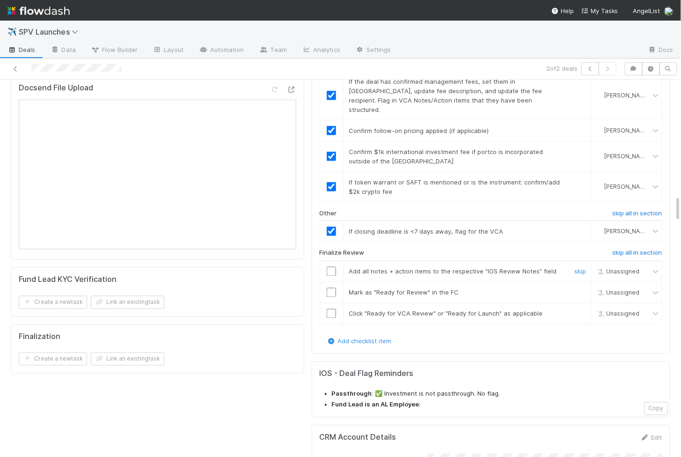
click at [330, 267] on input "checkbox" at bounding box center [331, 271] width 9 height 9
click at [330, 288] on input "checkbox" at bounding box center [331, 292] width 9 height 9
click at [330, 309] on input "checkbox" at bounding box center [331, 313] width 9 height 9
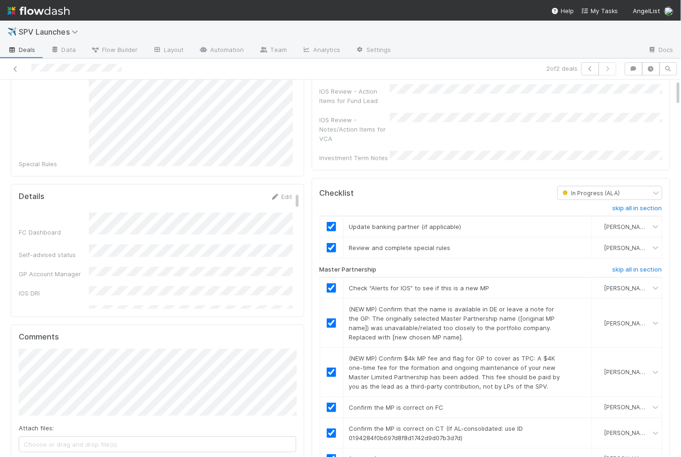
scroll to position [0, 0]
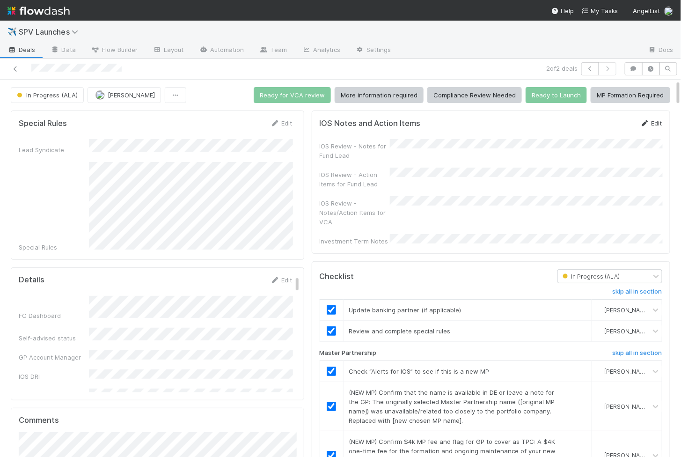
click at [655, 121] on link "Edit" at bounding box center [651, 122] width 22 height 7
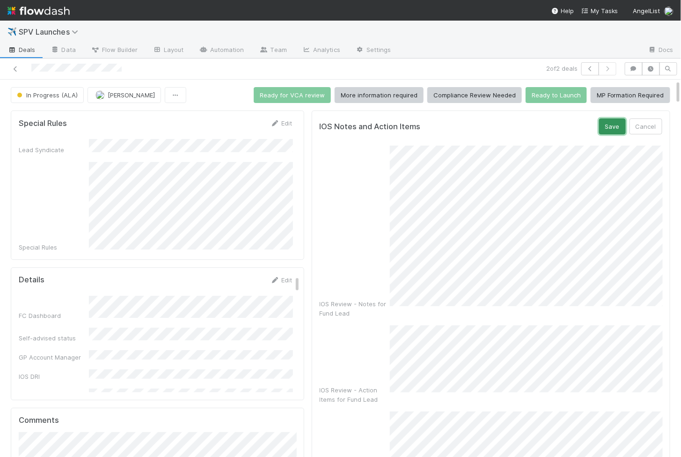
click at [621, 128] on button "Save" at bounding box center [612, 126] width 27 height 16
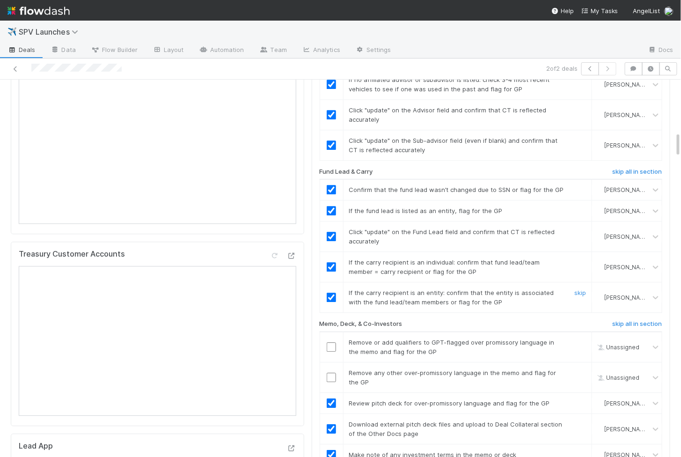
scroll to position [788, 0]
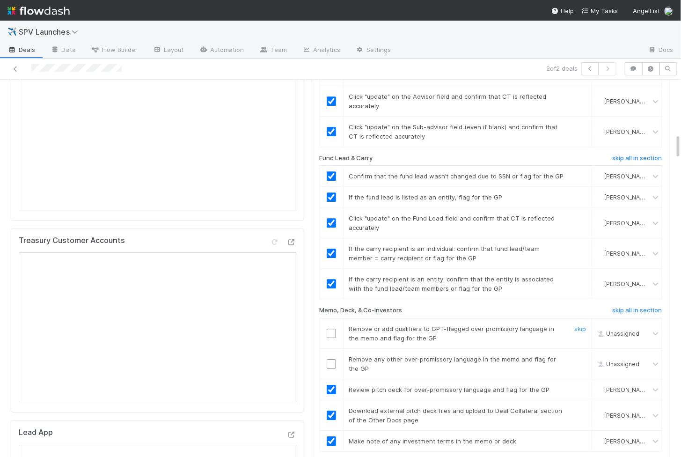
click at [330, 329] on input "checkbox" at bounding box center [331, 333] width 9 height 9
click at [332, 359] on input "checkbox" at bounding box center [331, 363] width 9 height 9
click at [331, 329] on input "checkbox" at bounding box center [331, 333] width 9 height 9
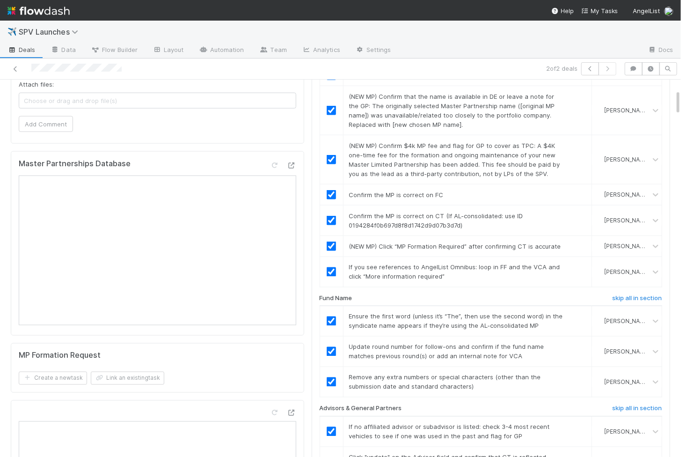
scroll to position [0, 0]
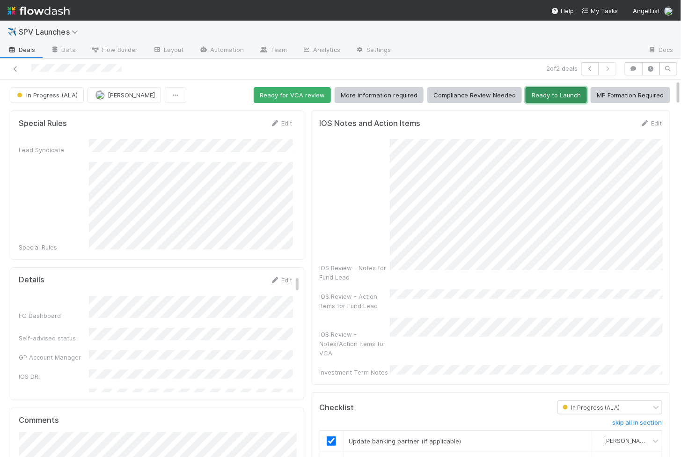
click at [552, 98] on button "Ready to Launch" at bounding box center [556, 95] width 61 height 16
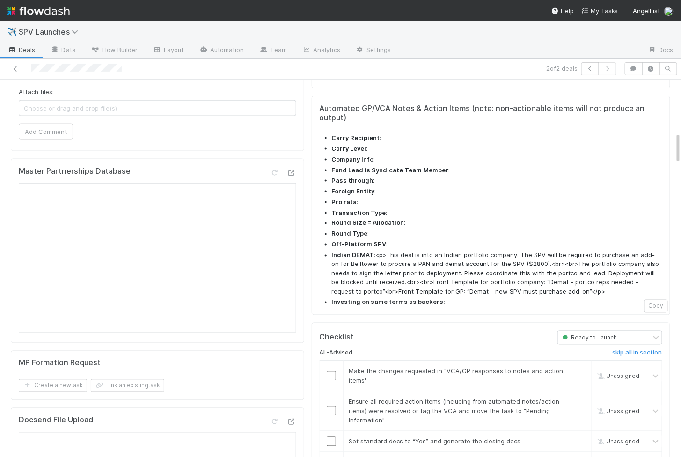
scroll to position [631, 0]
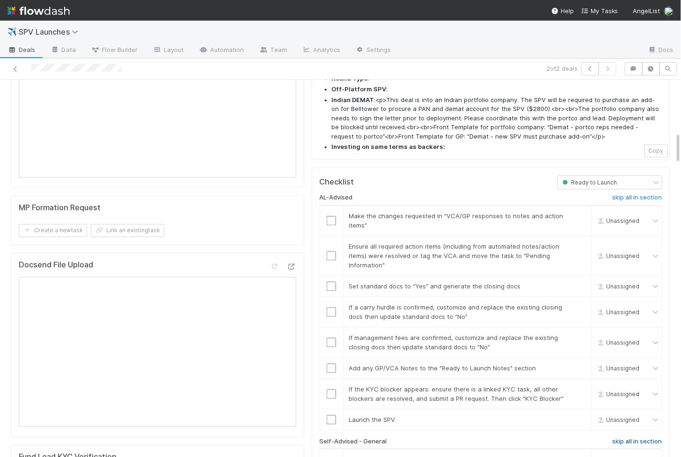
click at [632, 390] on span "Unassigned" at bounding box center [618, 393] width 44 height 7
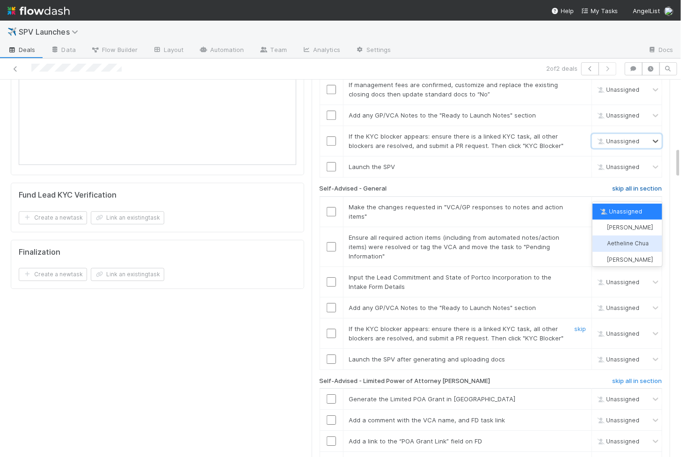
scroll to position [894, 0]
click at [536, 232] on span "Ensure all required action items (including from automated notes/action items) …" at bounding box center [454, 245] width 211 height 26
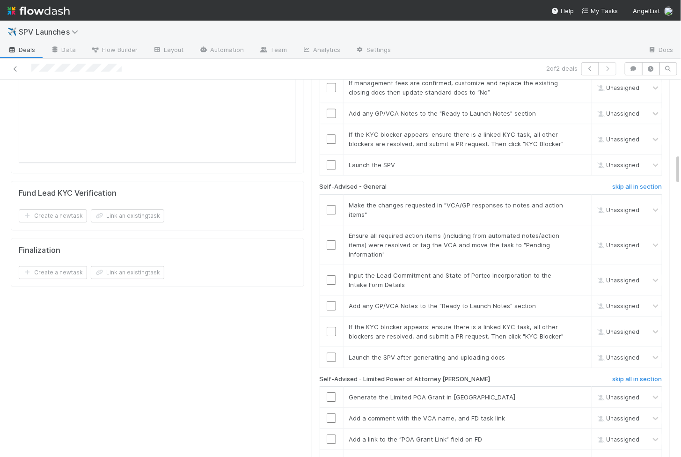
click at [622, 183] on h6 "skip all in section" at bounding box center [638, 186] width 50 height 7
click at [625, 375] on h6 "skip all in section" at bounding box center [638, 378] width 50 height 7
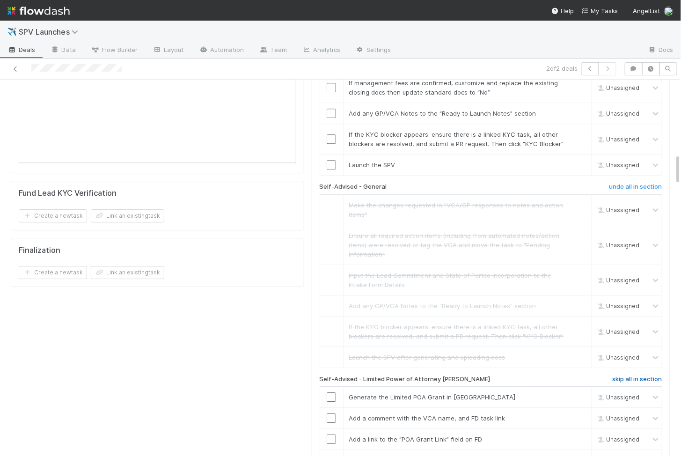
scroll to position [1091, 0]
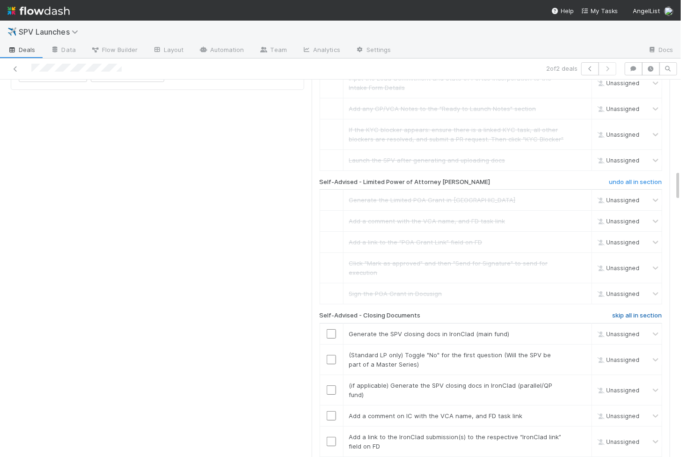
click at [623, 312] on h6 "skip all in section" at bounding box center [638, 315] width 50 height 7
click at [629, 312] on h6 "skip all in section" at bounding box center [638, 315] width 50 height 7
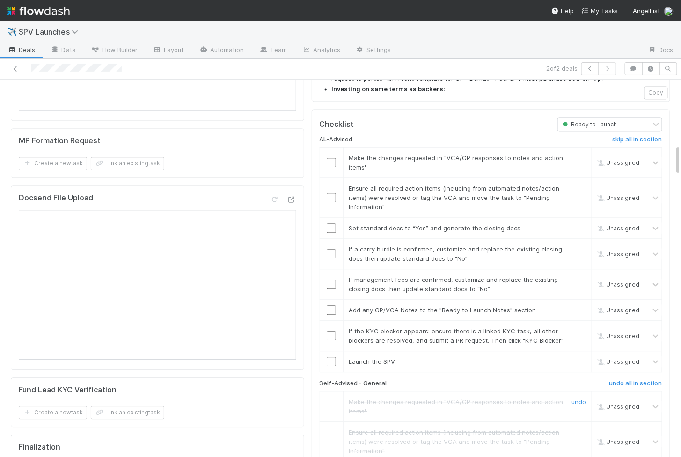
scroll to position [693, 0]
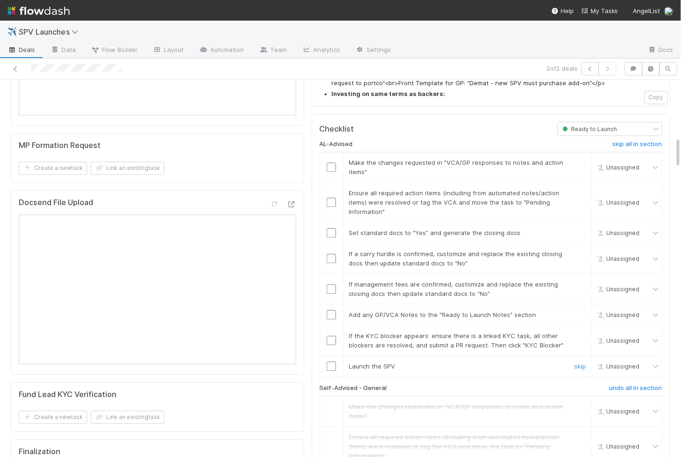
click at [331, 361] on input "checkbox" at bounding box center [331, 365] width 9 height 9
click at [331, 336] on input "checkbox" at bounding box center [331, 340] width 9 height 9
click at [331, 304] on td at bounding box center [331, 314] width 23 height 21
checkbox input "true"
click at [330, 162] on input "checkbox" at bounding box center [331, 166] width 9 height 9
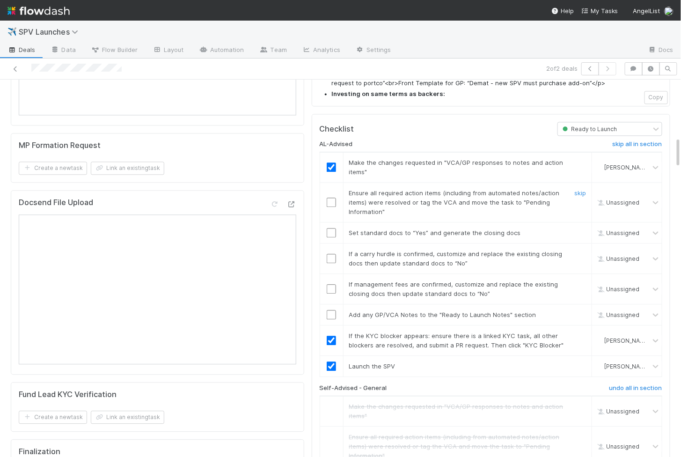
click at [330, 198] on input "checkbox" at bounding box center [331, 202] width 9 height 9
click at [330, 228] on input "checkbox" at bounding box center [331, 232] width 9 height 9
click at [330, 254] on input "checkbox" at bounding box center [331, 258] width 9 height 9
click at [330, 284] on input "checkbox" at bounding box center [331, 288] width 9 height 9
click at [329, 310] on input "checkbox" at bounding box center [331, 314] width 9 height 9
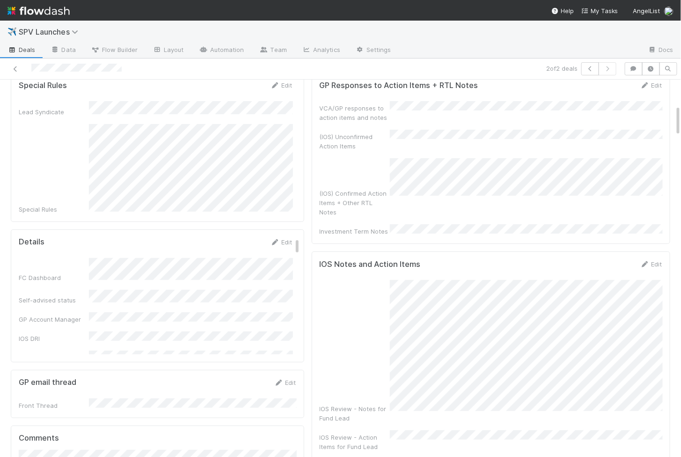
scroll to position [0, 0]
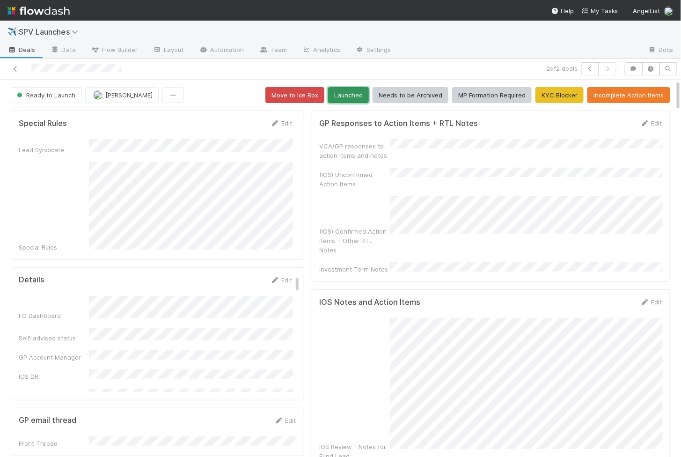
click at [361, 93] on button "Launched" at bounding box center [348, 95] width 41 height 16
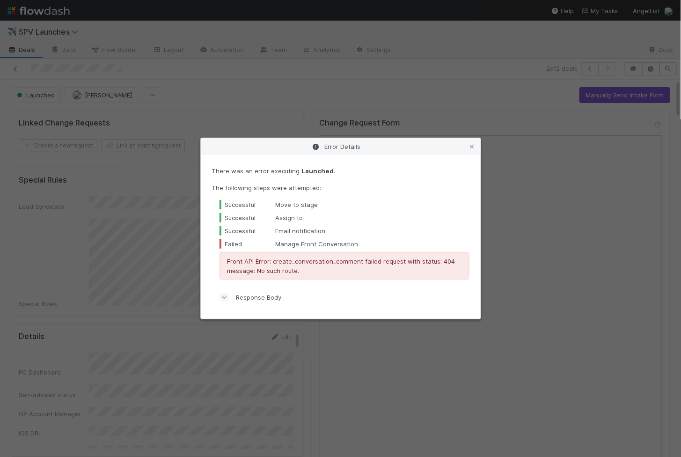
click at [361, 93] on div "Error Details There was an error executing Launched . The following steps were …" at bounding box center [340, 228] width 681 height 457
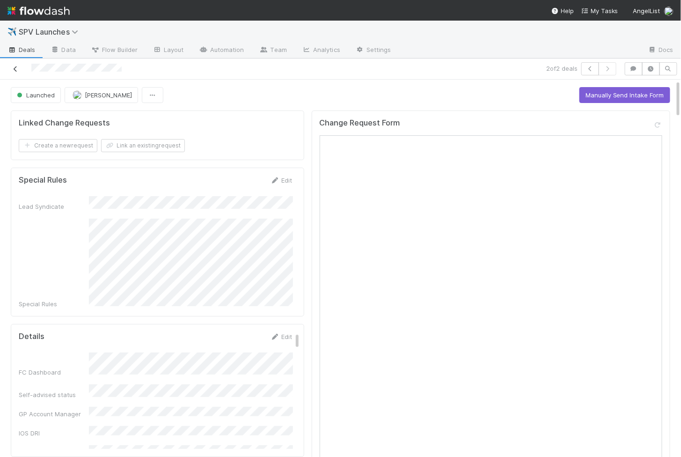
click at [16, 67] on icon at bounding box center [15, 69] width 9 height 6
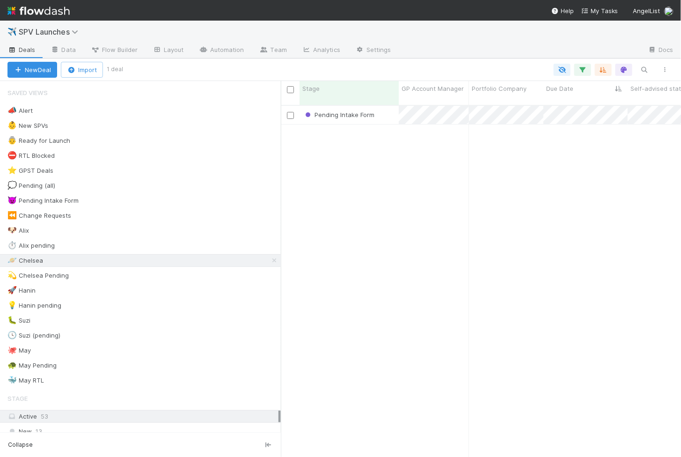
scroll to position [360, 400]
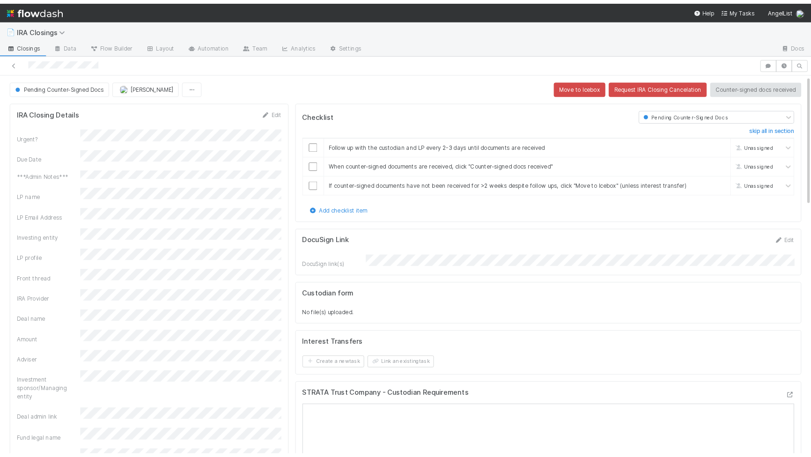
scroll to position [191, 293]
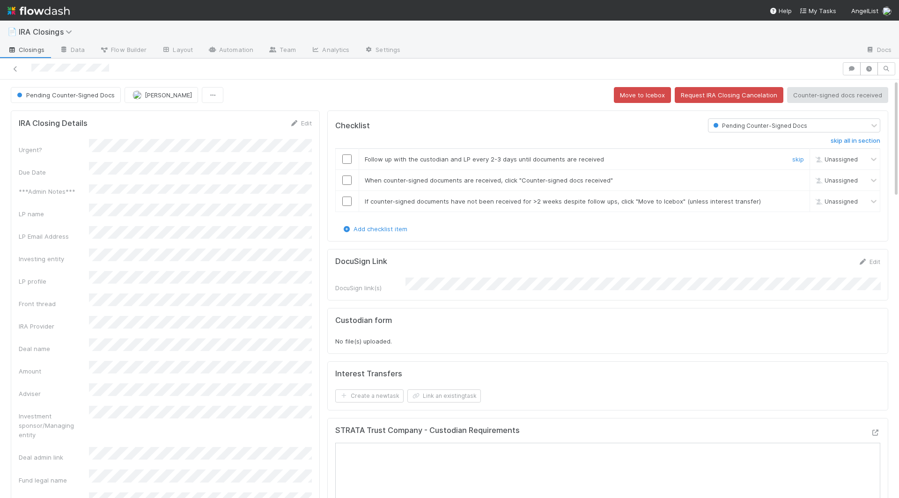
click at [346, 159] on input "checkbox" at bounding box center [346, 159] width 9 height 9
click at [348, 178] on input "checkbox" at bounding box center [346, 180] width 9 height 9
click at [348, 191] on td at bounding box center [346, 201] width 23 height 21
click at [347, 199] on input "checkbox" at bounding box center [346, 201] width 9 height 9
click at [824, 95] on button "Counter-signed docs received" at bounding box center [837, 95] width 101 height 16
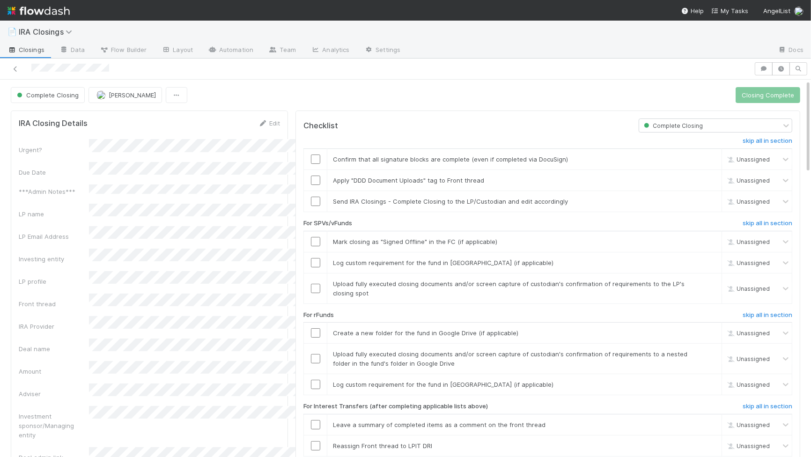
scroll to position [191, 262]
click at [783, 311] on h6 "skip all in section" at bounding box center [768, 314] width 50 height 7
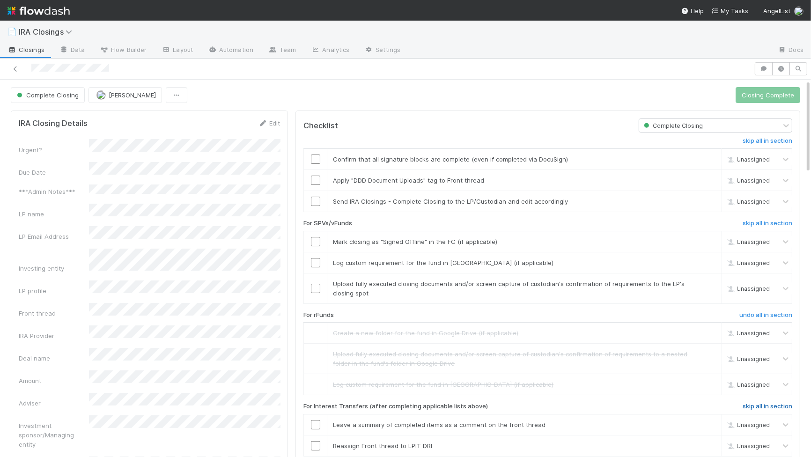
click at [757, 405] on h6 "skip all in section" at bounding box center [768, 406] width 50 height 7
click at [319, 157] on input "checkbox" at bounding box center [315, 159] width 9 height 9
click at [316, 180] on input "checkbox" at bounding box center [315, 180] width 9 height 9
click at [317, 237] on input "checkbox" at bounding box center [315, 241] width 9 height 9
click at [316, 262] on input "checkbox" at bounding box center [315, 262] width 9 height 9
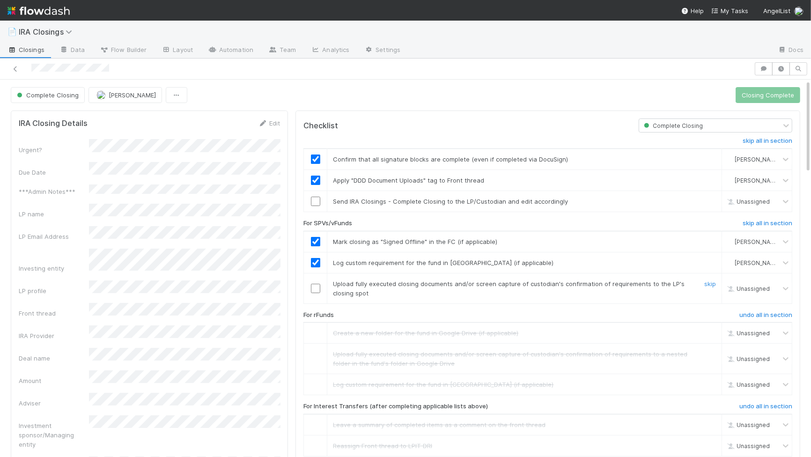
click at [312, 289] on input "checkbox" at bounding box center [315, 288] width 9 height 9
click at [316, 201] on input "checkbox" at bounding box center [315, 201] width 9 height 9
click at [756, 102] on span "Closing Complete" at bounding box center [768, 95] width 65 height 16
click at [753, 95] on button "Closing Complete" at bounding box center [768, 95] width 65 height 16
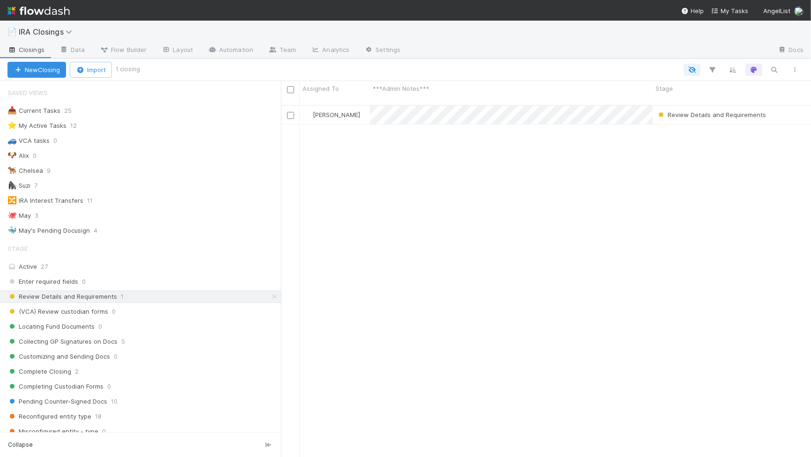
scroll to position [360, 530]
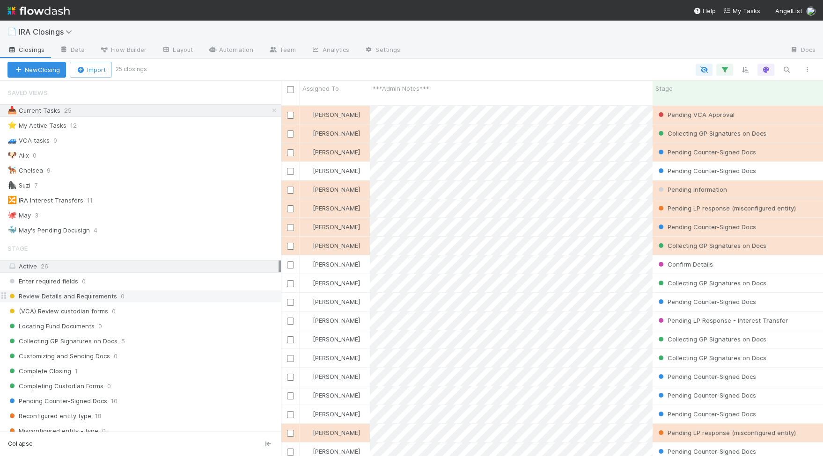
scroll to position [359, 542]
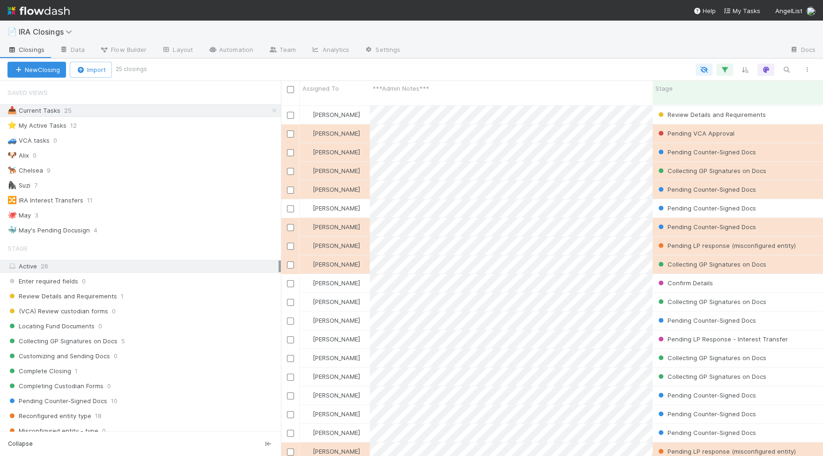
scroll to position [0, 0]
click at [81, 291] on span "Review Details and Requirements" at bounding box center [62, 297] width 110 height 12
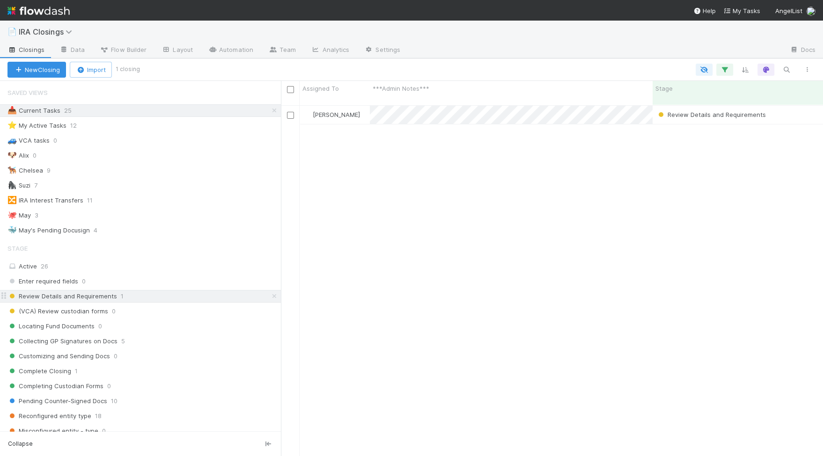
scroll to position [359, 542]
